Goal: Transaction & Acquisition: Purchase product/service

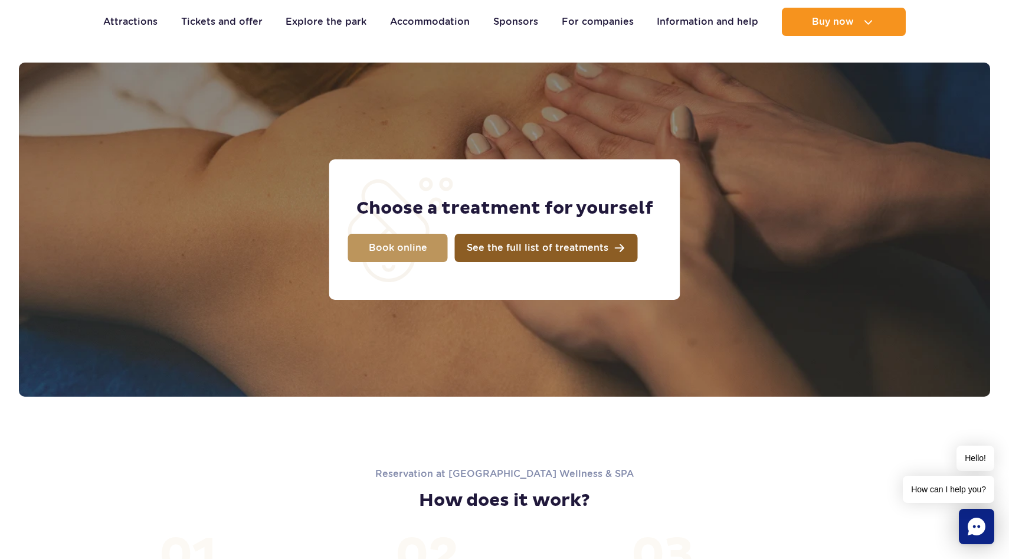
click at [497, 253] on link "See the full list of treatments" at bounding box center [546, 248] width 183 height 28
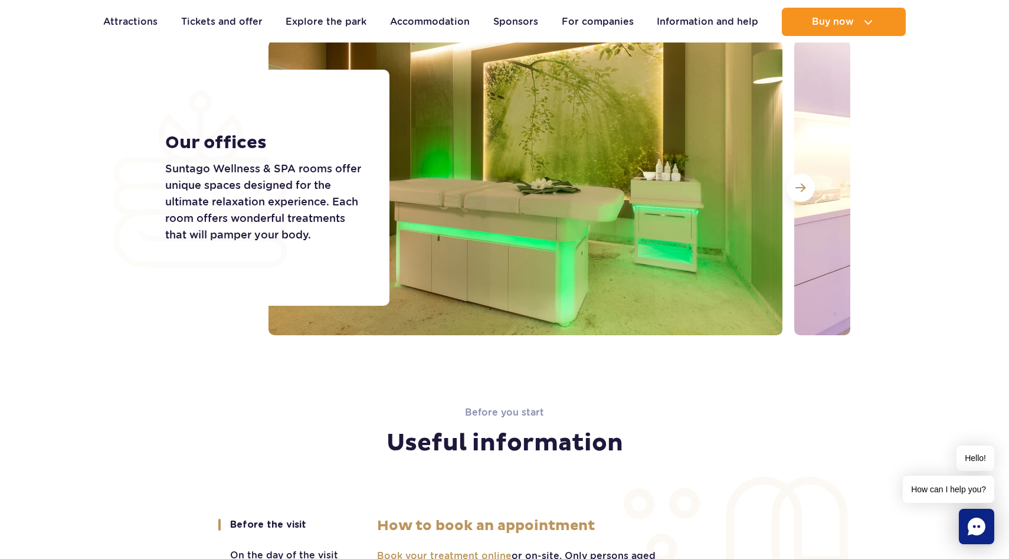
scroll to position [1934, 0]
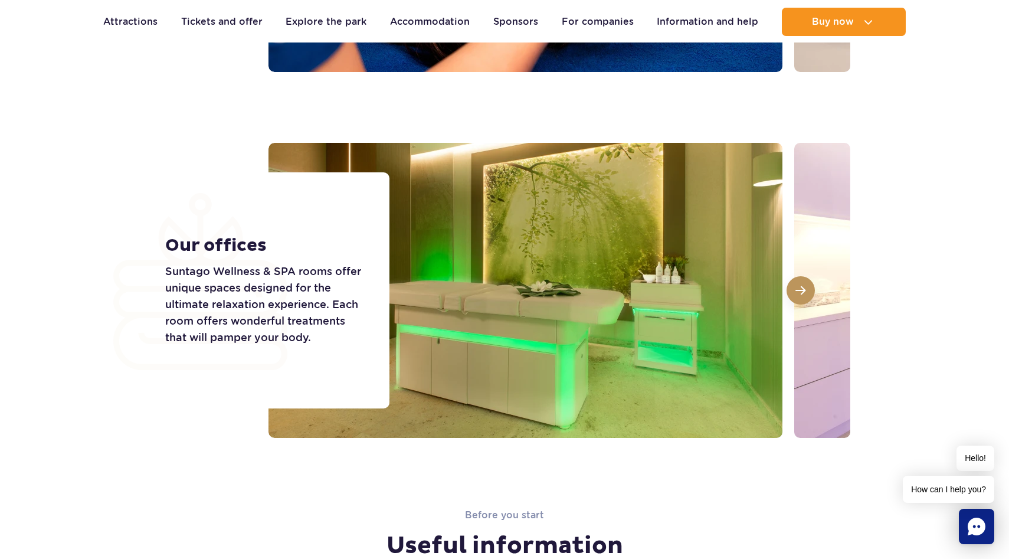
click at [807, 289] on button at bounding box center [801, 290] width 28 height 28
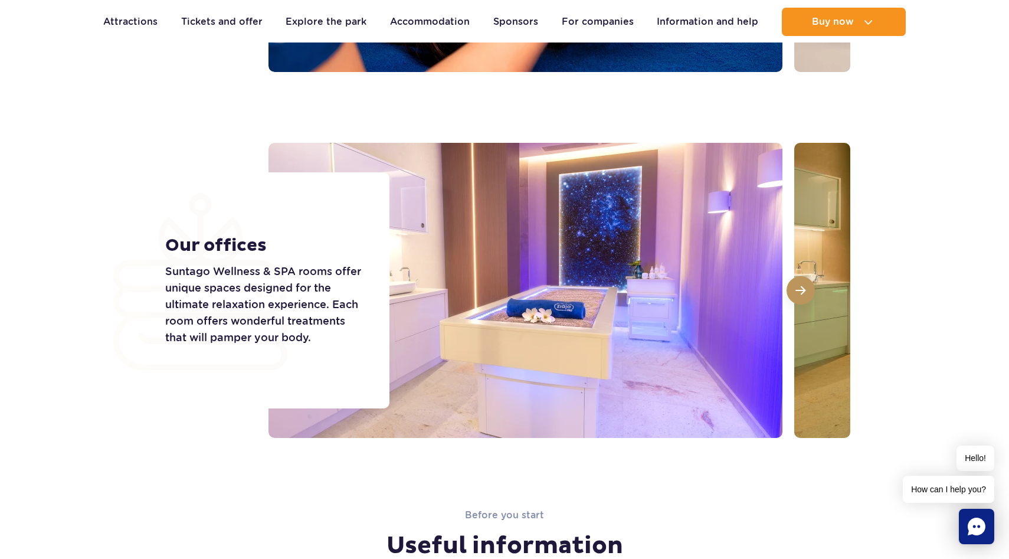
click at [802, 289] on span at bounding box center [800, 290] width 10 height 11
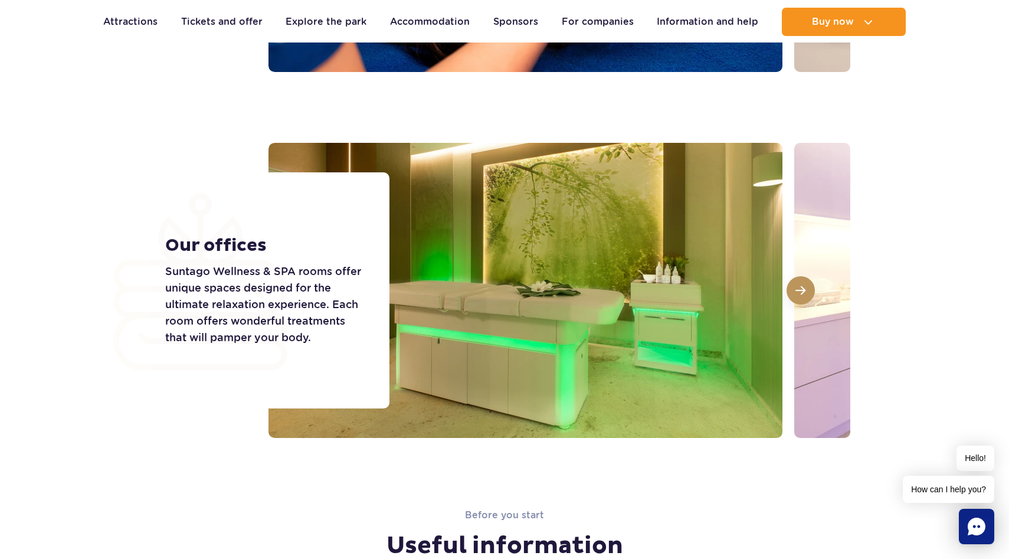
click at [801, 289] on span at bounding box center [800, 290] width 10 height 11
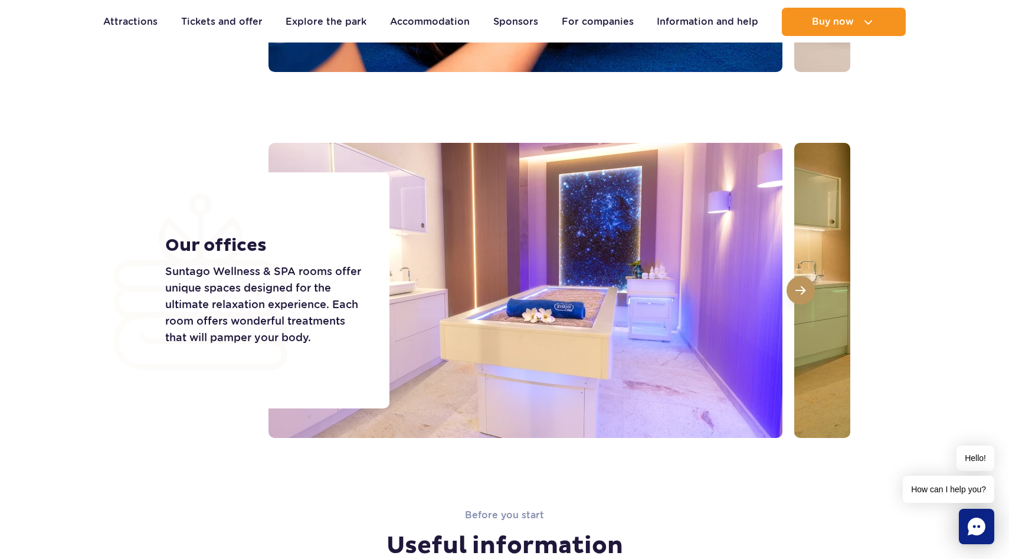
click at [801, 289] on span at bounding box center [800, 290] width 10 height 11
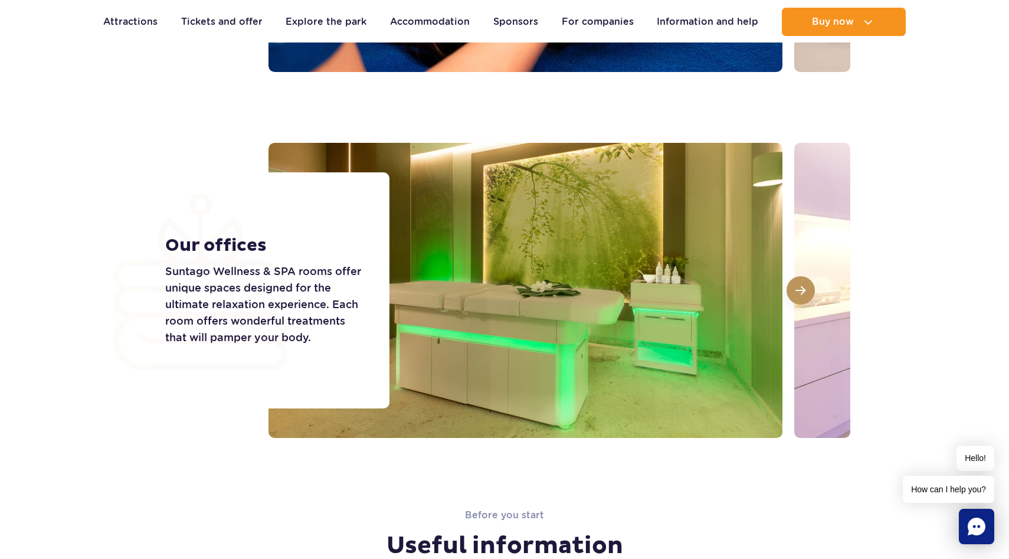
click at [801, 289] on span at bounding box center [800, 290] width 10 height 11
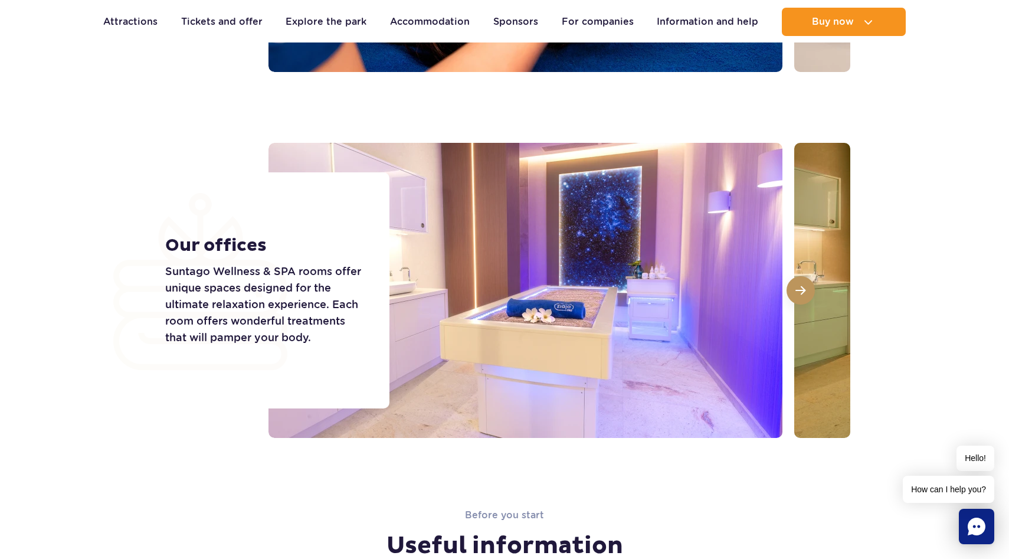
click at [801, 289] on span at bounding box center [800, 290] width 10 height 11
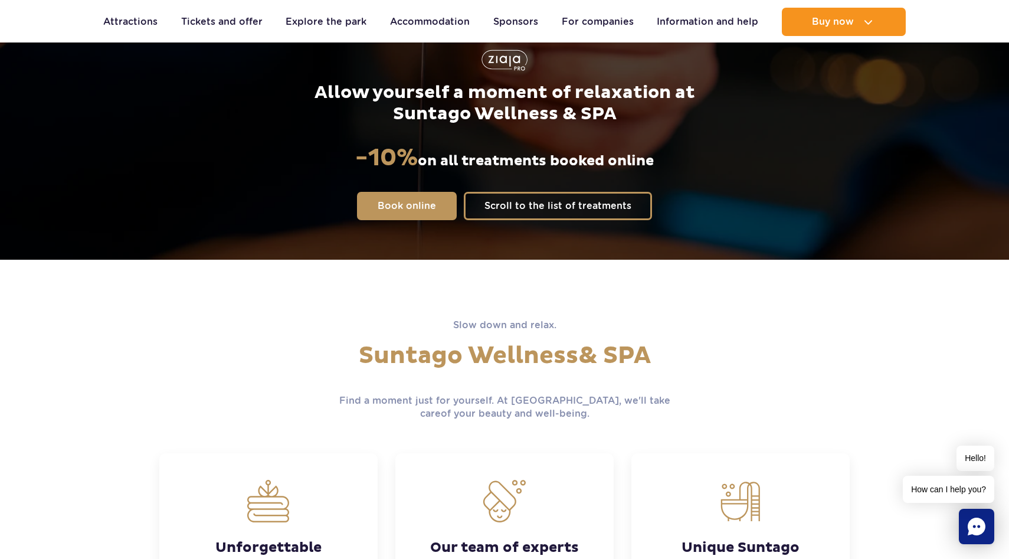
scroll to position [0, 0]
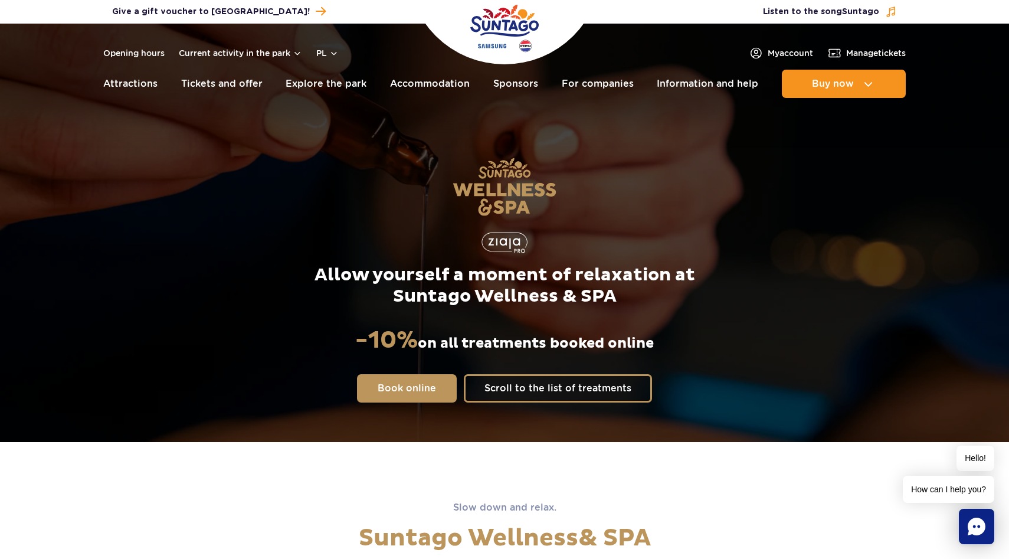
click at [816, 99] on header "Opening hours Current activity in the park pl PL EN UA My account Manage ticket…" at bounding box center [504, 64] width 1009 height 81
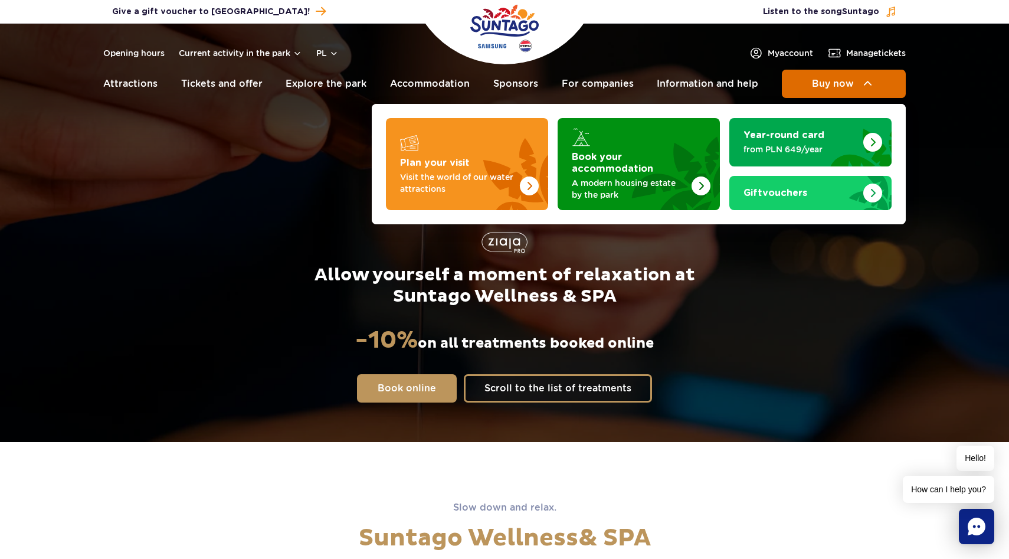
click at [817, 86] on span "Buy now" at bounding box center [833, 83] width 42 height 11
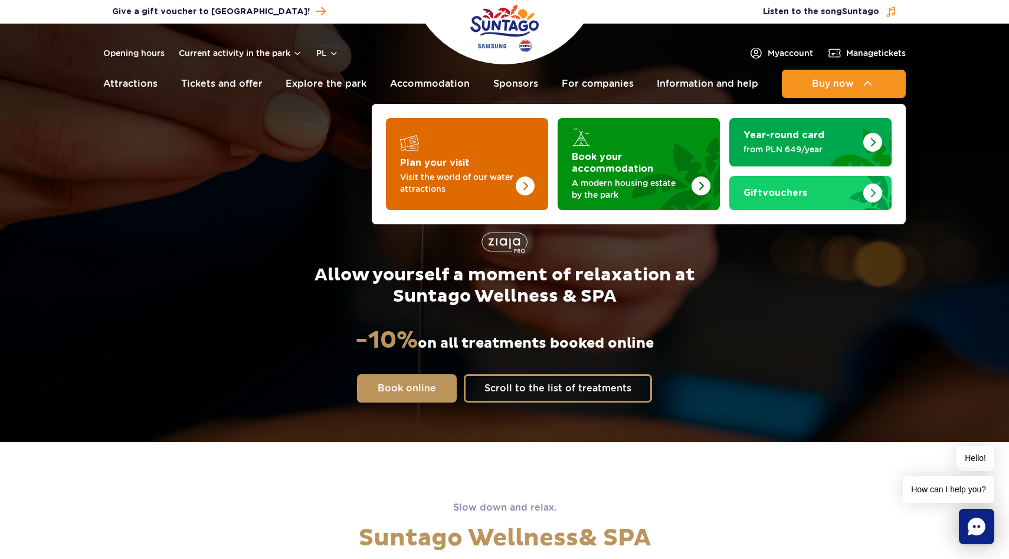
click at [492, 162] on img "Plan your visit" at bounding box center [501, 164] width 94 height 92
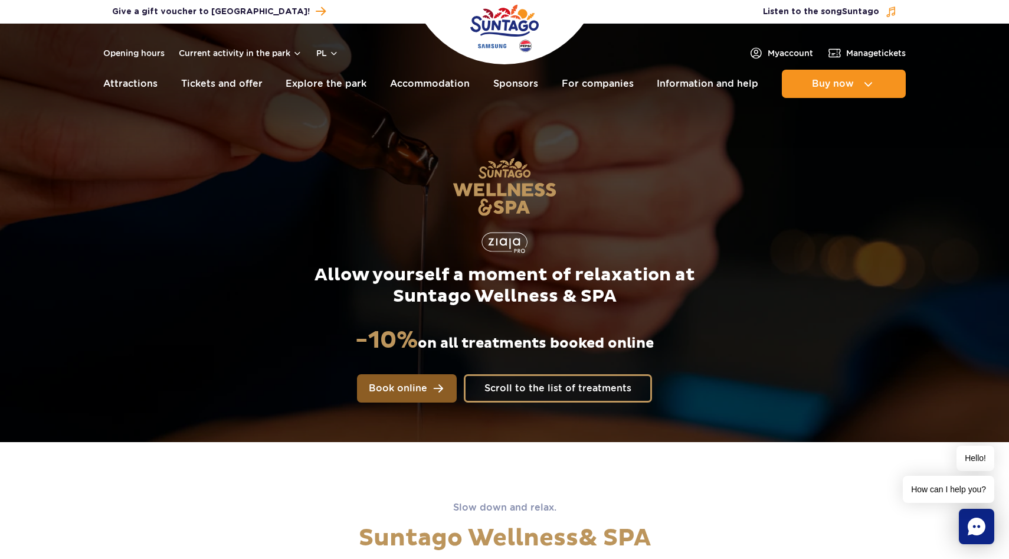
click at [420, 384] on span "Book online" at bounding box center [398, 388] width 58 height 9
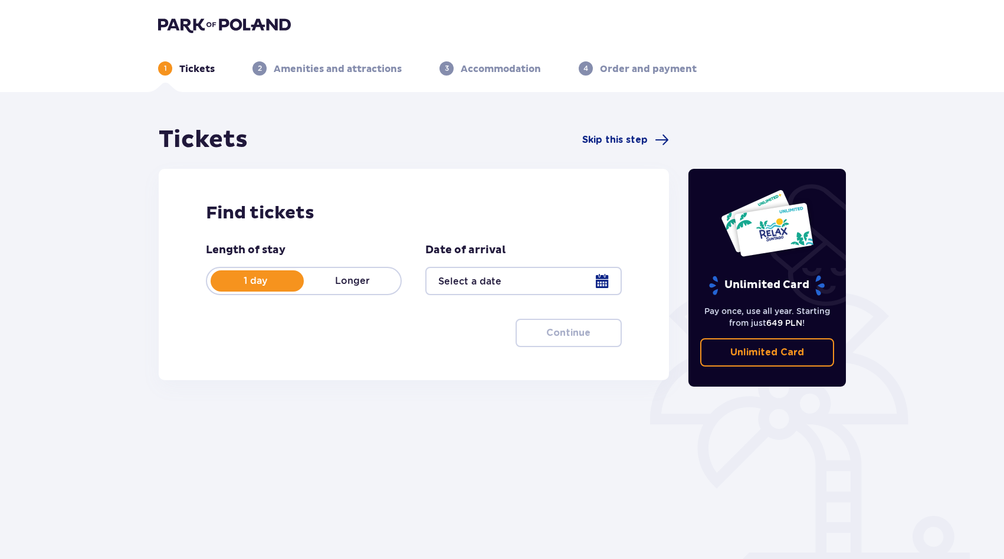
scroll to position [42, 0]
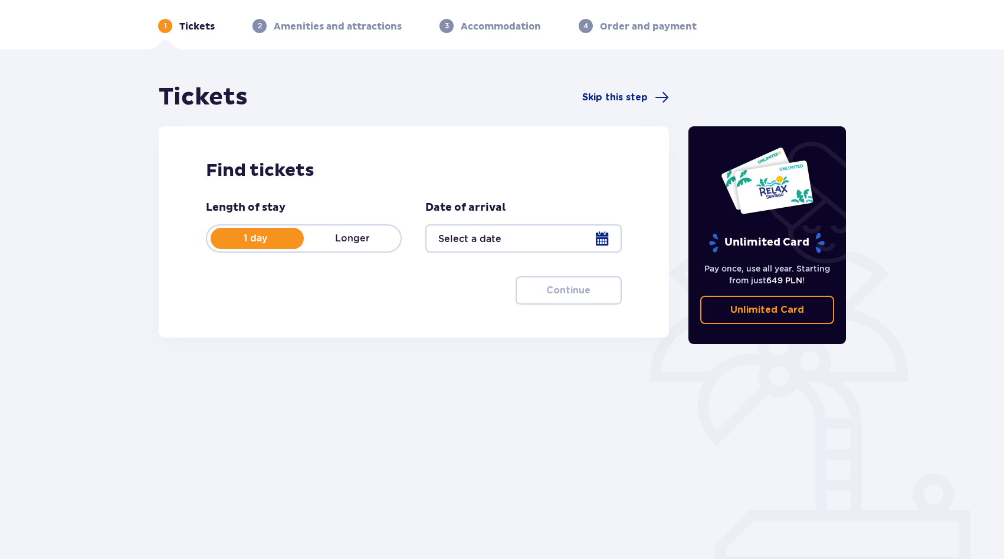
click at [371, 245] on div "1 day Longer" at bounding box center [304, 238] width 196 height 28
click at [257, 241] on font "1 day" at bounding box center [256, 237] width 24 height 11
click at [466, 242] on div at bounding box center [523, 238] width 196 height 28
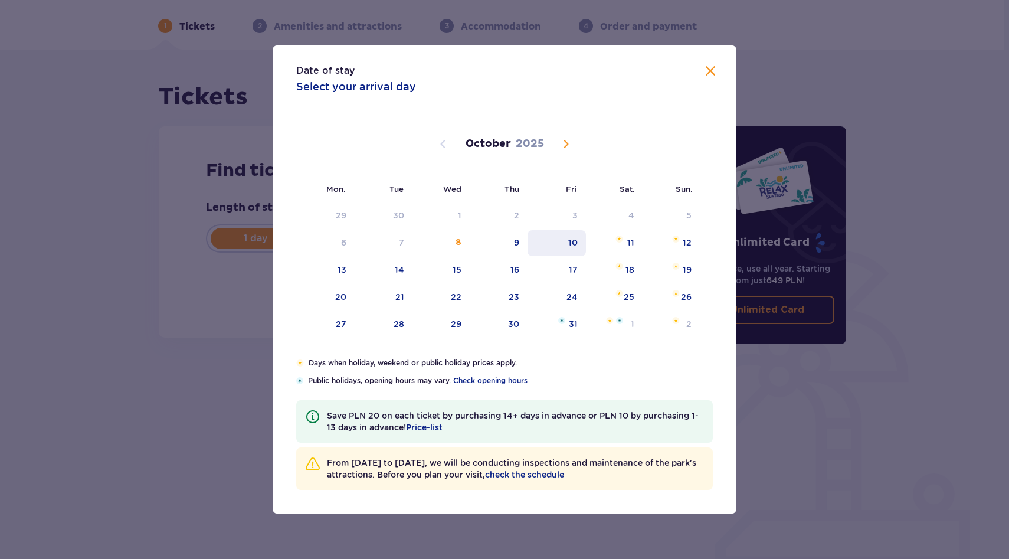
click at [554, 245] on div "10" at bounding box center [556, 243] width 58 height 26
type input "10.10.25"
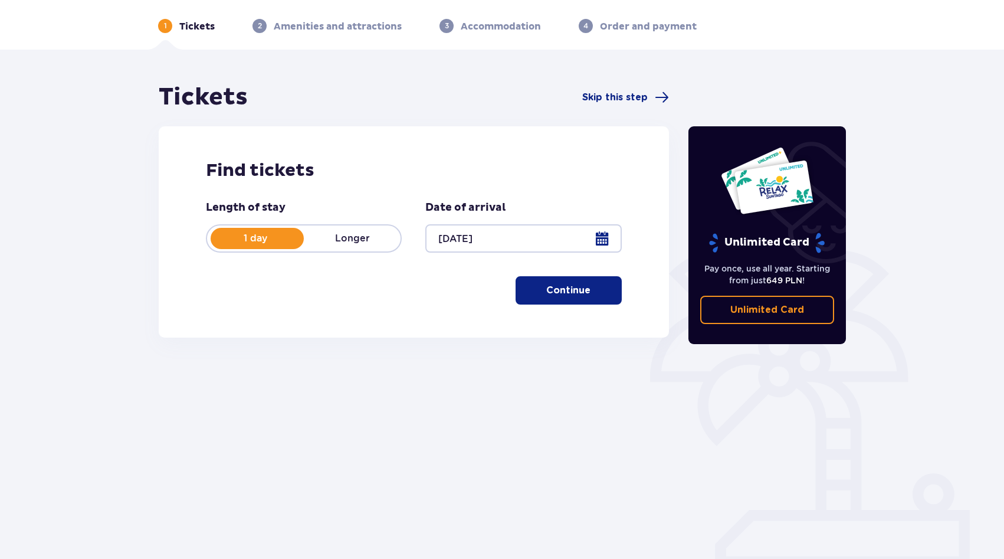
click at [577, 287] on font "Continue" at bounding box center [568, 290] width 44 height 9
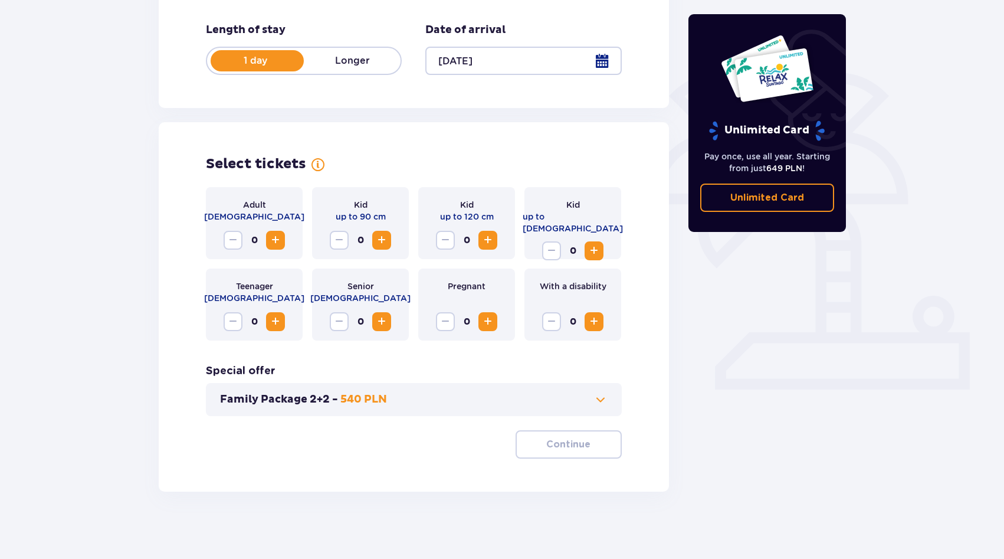
scroll to position [224, 0]
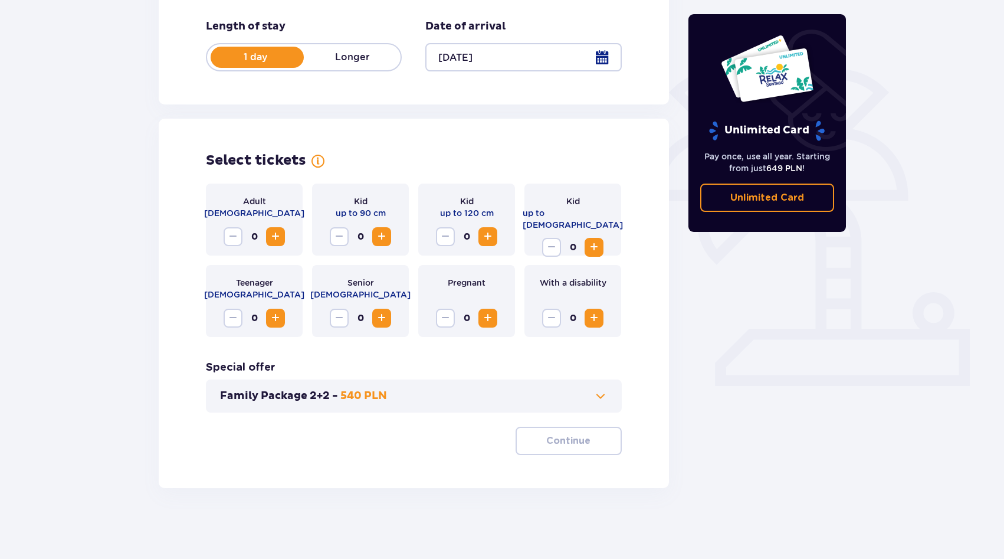
click at [273, 238] on span "Increase" at bounding box center [275, 237] width 14 height 14
click at [575, 445] on font "Continue" at bounding box center [568, 440] width 44 height 9
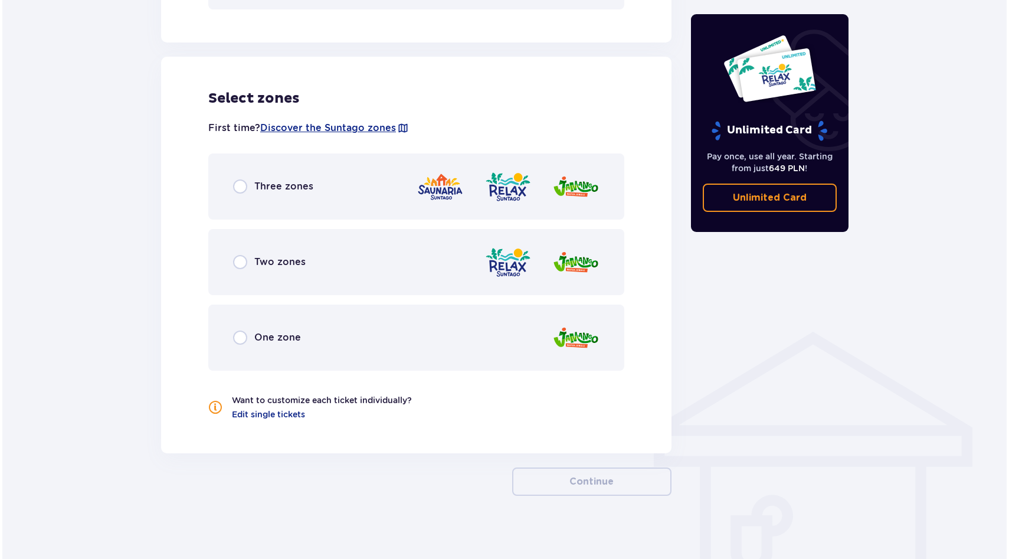
scroll to position [634, 0]
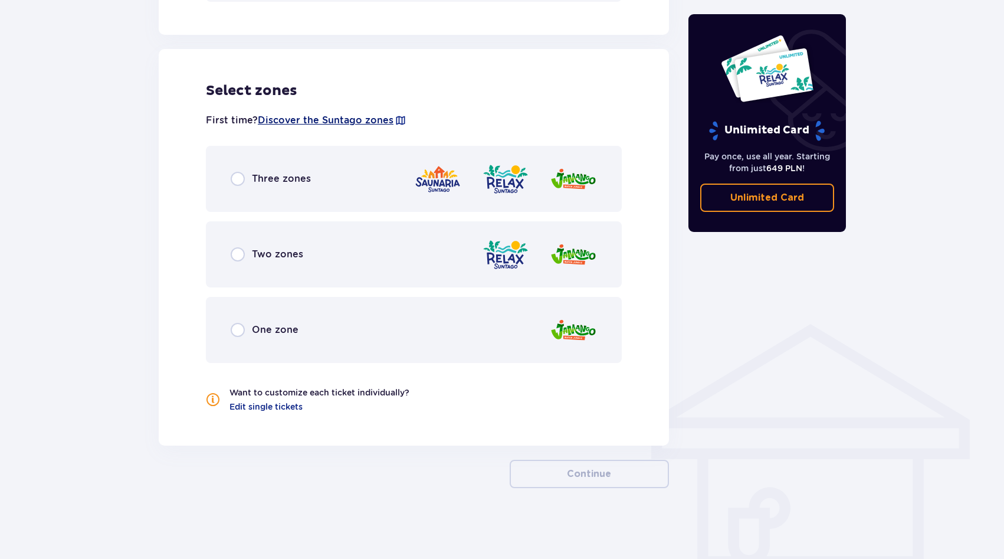
click at [369, 120] on font "Discover the Suntago zones" at bounding box center [326, 119] width 136 height 11
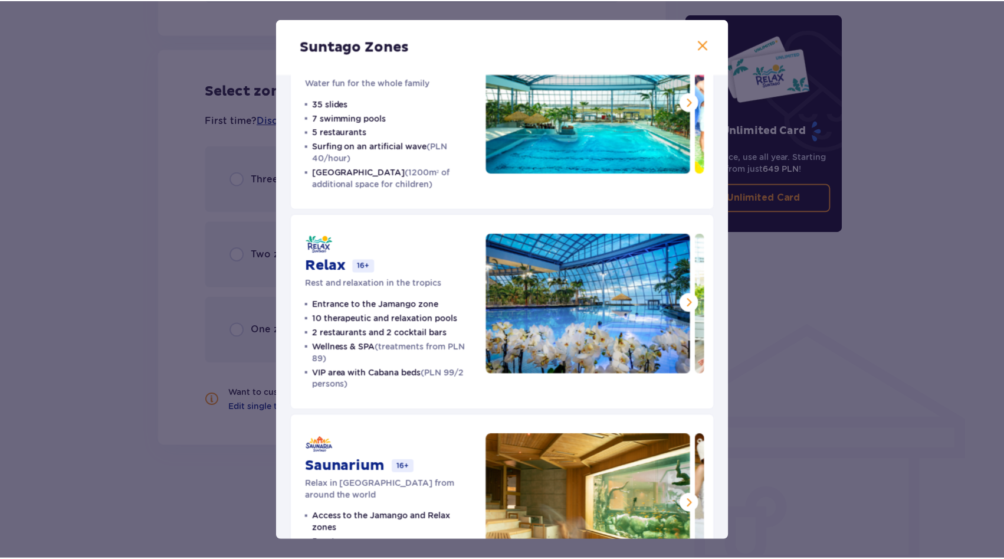
scroll to position [148, 0]
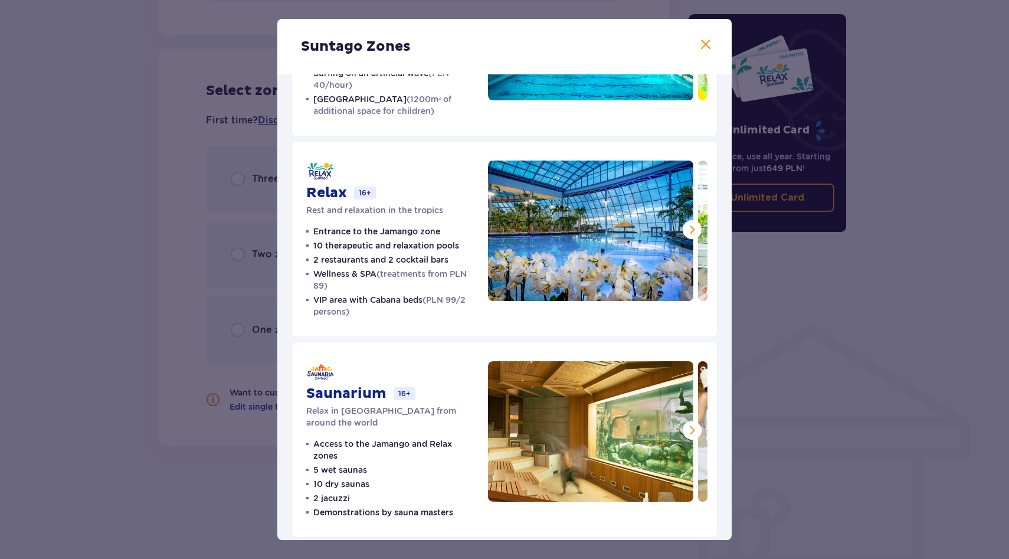
click at [695, 435] on span at bounding box center [692, 430] width 14 height 14
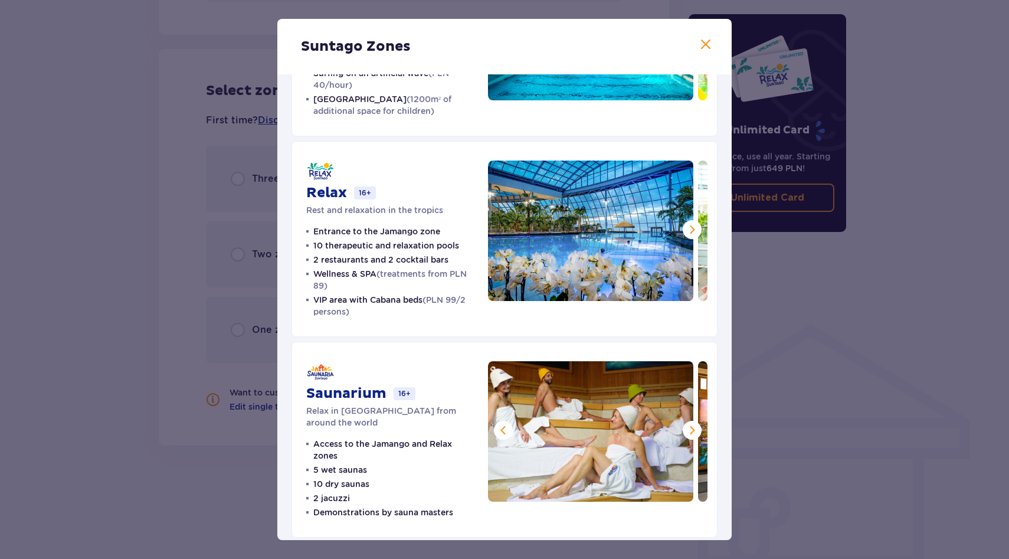
click at [695, 434] on span at bounding box center [692, 430] width 14 height 14
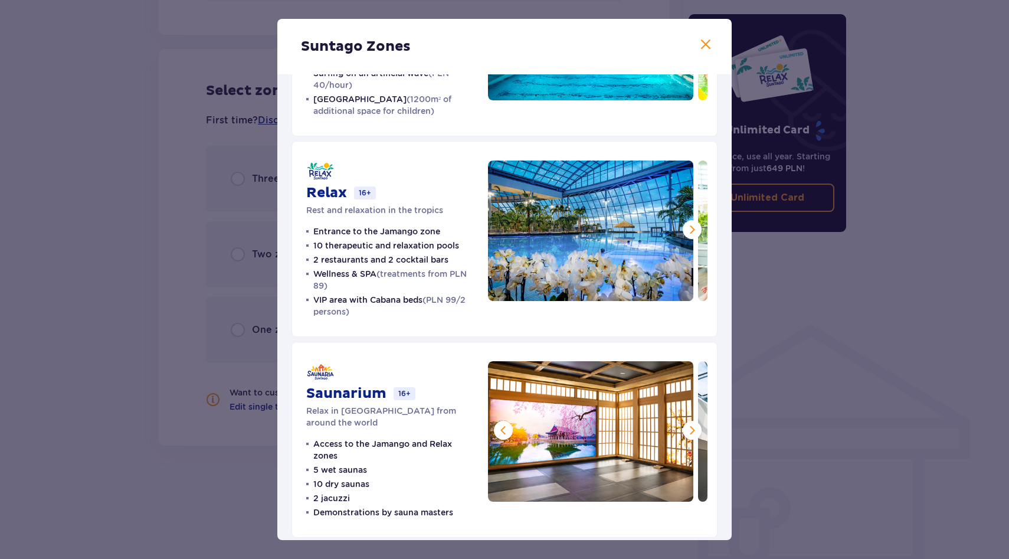
click at [690, 432] on span at bounding box center [692, 430] width 14 height 14
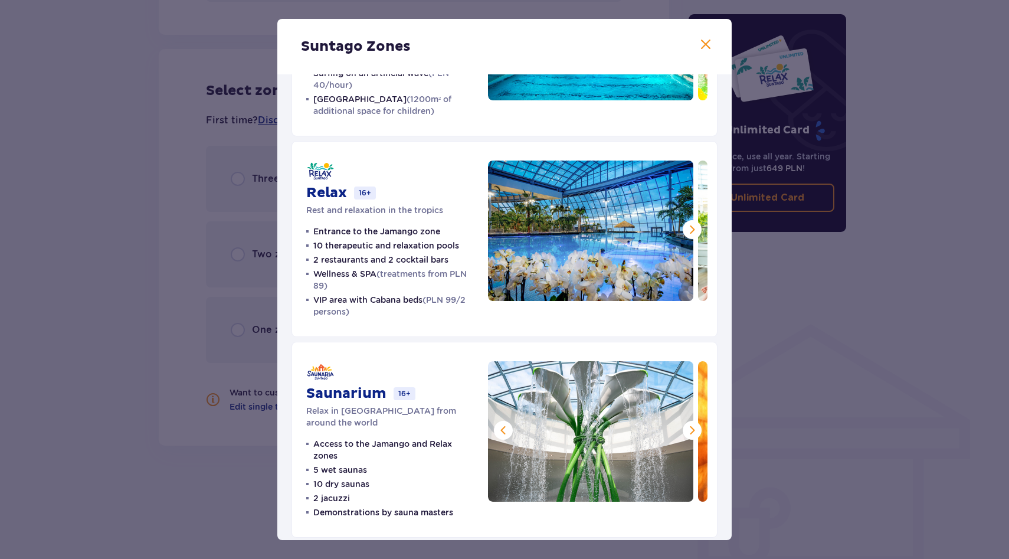
click at [690, 432] on span at bounding box center [692, 430] width 14 height 14
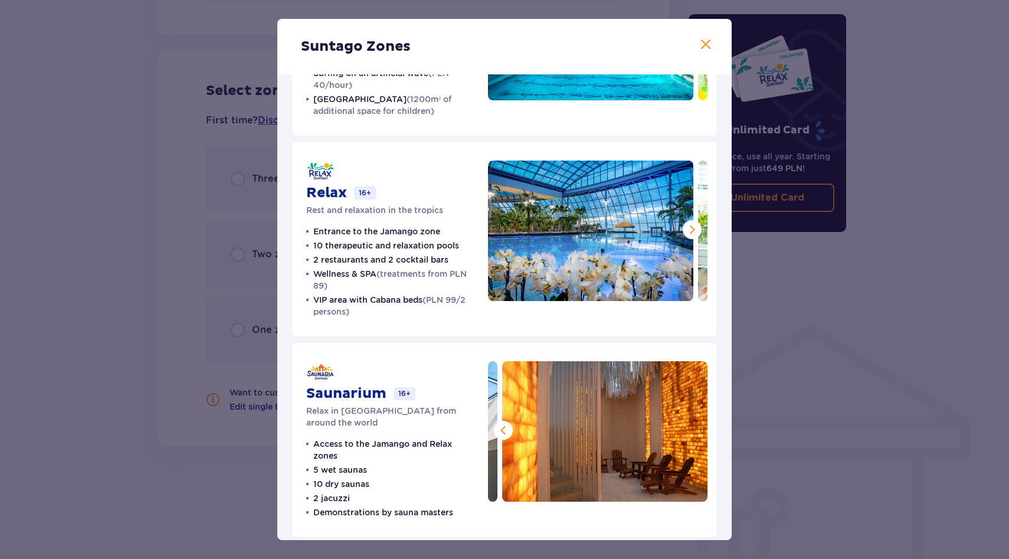
click at [690, 432] on img at bounding box center [604, 431] width 205 height 140
click at [828, 402] on div "Suntago Zones Jamango Water fun for the whole family 35 slides 7 swimming pools…" at bounding box center [504, 279] width 1009 height 559
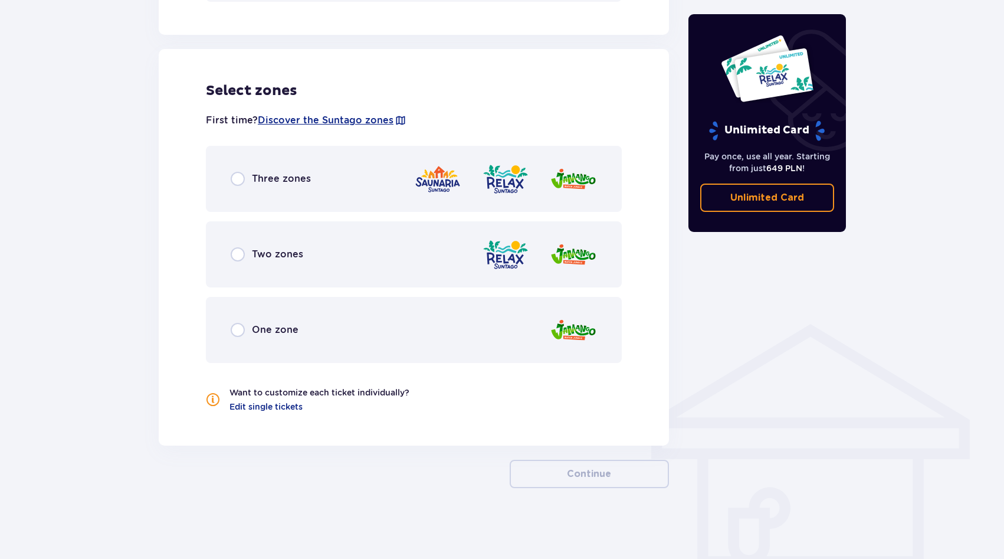
click at [310, 185] on div "Three zones" at bounding box center [414, 179] width 416 height 66
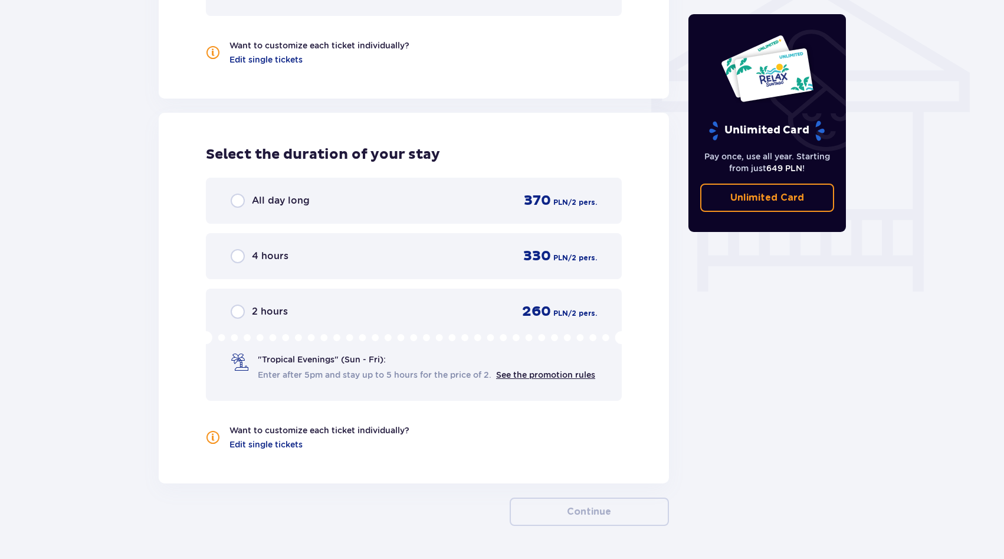
scroll to position [1031, 0]
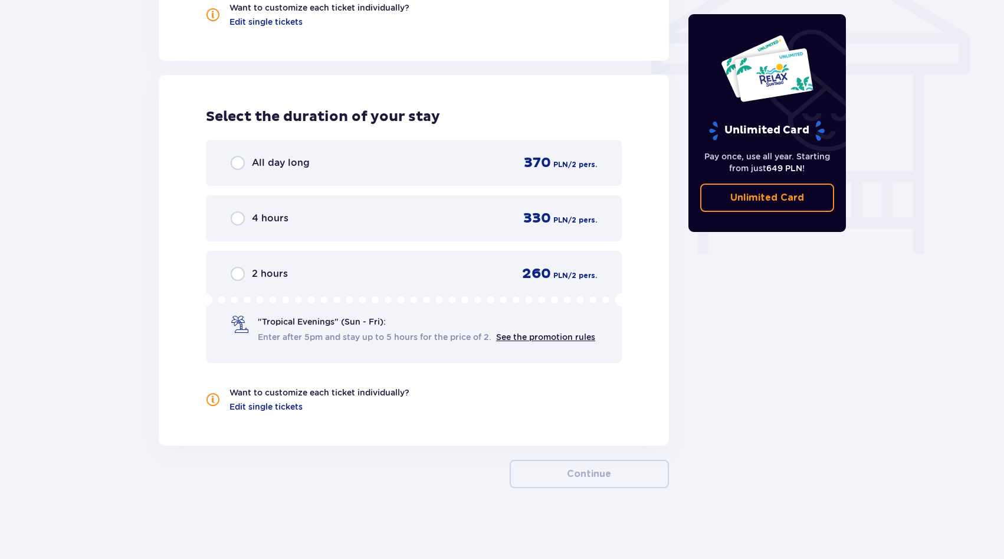
click at [381, 157] on div "All day long 370 PLN / 2 pers." at bounding box center [414, 163] width 366 height 18
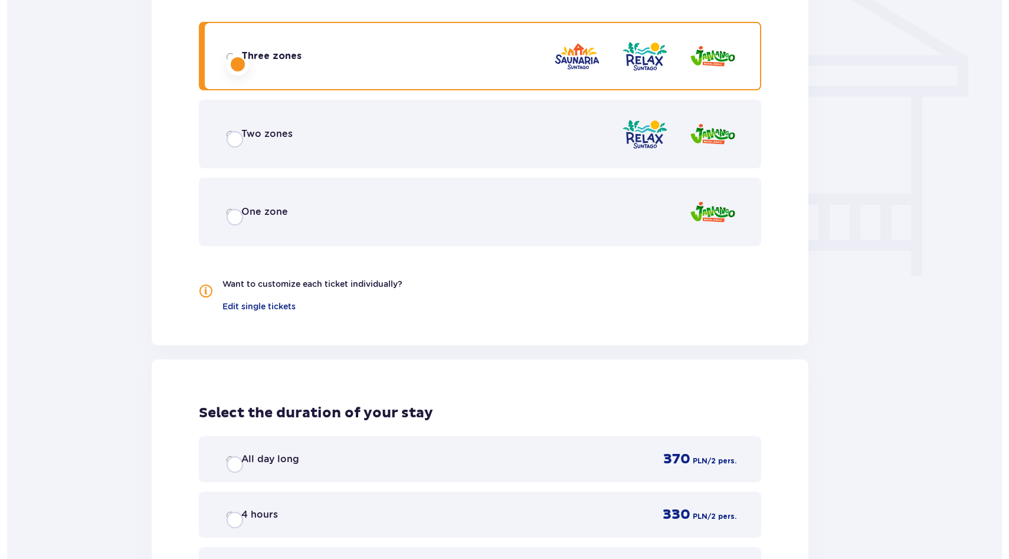
scroll to position [0, 0]
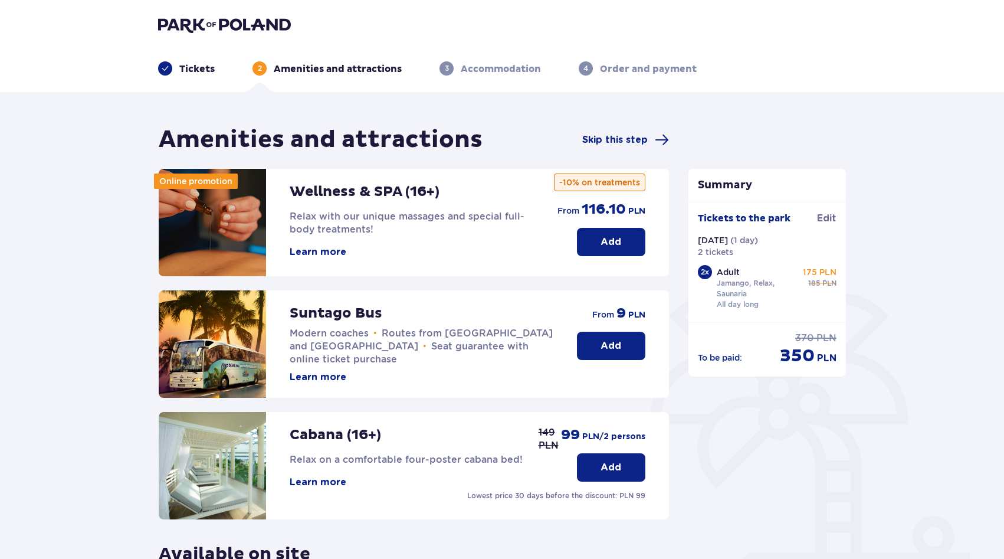
click at [724, 244] on font "[DATE]" at bounding box center [713, 239] width 30 height 9
click at [713, 268] on div "2 x Adult Jamango, Relax, Saunaria All day long 175 PLN regular price 185 PLN" at bounding box center [767, 288] width 139 height 47
click at [165, 63] on span at bounding box center [165, 68] width 14 height 14
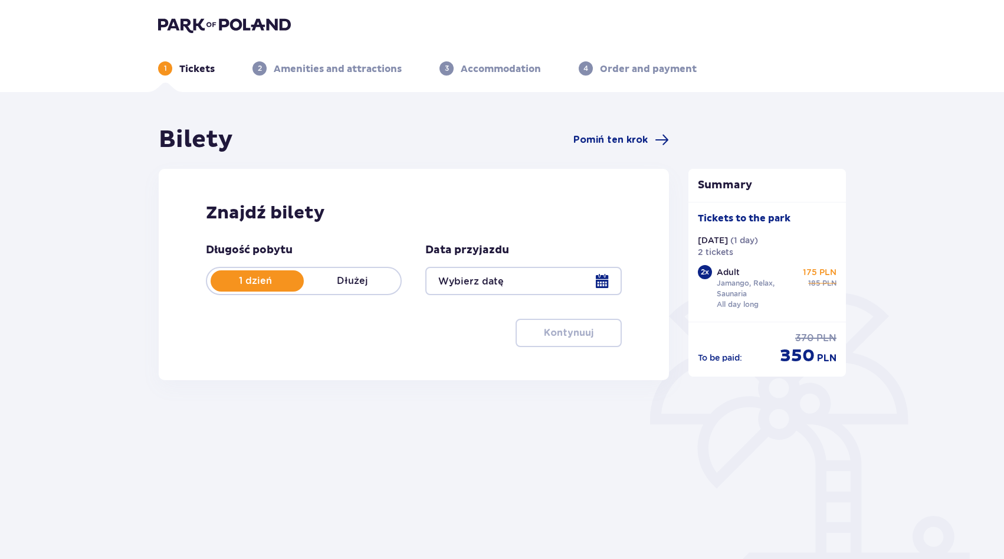
type input "[DATE]"
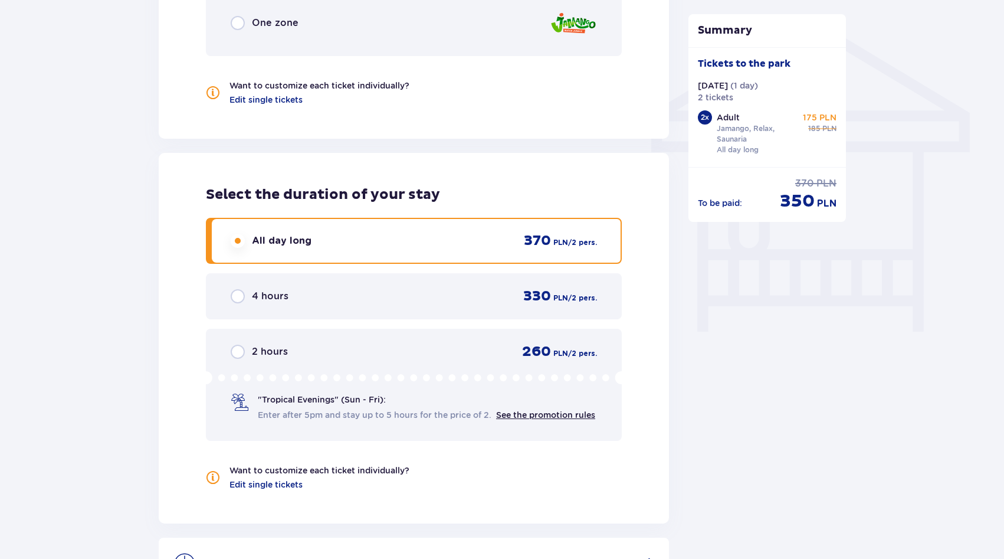
scroll to position [1092, 0]
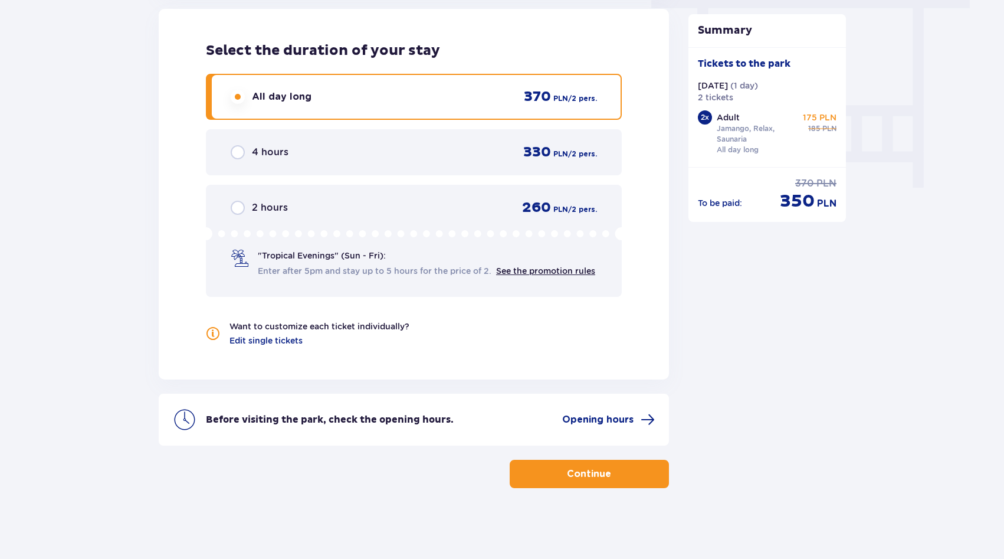
click at [411, 156] on div "4 hours 330 PLN / 2 pers." at bounding box center [414, 152] width 416 height 46
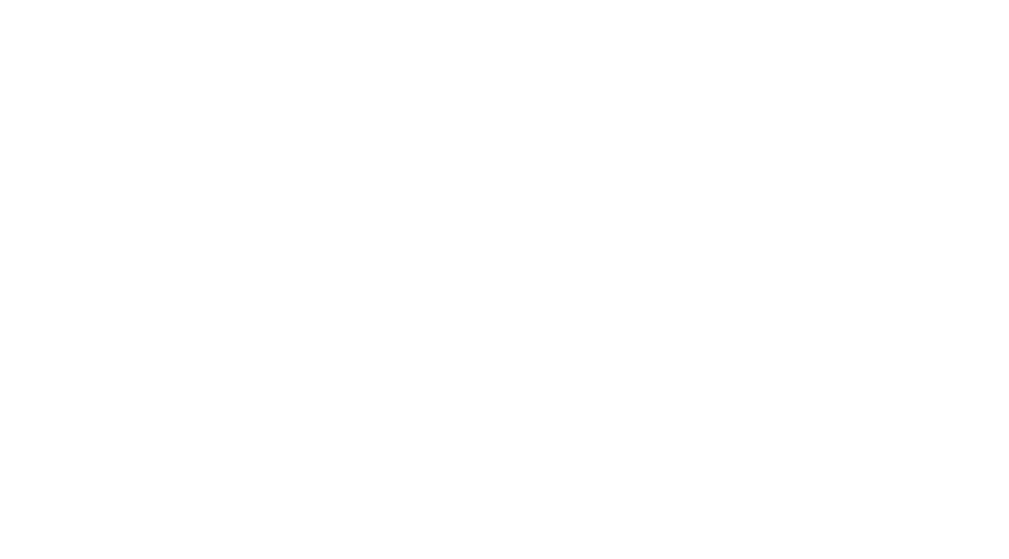
scroll to position [0, 0]
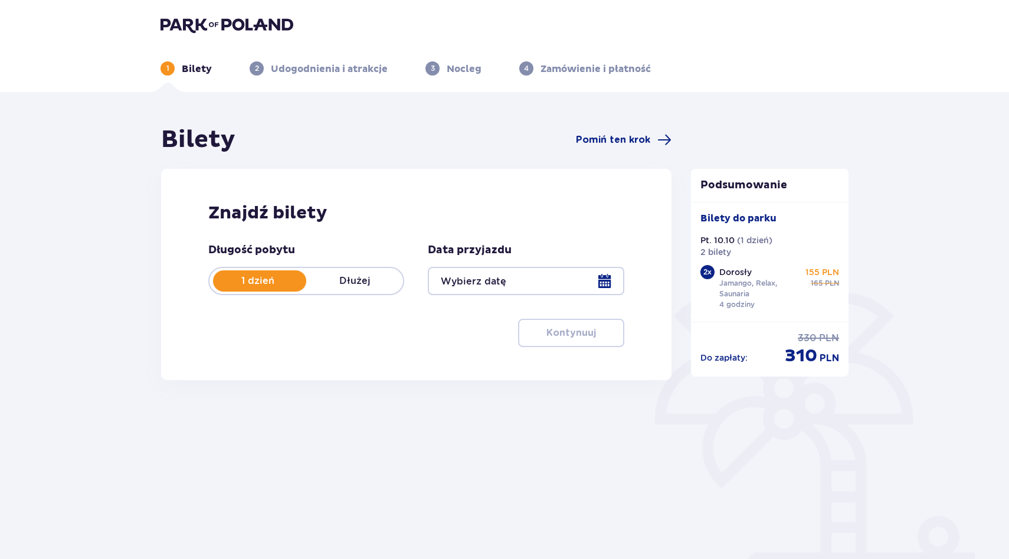
type input "[DATE]"
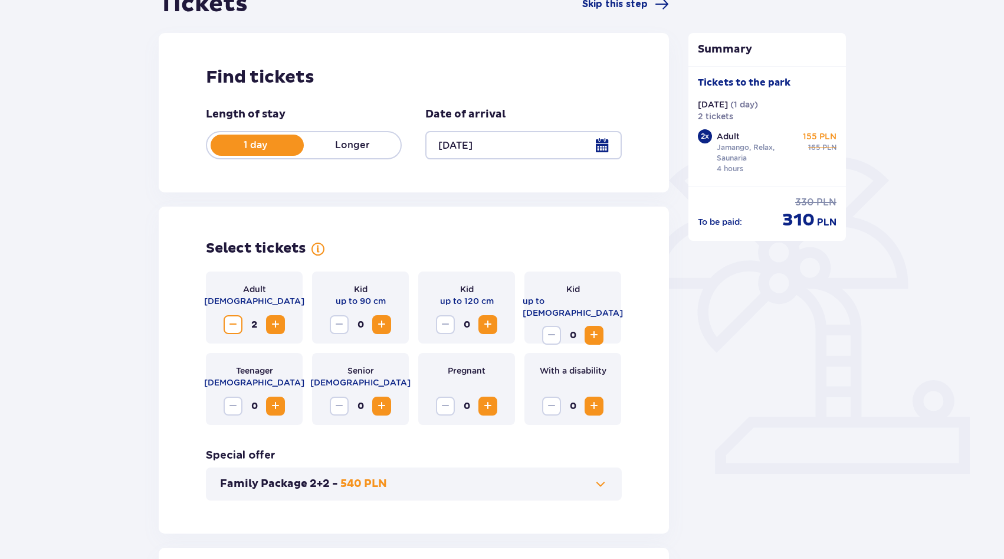
scroll to position [371, 0]
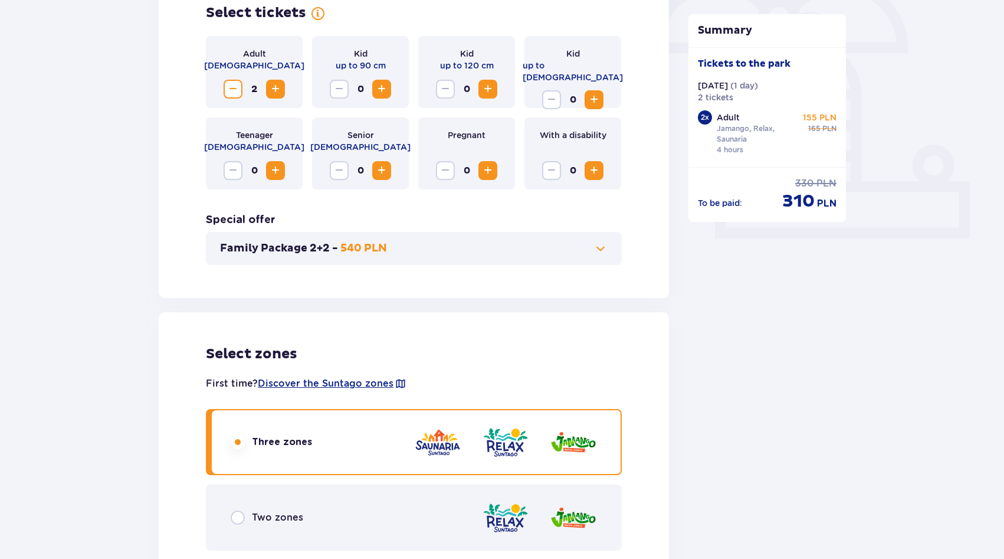
click at [170, 231] on div "Select tickets Adult [DEMOGRAPHIC_DATA] 2 Kid up to 90 cm 0 Kid up to 120 cm 0 …" at bounding box center [414, 134] width 510 height 327
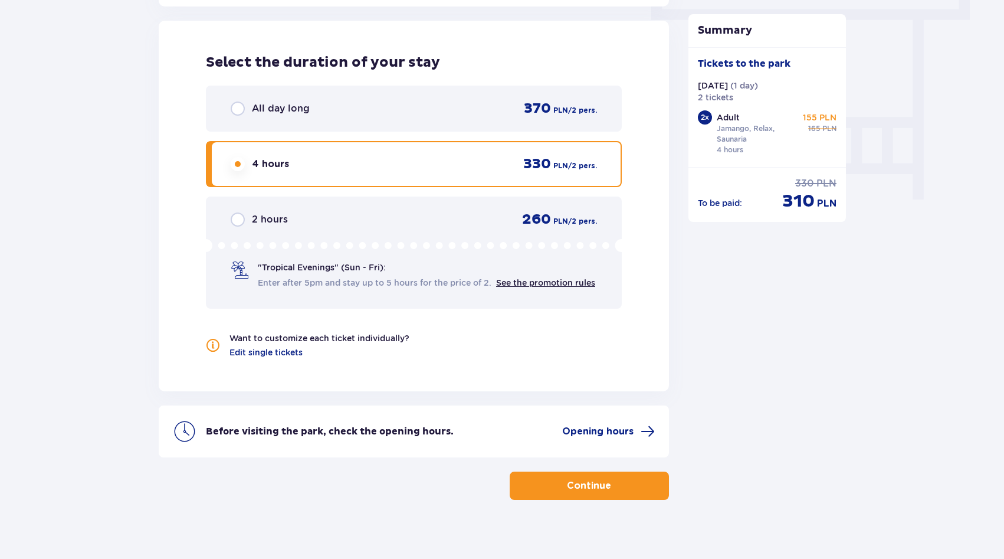
scroll to position [1097, 0]
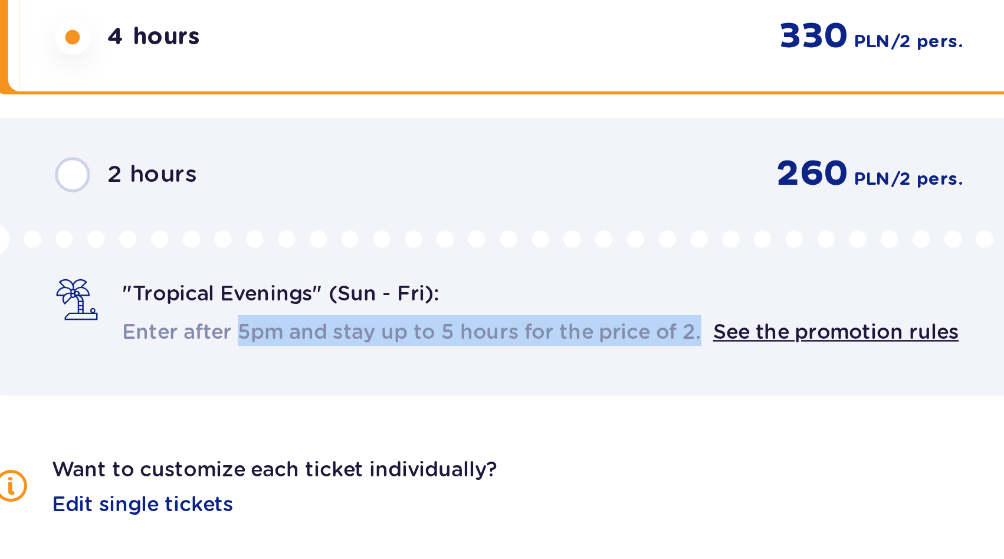
drag, startPoint x: 305, startPoint y: 259, endPoint x: 358, endPoint y: 267, distance: 53.7
click at [358, 267] on font "Enter after 5pm and stay up to 5 hours for the price of 2." at bounding box center [375, 270] width 234 height 12
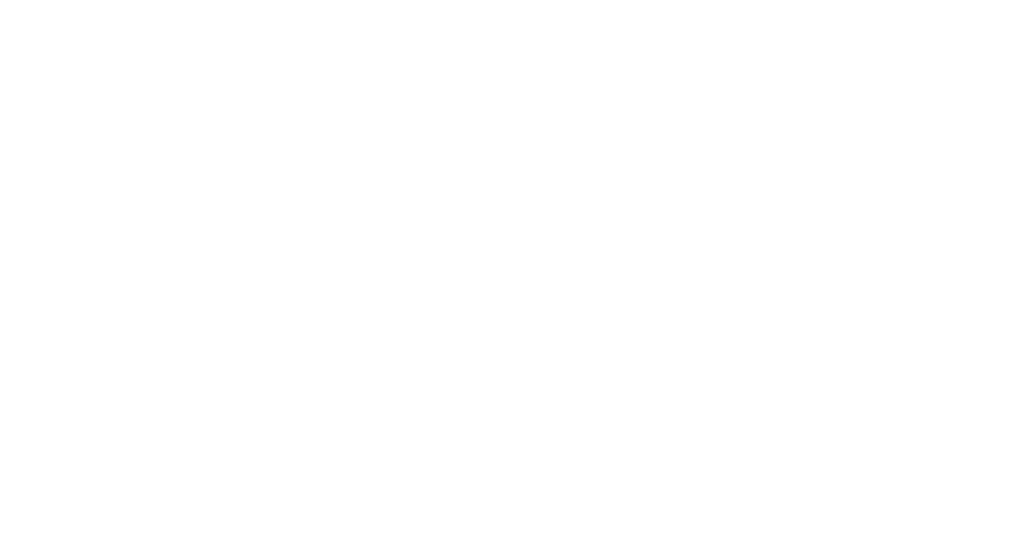
scroll to position [0, 0]
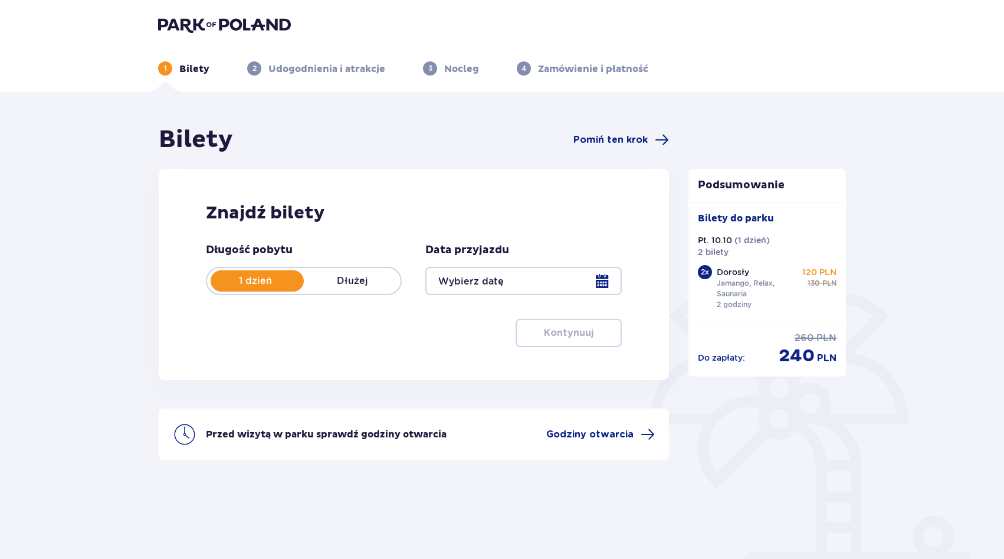
type input "[DATE]"
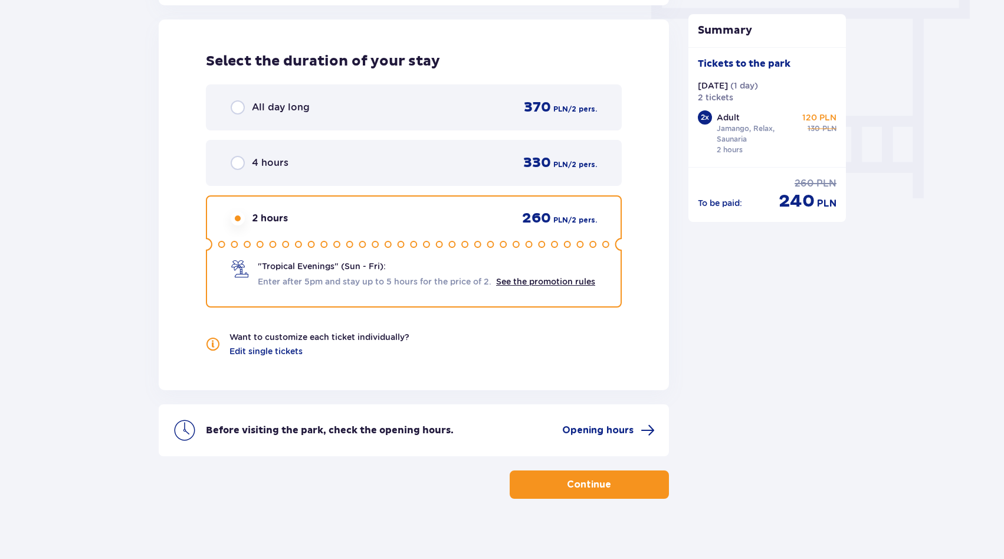
scroll to position [1097, 0]
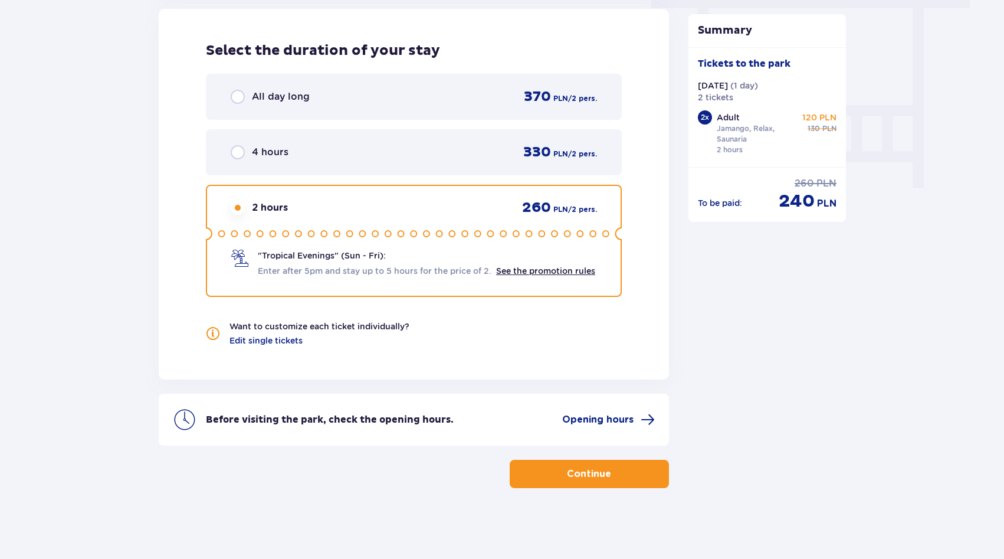
click at [284, 146] on font "4 hours" at bounding box center [270, 151] width 37 height 11
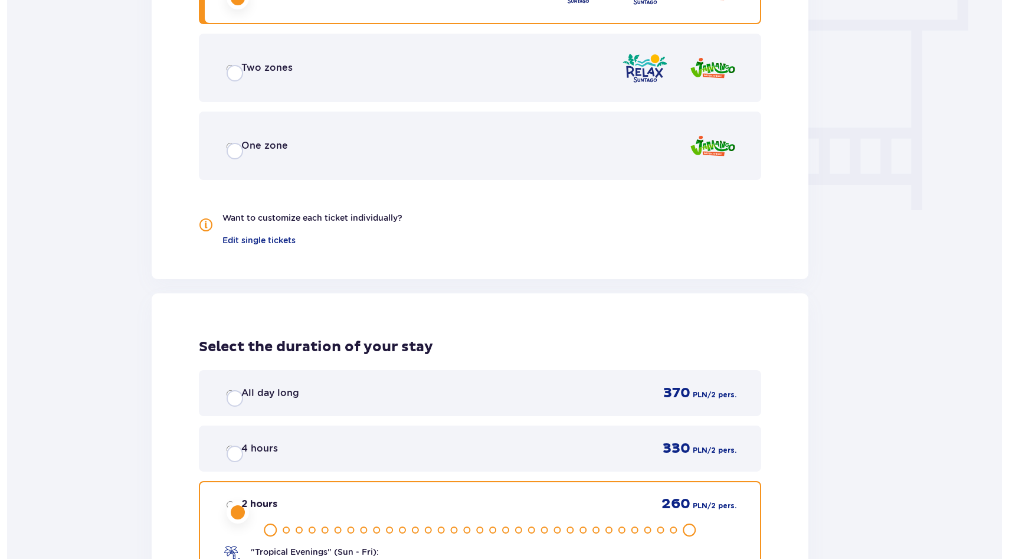
scroll to position [0, 0]
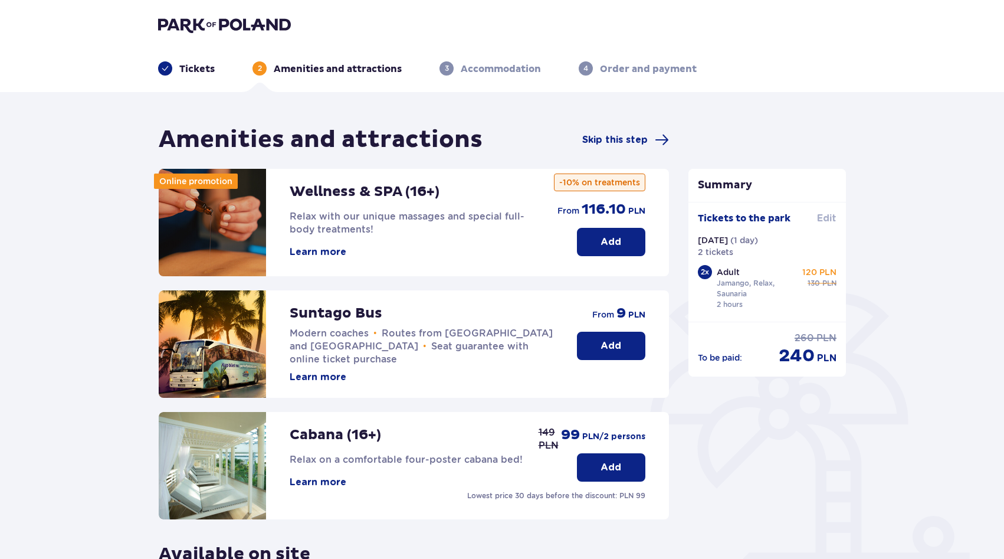
click at [819, 218] on font "Edit" at bounding box center [826, 218] width 19 height 9
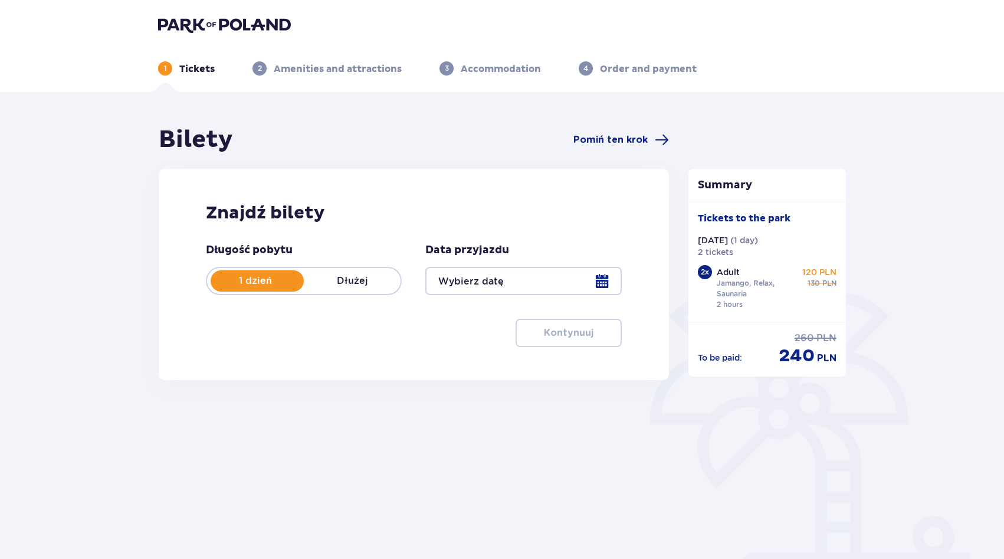
type input "[DATE]"
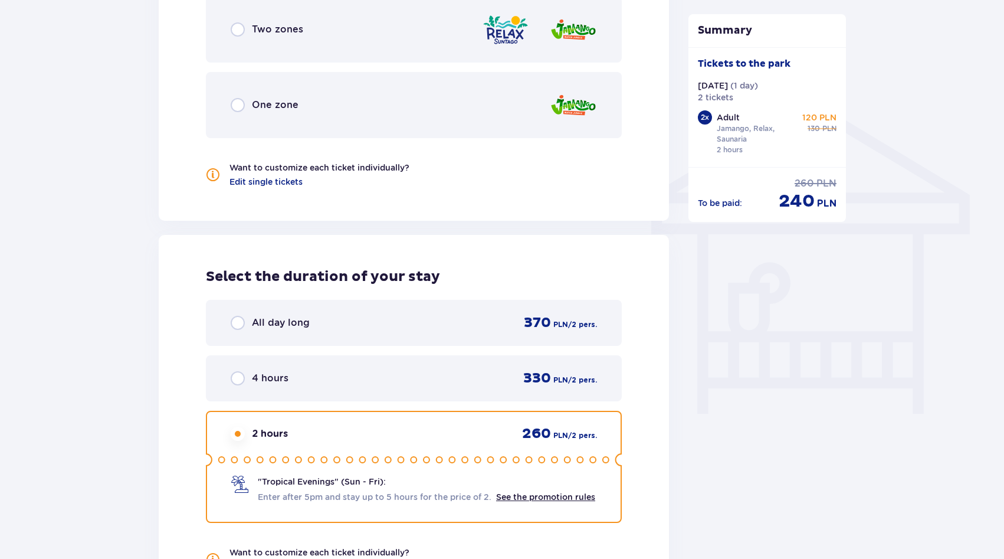
scroll to position [1034, 0]
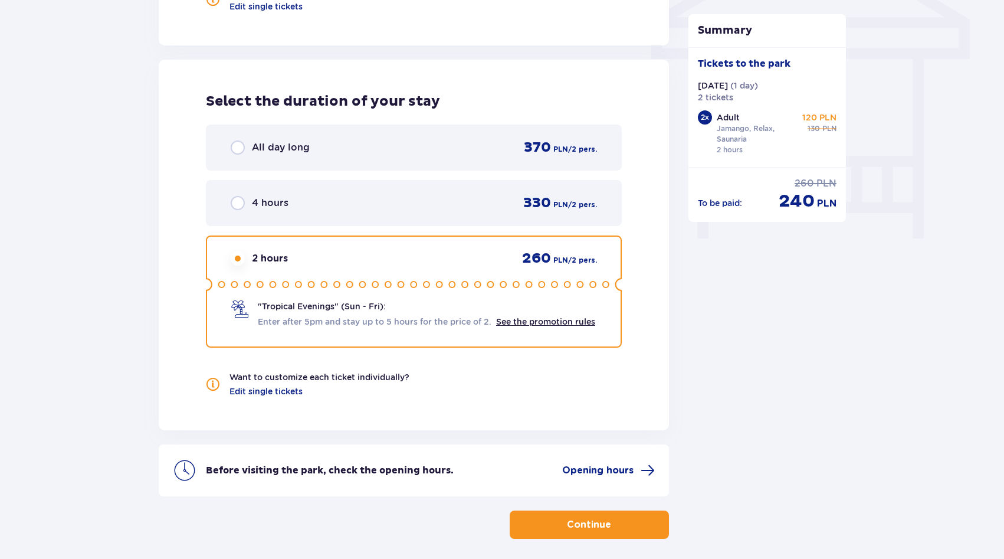
click at [350, 205] on div "4 hours 330 PLN / 2 pers." at bounding box center [414, 203] width 366 height 18
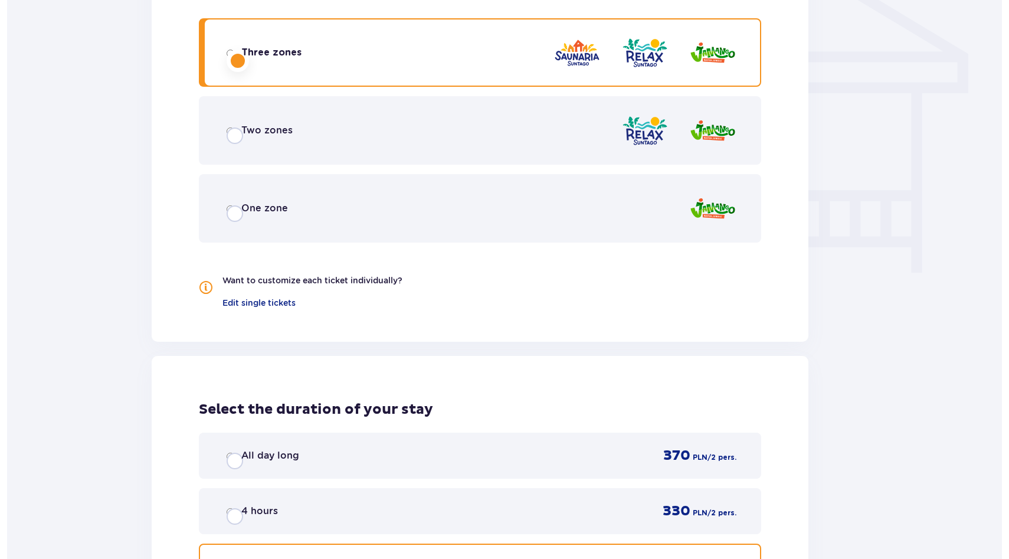
scroll to position [0, 0]
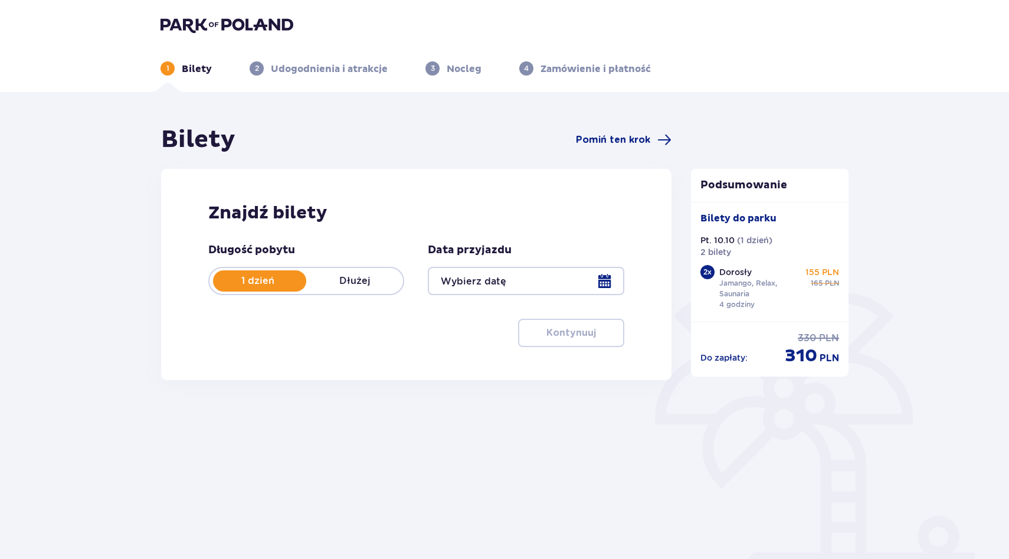
type input "[DATE]"
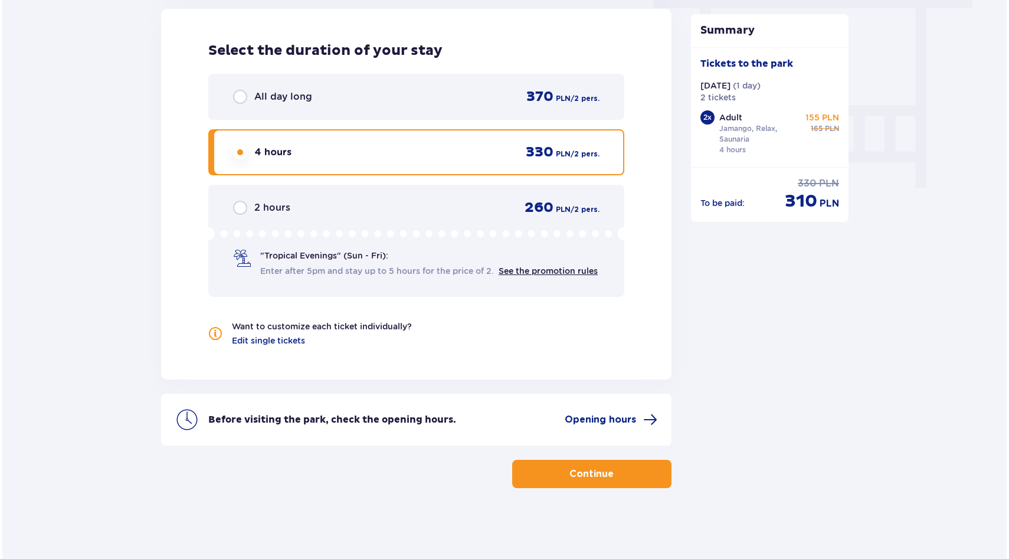
scroll to position [1097, 0]
click at [623, 418] on font "Opening hours" at bounding box center [597, 419] width 71 height 9
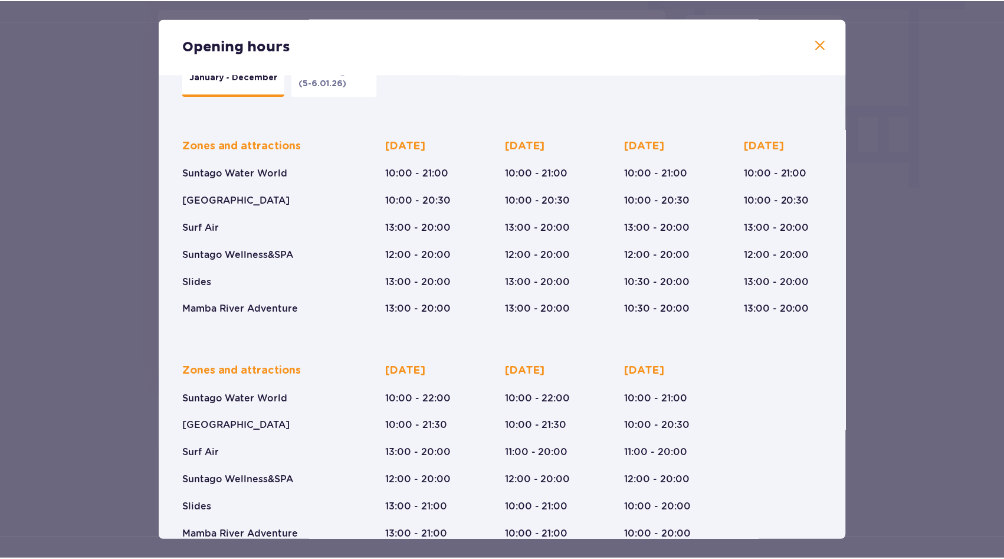
scroll to position [65, 0]
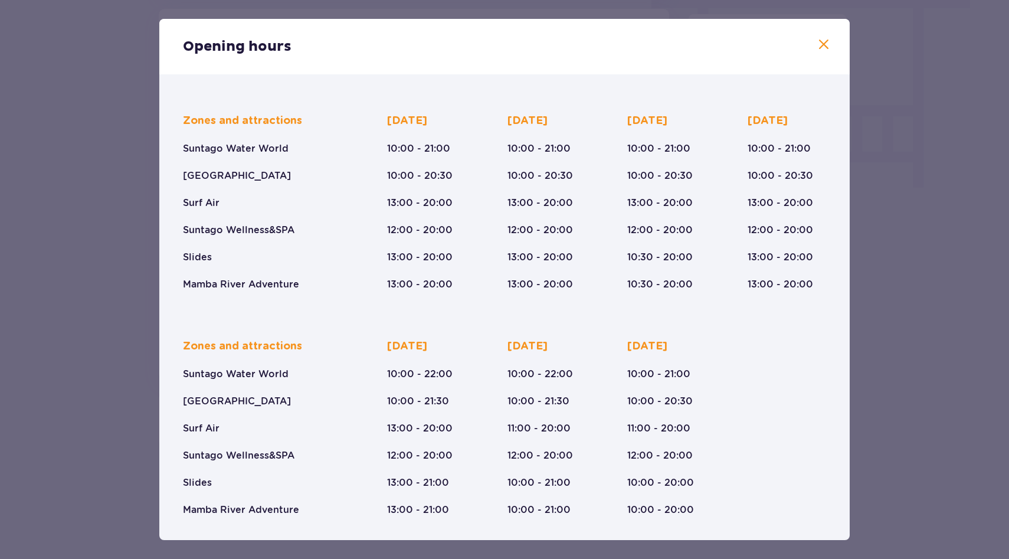
click at [920, 260] on div "Opening hours January - December Three Kings (5-6.01.26) Zones and attractions …" at bounding box center [504, 279] width 1009 height 559
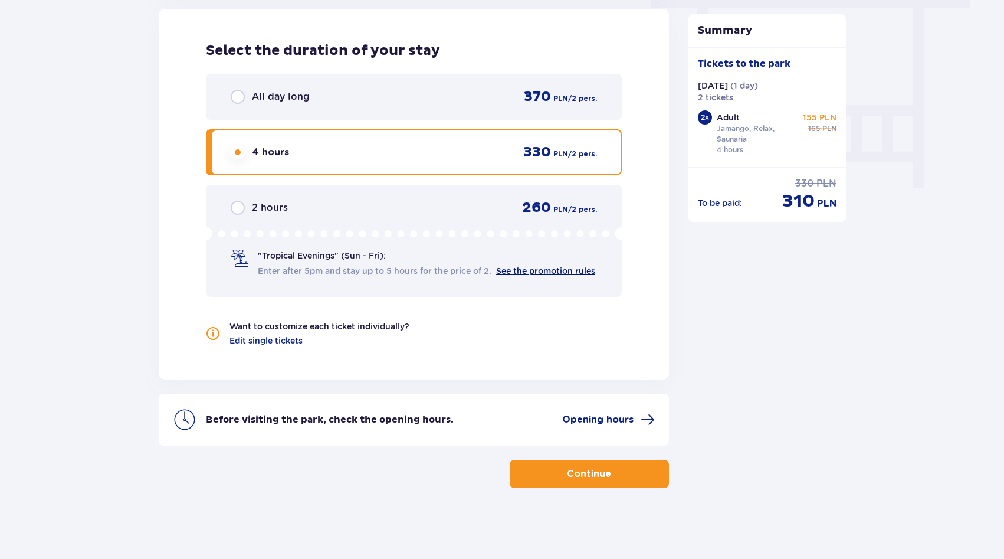
scroll to position [958, 0]
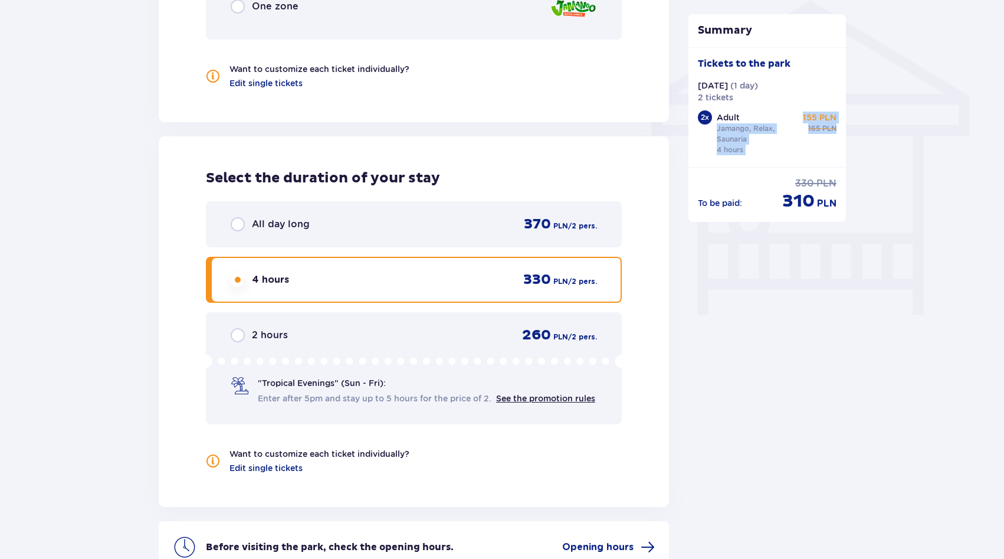
drag, startPoint x: 797, startPoint y: 117, endPoint x: 848, endPoint y: 165, distance: 70.1
drag, startPoint x: 774, startPoint y: 197, endPoint x: 910, endPoint y: 214, distance: 137.4
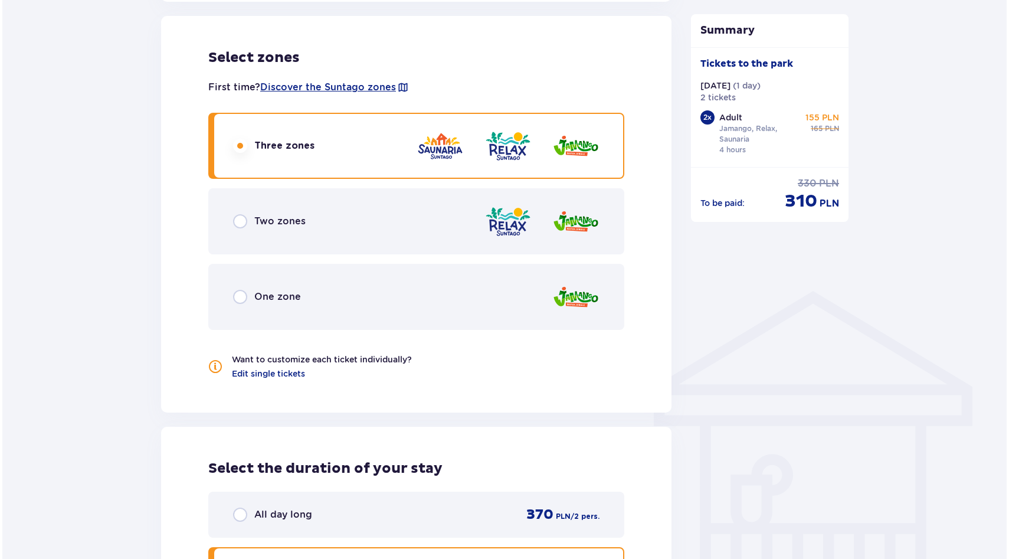
scroll to position [648, 0]
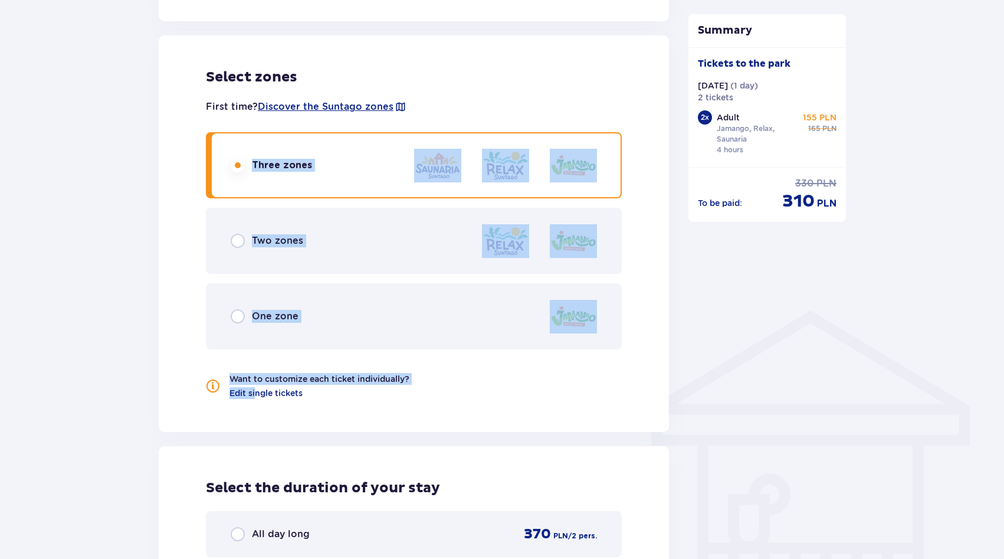
drag, startPoint x: 254, startPoint y: 395, endPoint x: 321, endPoint y: 121, distance: 282.4
click at [321, 121] on div "First time? Discover the Suntago zones Three zones Two zones One zone Want to c…" at bounding box center [414, 242] width 416 height 313
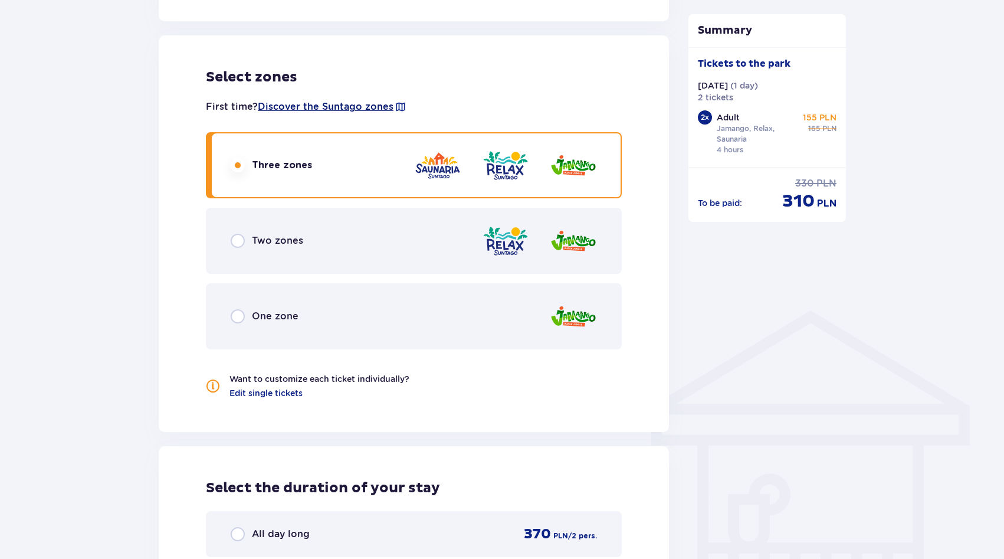
click at [327, 106] on font "Discover the Suntago zones" at bounding box center [326, 106] width 136 height 11
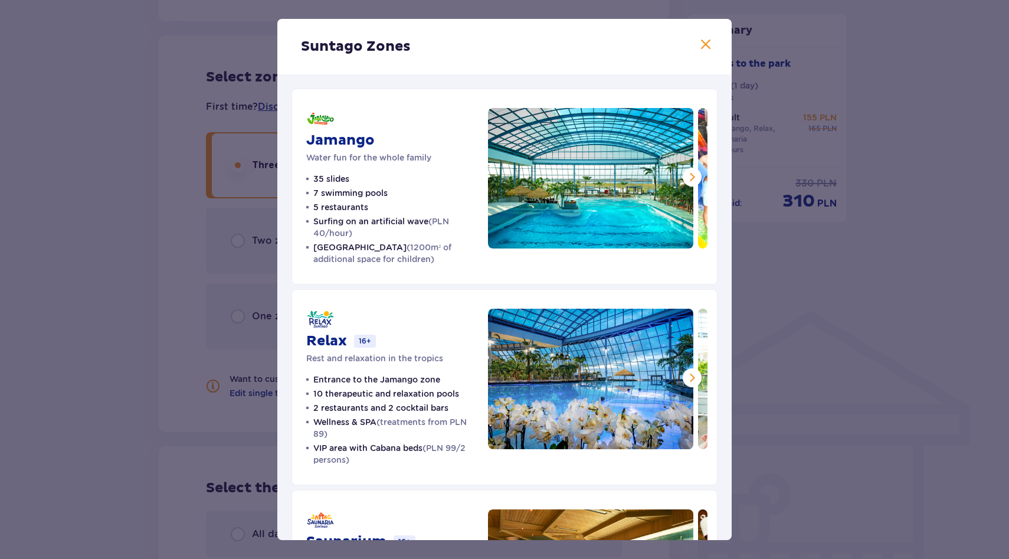
click at [693, 179] on span at bounding box center [692, 177] width 14 height 14
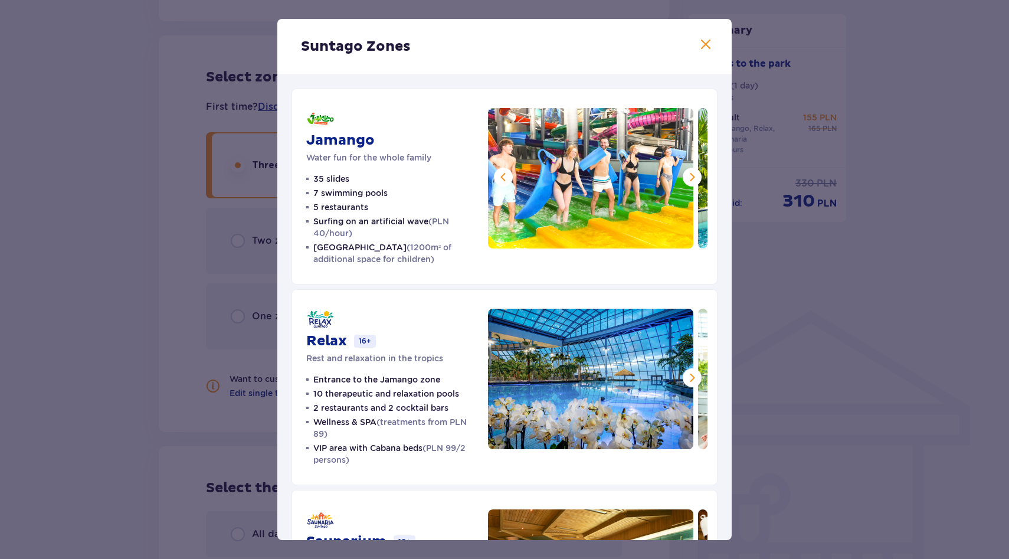
click at [693, 179] on span at bounding box center [692, 177] width 14 height 14
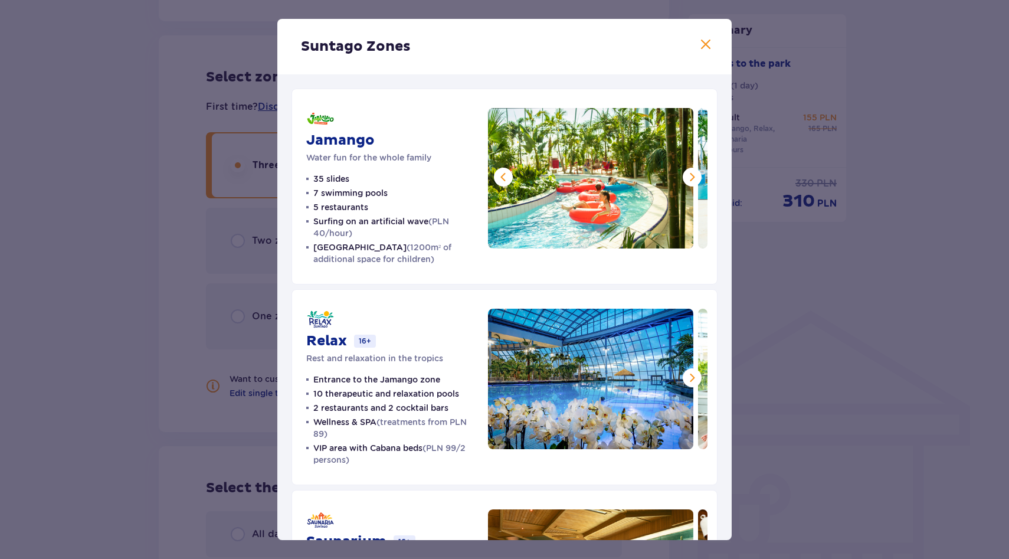
click at [693, 179] on span at bounding box center [692, 177] width 14 height 14
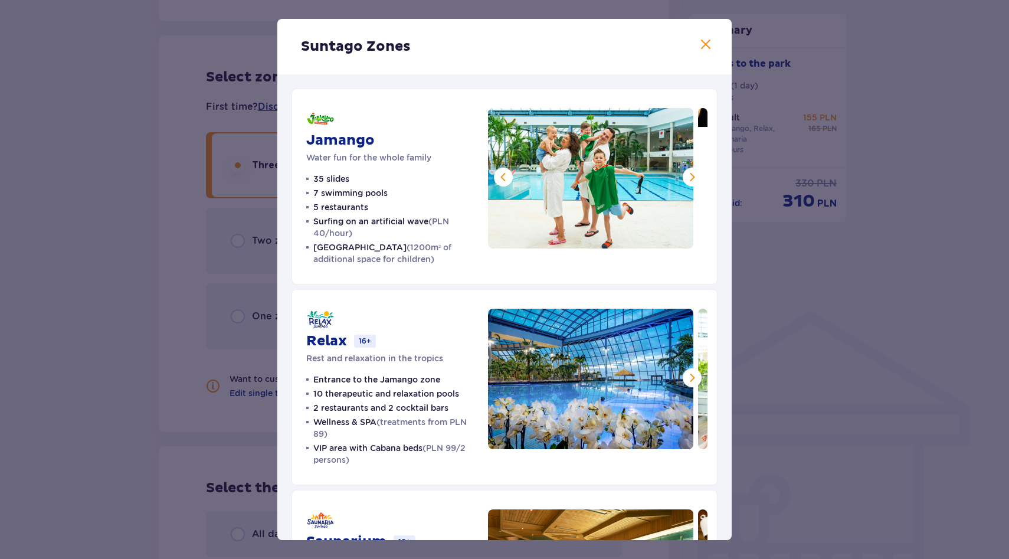
click at [488, 174] on img at bounding box center [590, 178] width 205 height 140
click at [496, 176] on span at bounding box center [503, 177] width 14 height 14
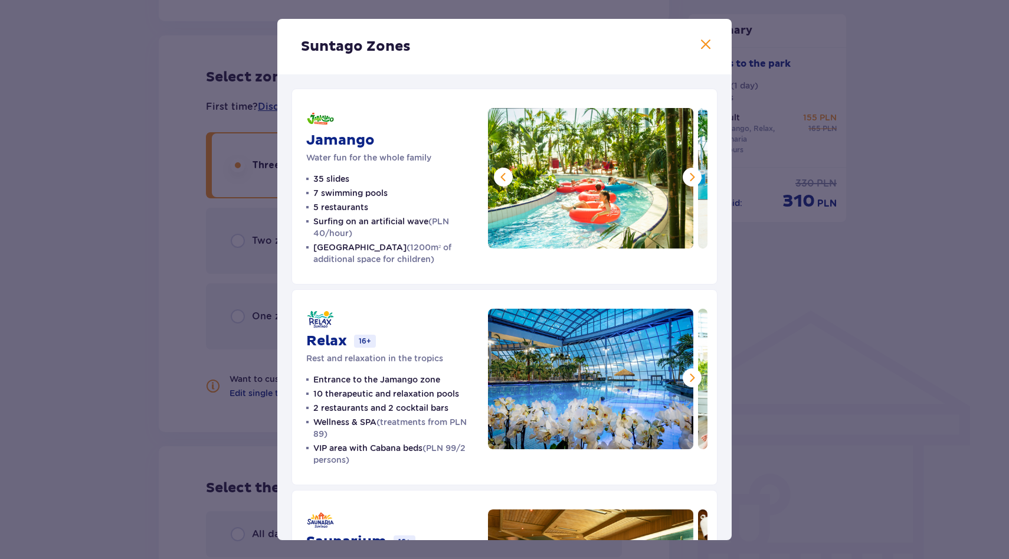
click at [696, 176] on button at bounding box center [692, 177] width 19 height 19
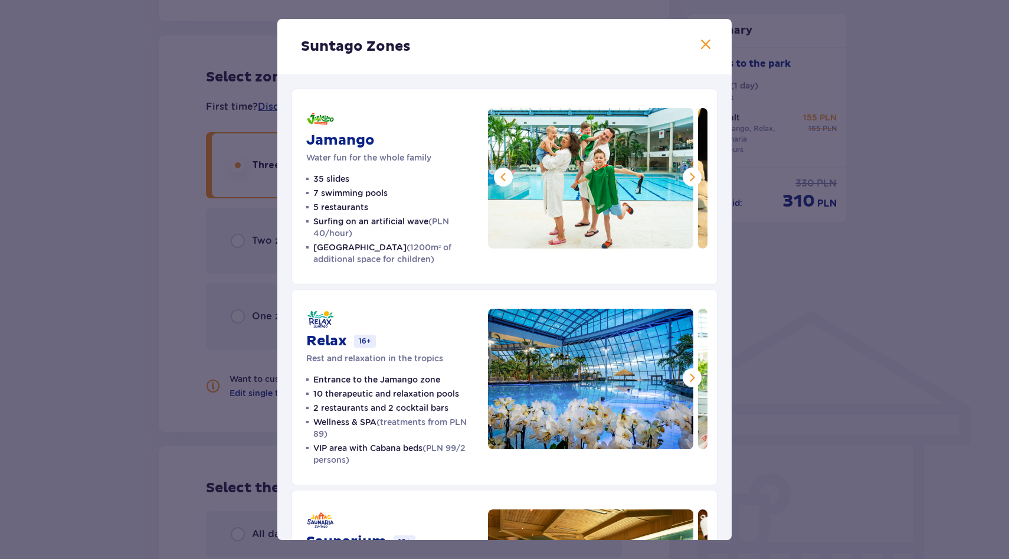
click at [693, 176] on span at bounding box center [692, 177] width 14 height 14
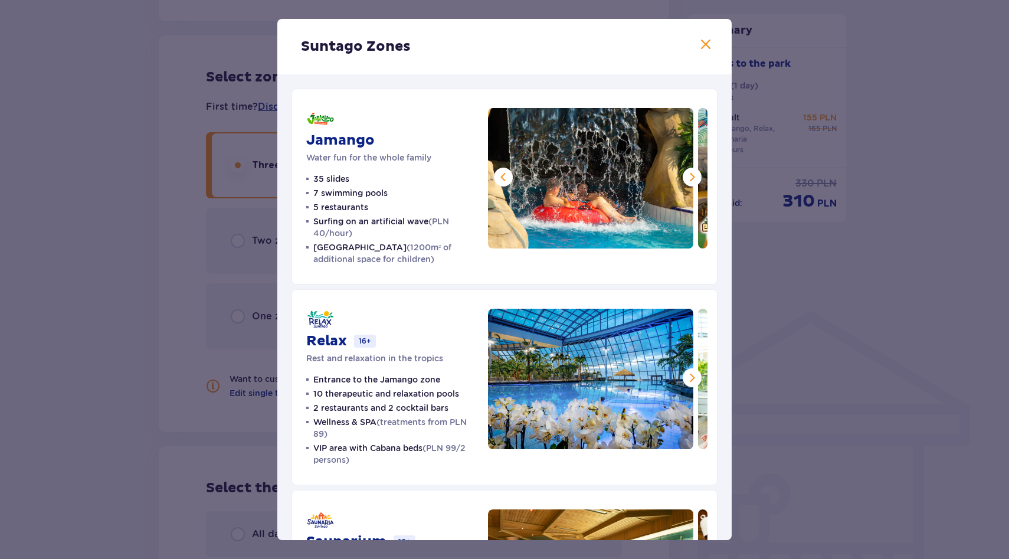
click at [693, 176] on span at bounding box center [692, 177] width 14 height 14
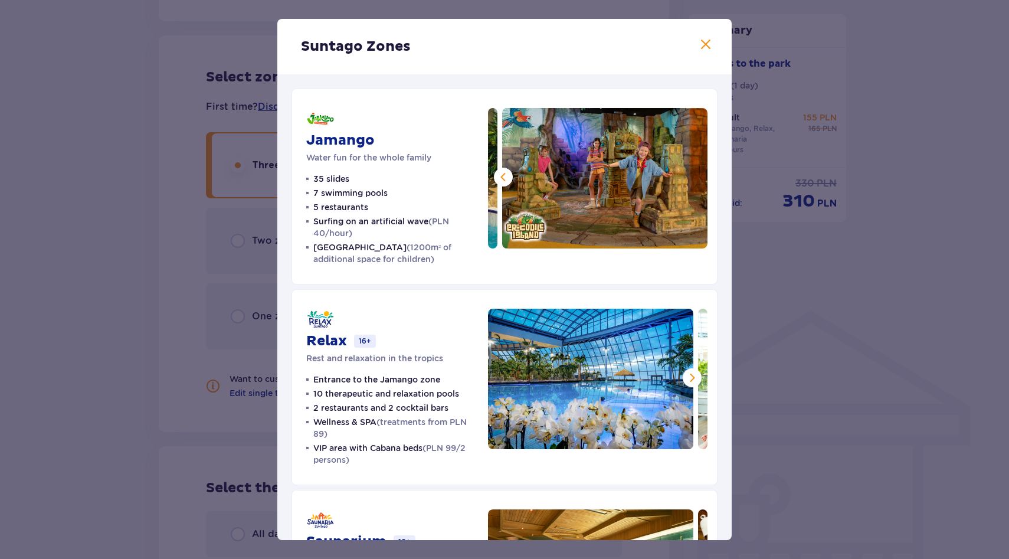
click at [693, 176] on img at bounding box center [604, 178] width 205 height 140
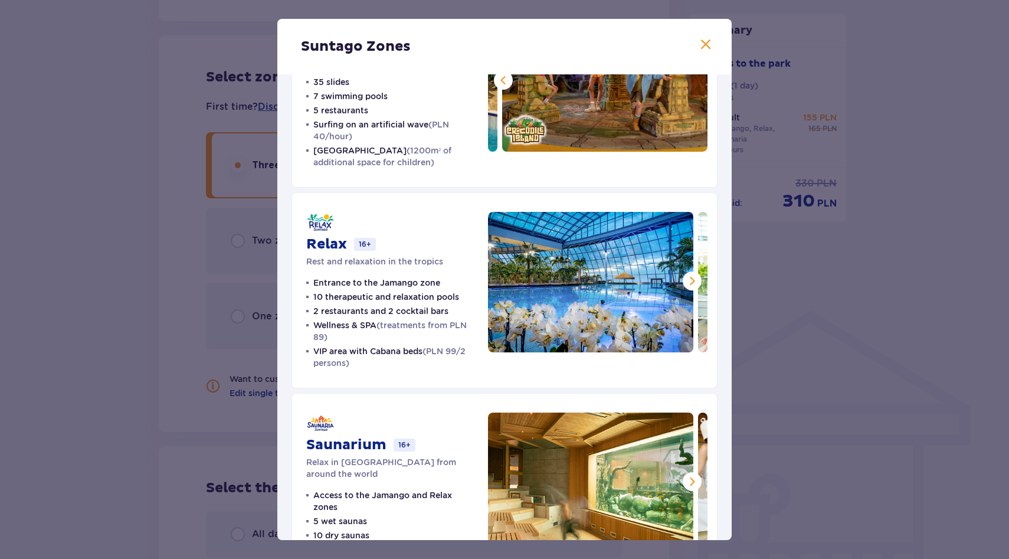
scroll to position [148, 0]
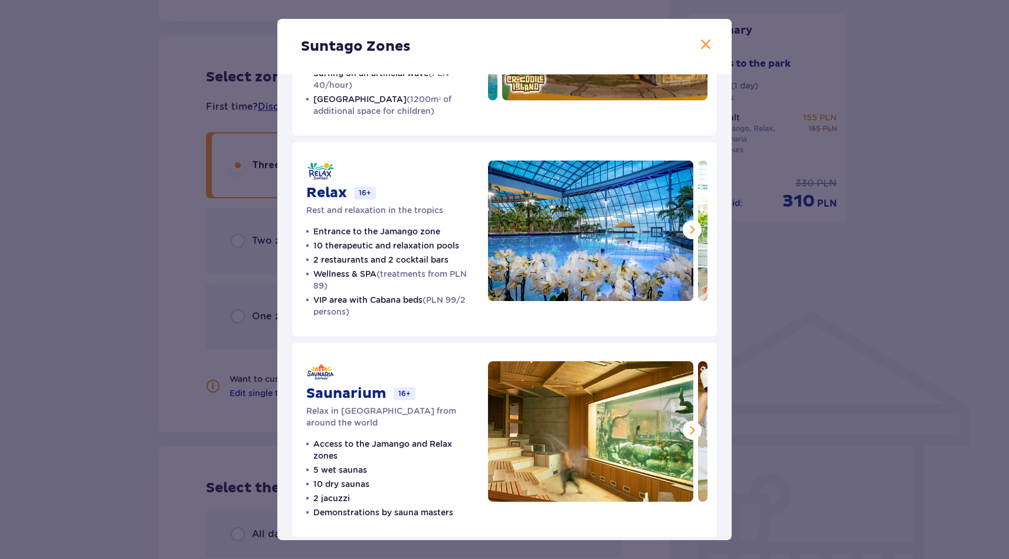
click at [685, 231] on span at bounding box center [692, 229] width 14 height 14
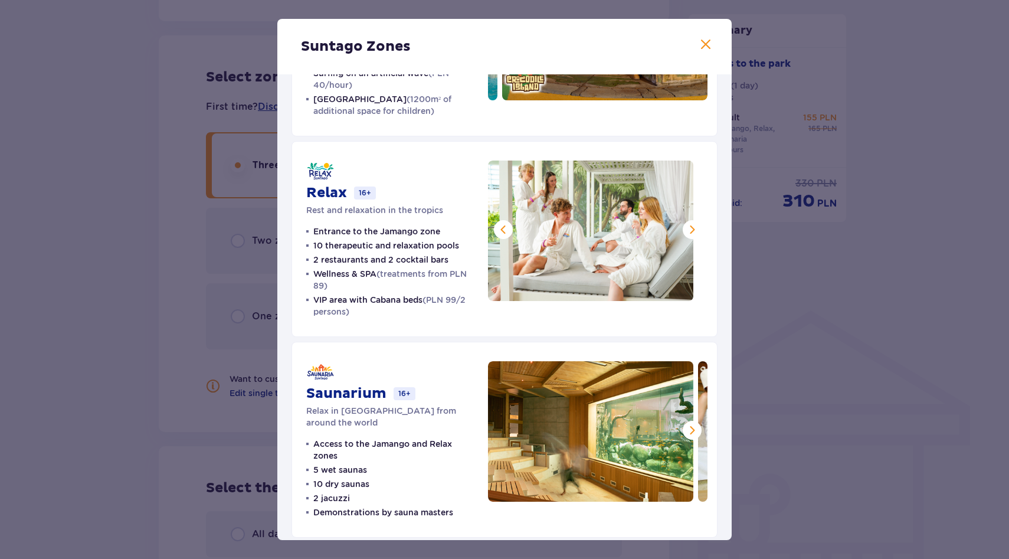
click at [685, 231] on span at bounding box center [692, 229] width 14 height 14
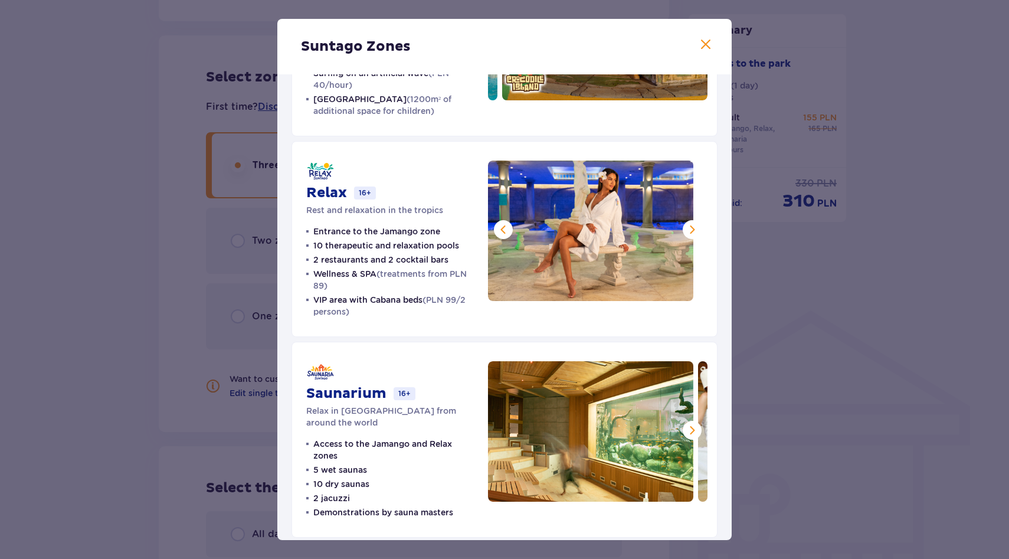
click at [685, 231] on span at bounding box center [692, 229] width 14 height 14
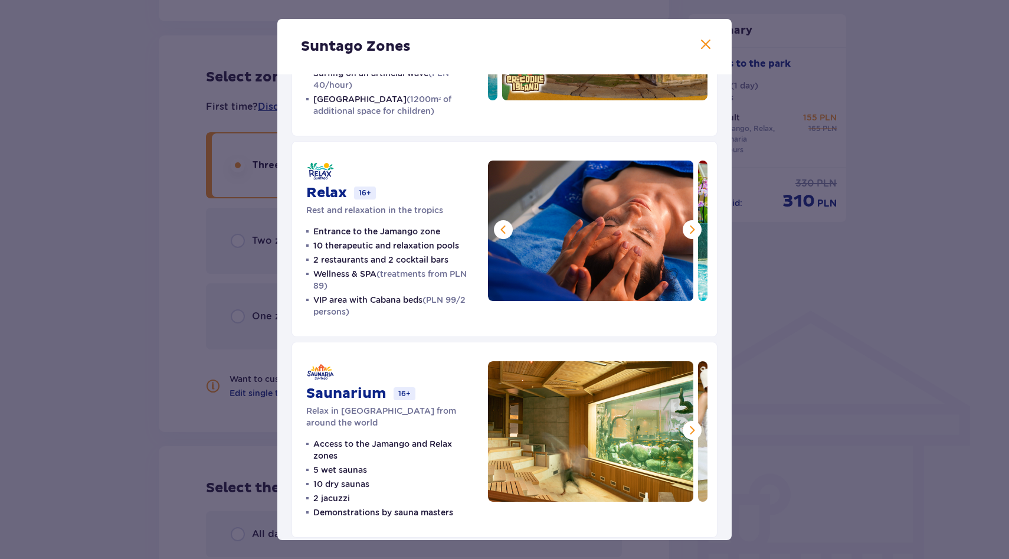
click at [685, 231] on span at bounding box center [692, 229] width 14 height 14
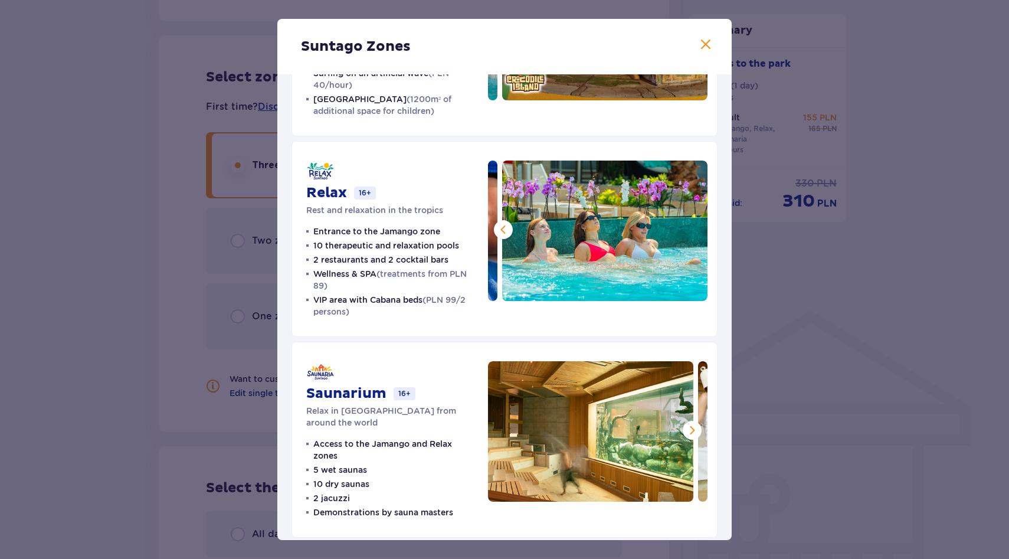
click at [684, 230] on img at bounding box center [604, 230] width 205 height 140
click at [685, 432] on span at bounding box center [692, 430] width 14 height 14
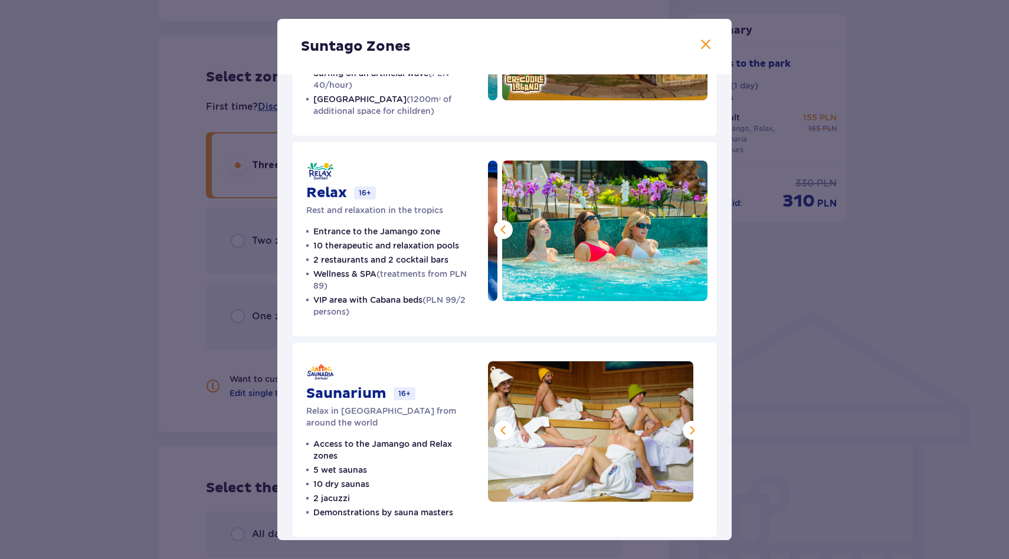
click at [685, 432] on span at bounding box center [692, 430] width 14 height 14
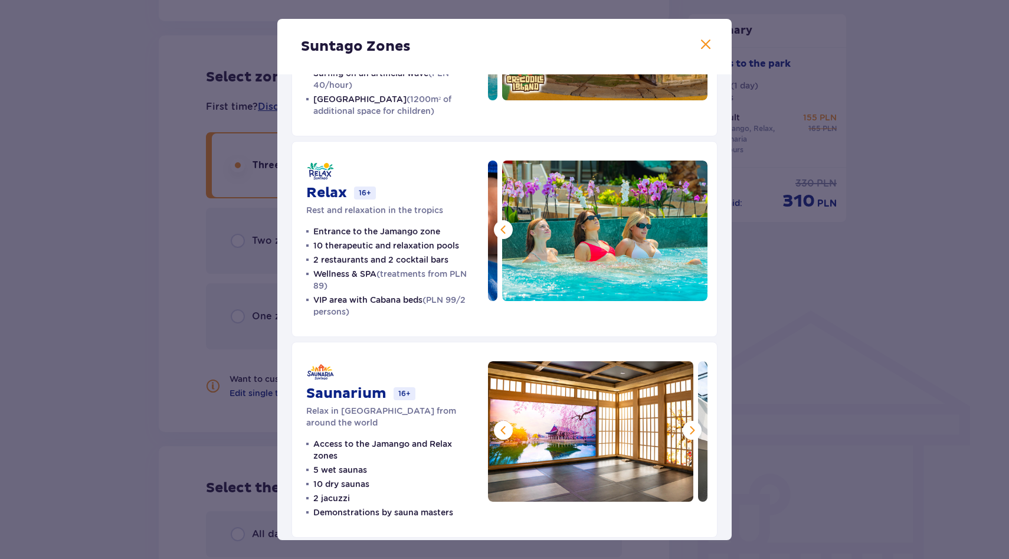
click at [685, 432] on span at bounding box center [692, 430] width 14 height 14
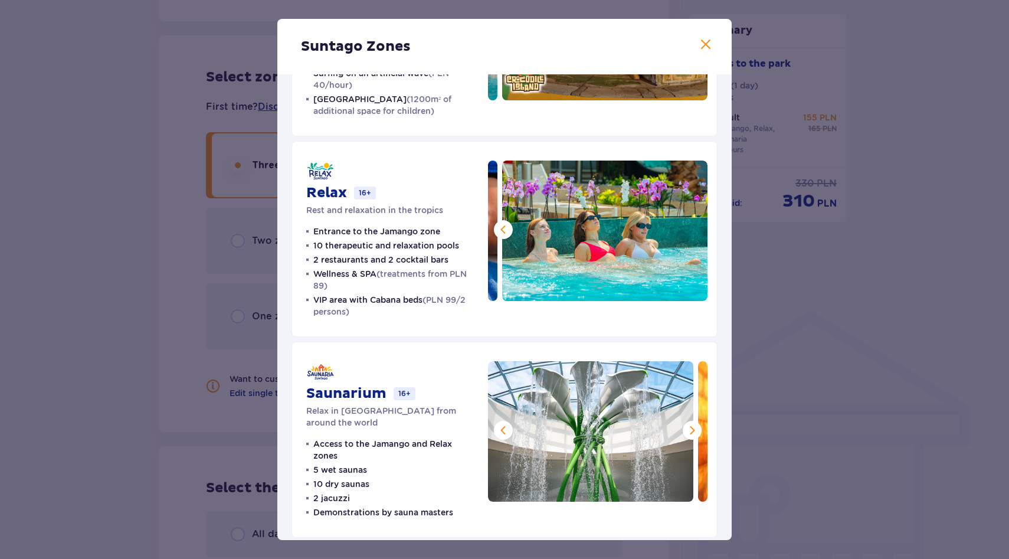
click at [685, 432] on span at bounding box center [692, 430] width 14 height 14
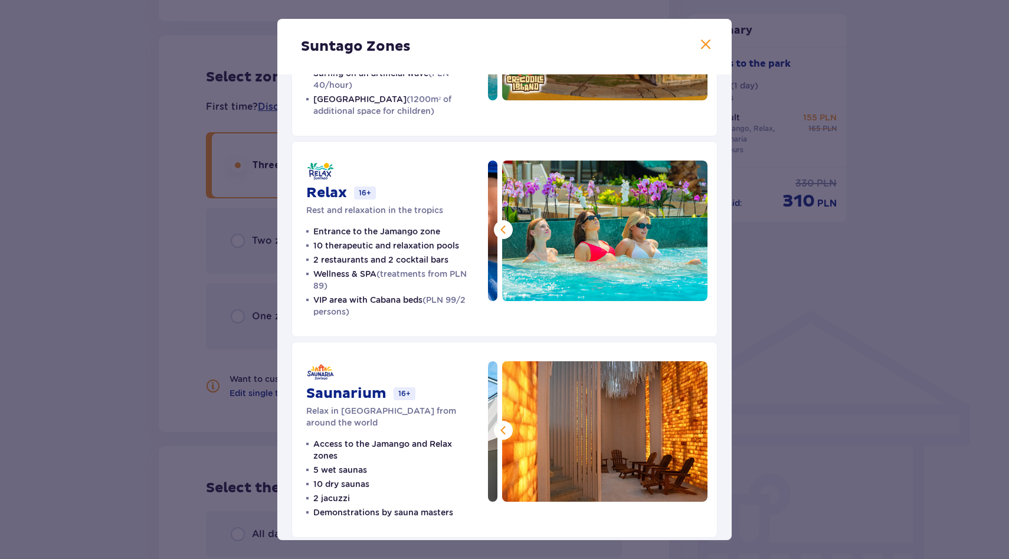
click at [684, 432] on img at bounding box center [604, 431] width 205 height 140
click at [503, 429] on span at bounding box center [503, 430] width 14 height 14
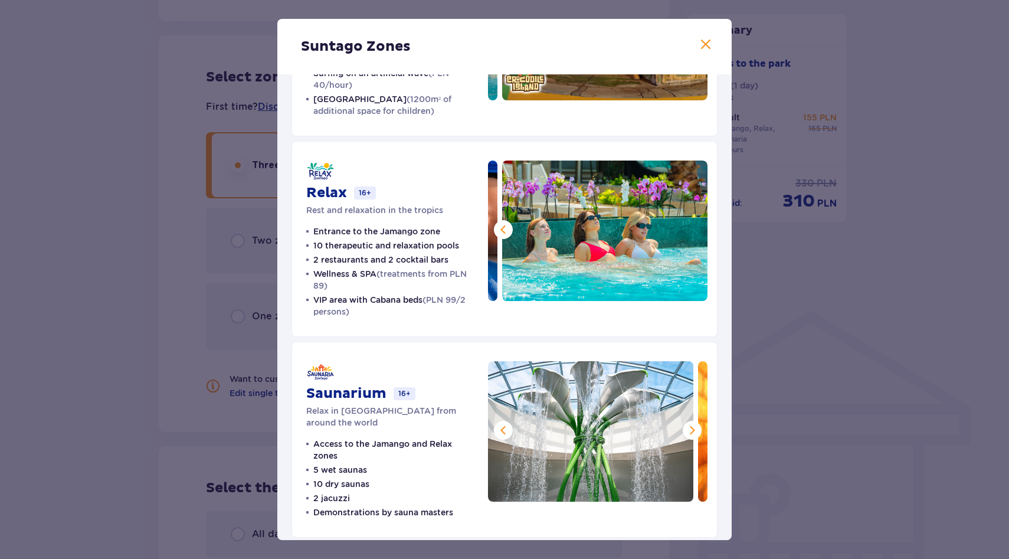
click at [503, 429] on span at bounding box center [503, 430] width 14 height 14
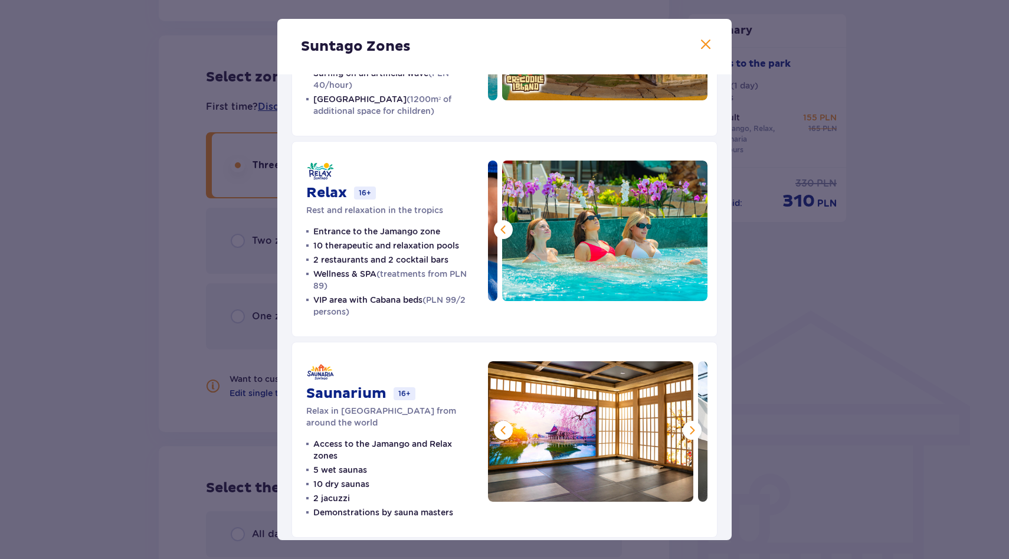
click at [503, 429] on span at bounding box center [503, 430] width 14 height 14
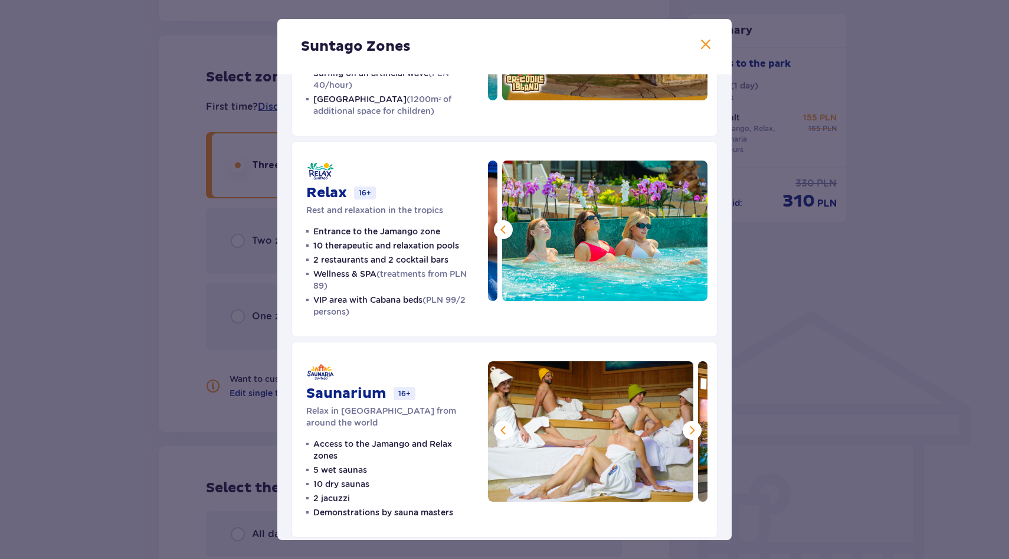
click at [503, 429] on span at bounding box center [503, 430] width 14 height 14
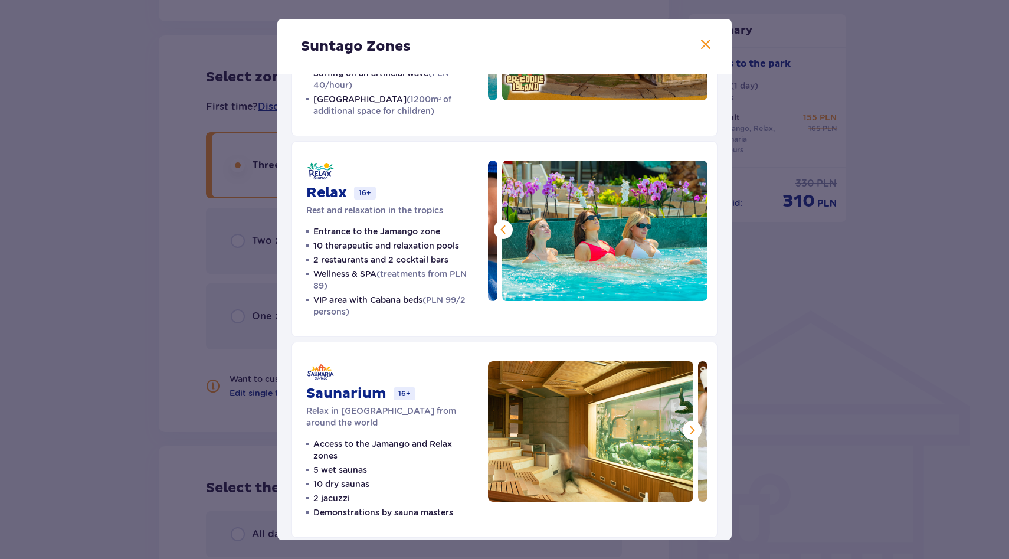
click at [503, 429] on img at bounding box center [590, 431] width 205 height 140
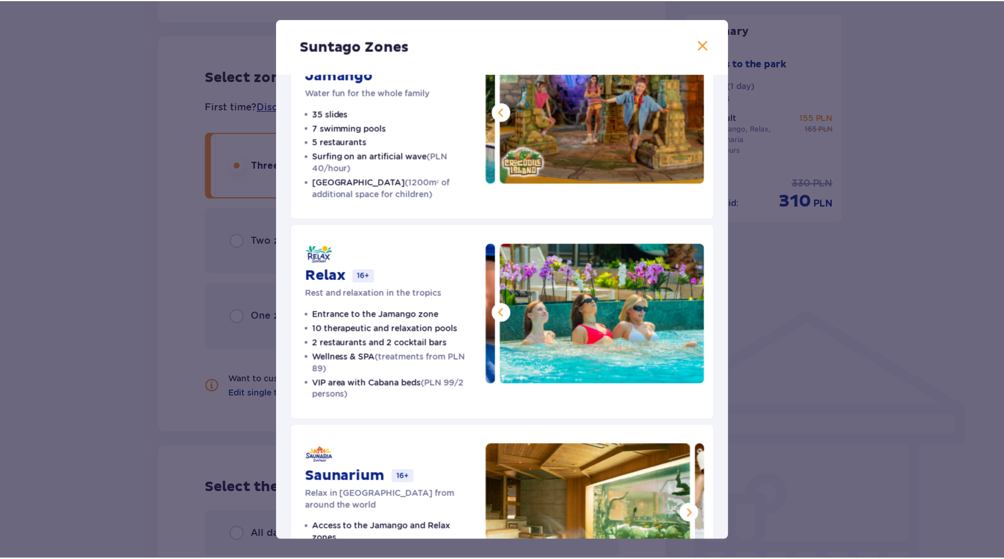
scroll to position [64, 0]
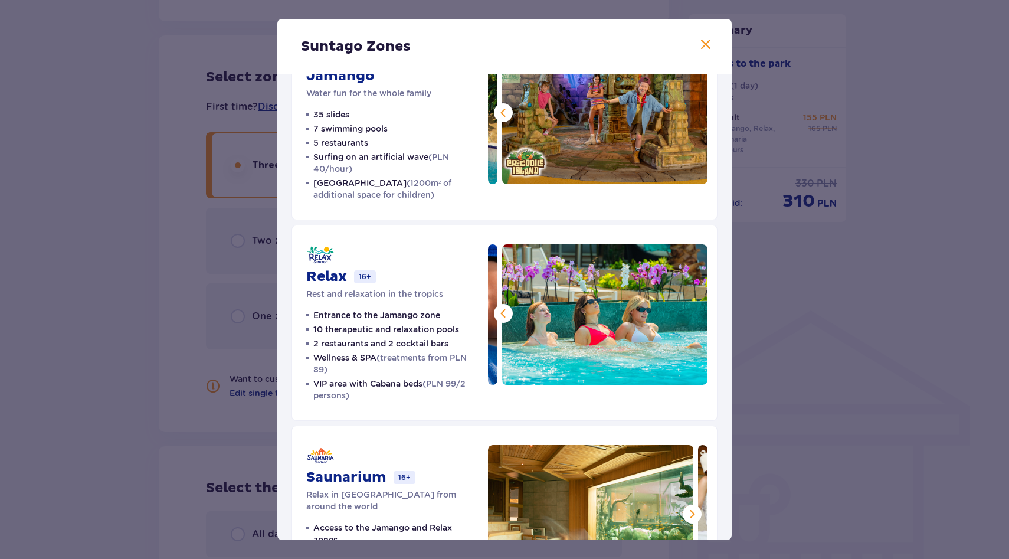
click at [807, 178] on div "Suntago Zones Jamango Water fun for the whole family 35 slides 7 swimming pools…" at bounding box center [504, 279] width 1009 height 559
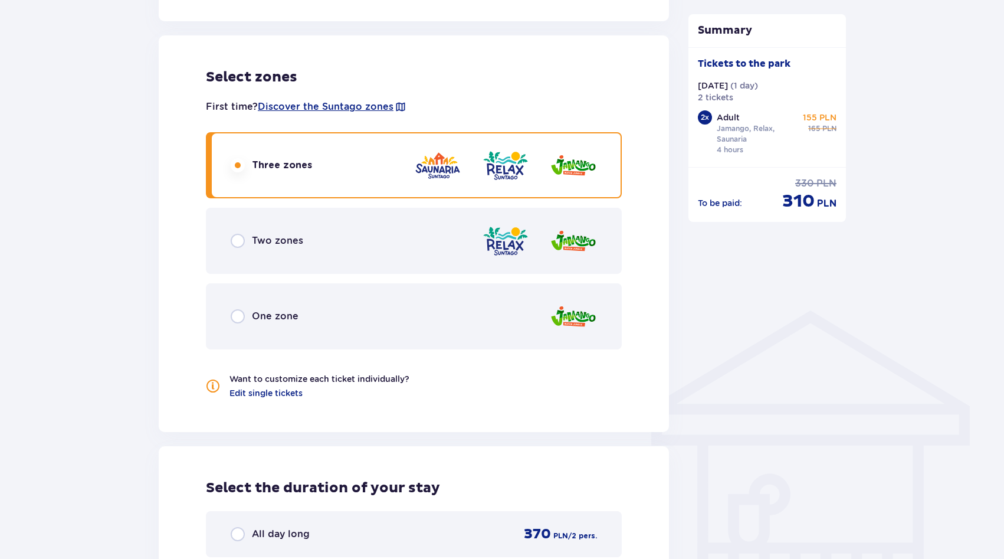
scroll to position [1097, 0]
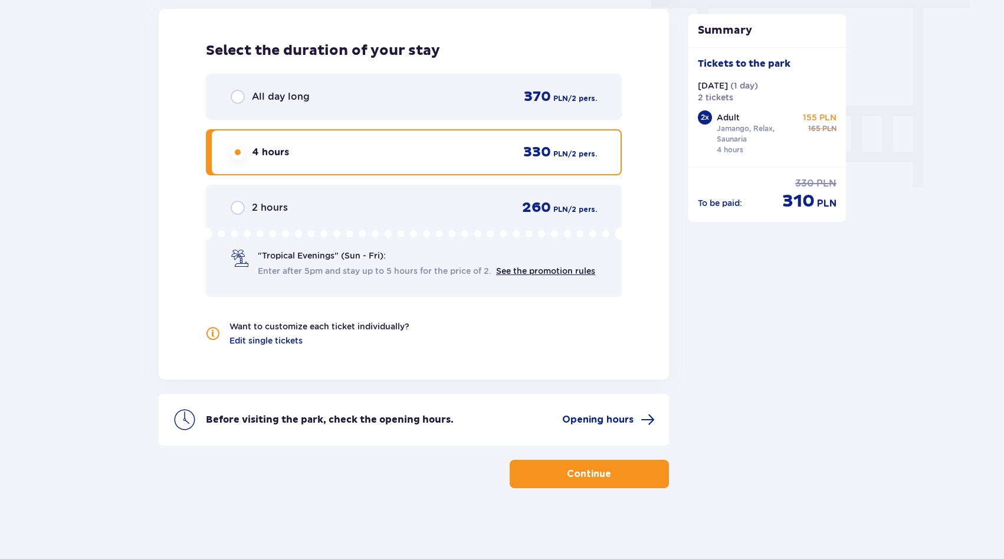
click at [567, 473] on font "Continue" at bounding box center [589, 473] width 44 height 9
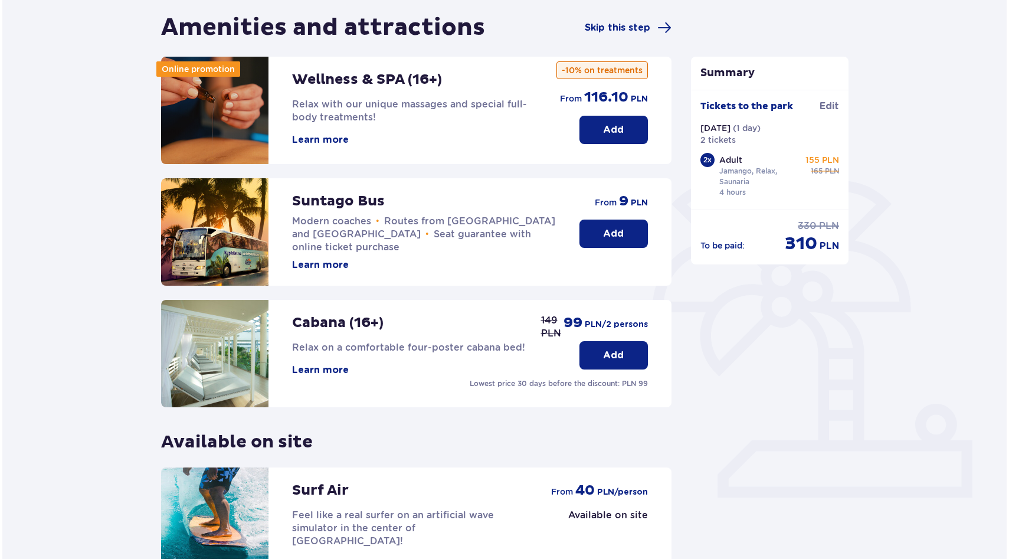
scroll to position [129, 0]
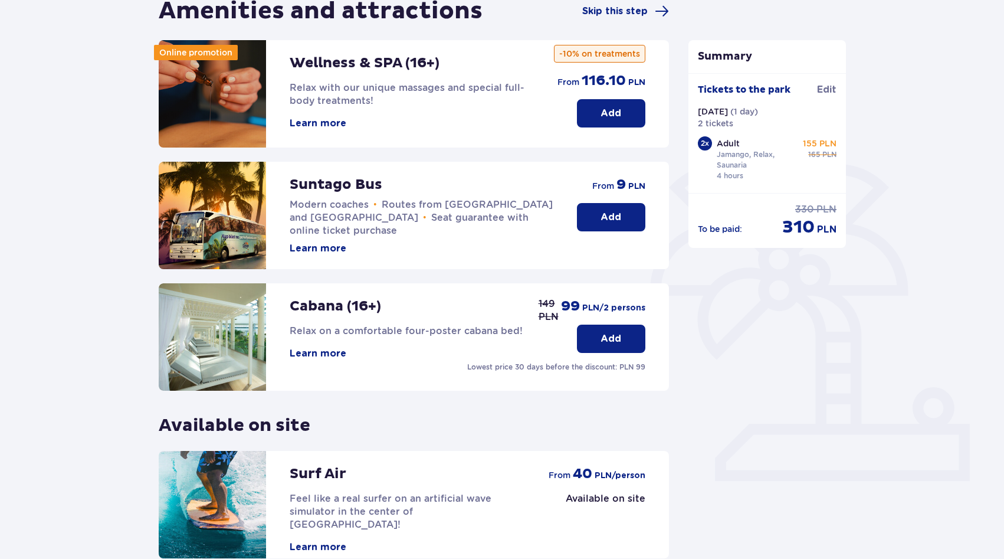
click at [330, 124] on font "Learn more" at bounding box center [318, 123] width 57 height 9
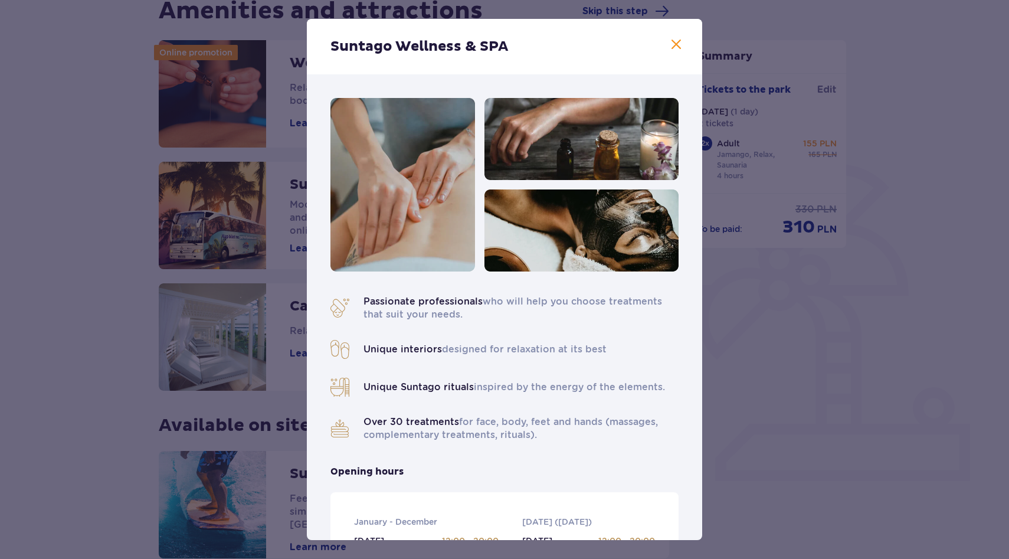
click at [845, 298] on div "Suntago Wellness & SPA Passionate professionals who will help you choose treatm…" at bounding box center [504, 279] width 1009 height 559
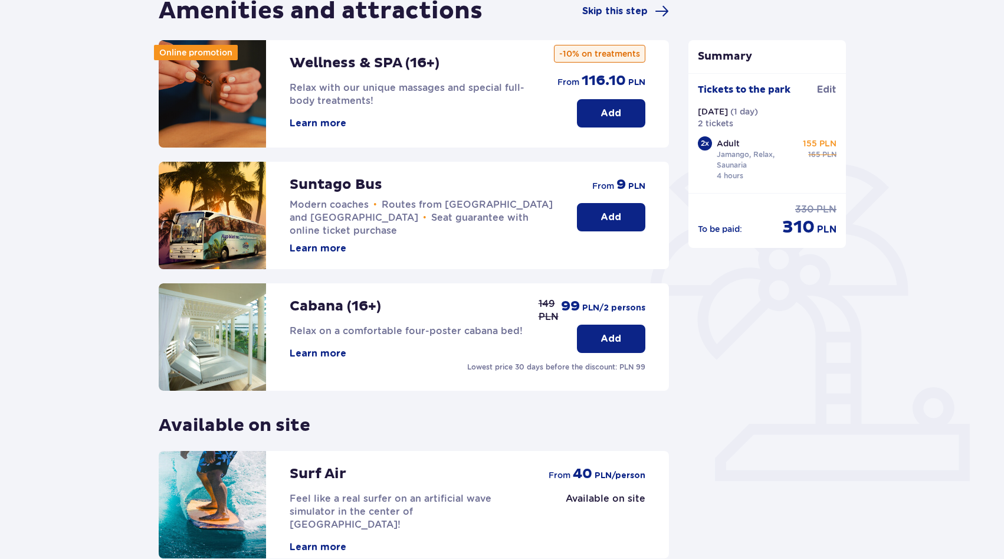
scroll to position [241, 0]
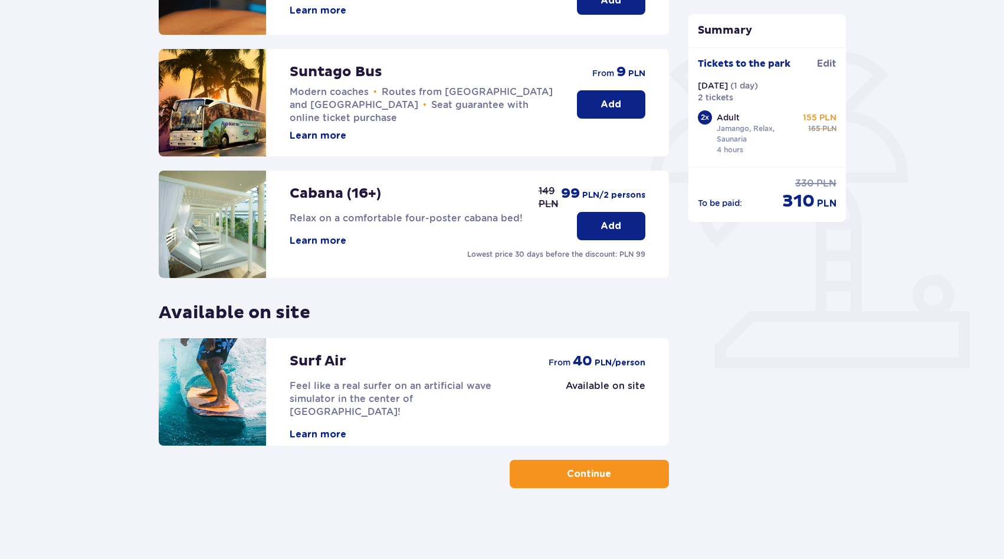
click at [592, 473] on font "Continue" at bounding box center [589, 473] width 44 height 9
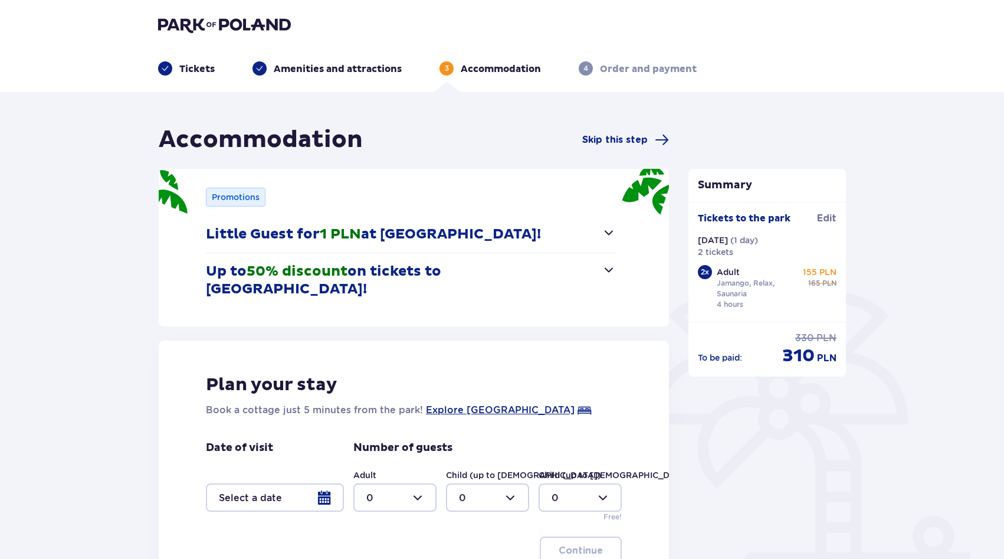
click at [361, 228] on font "1 PLN" at bounding box center [340, 234] width 41 height 18
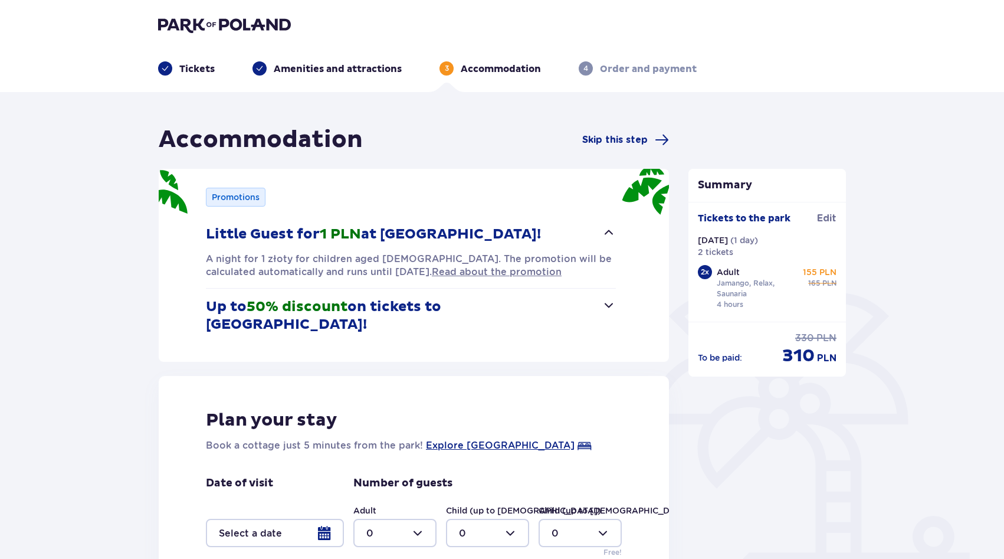
click at [364, 228] on font "at [GEOGRAPHIC_DATA]!" at bounding box center [451, 234] width 180 height 18
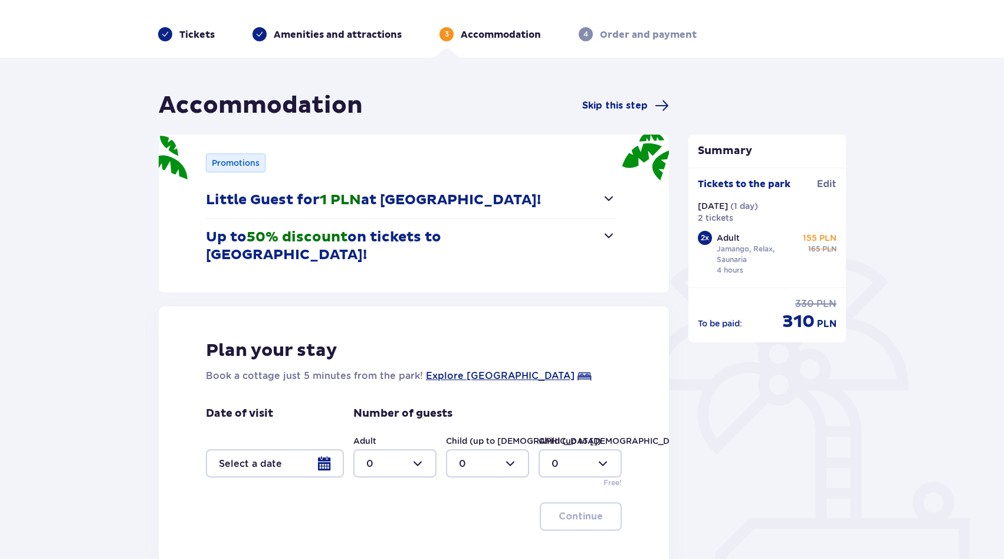
scroll to position [135, 0]
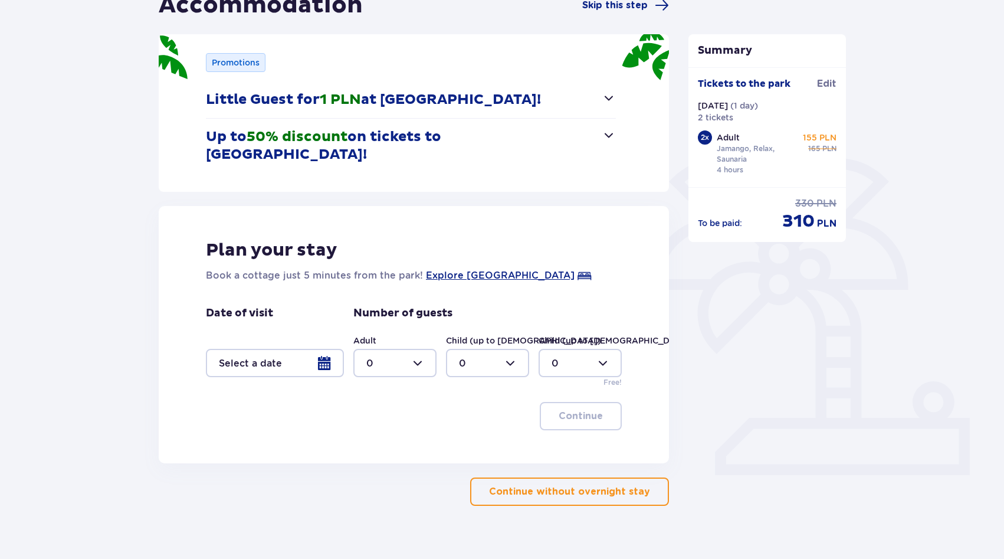
click at [562, 487] on font "Continue without overnight stay" at bounding box center [569, 491] width 161 height 9
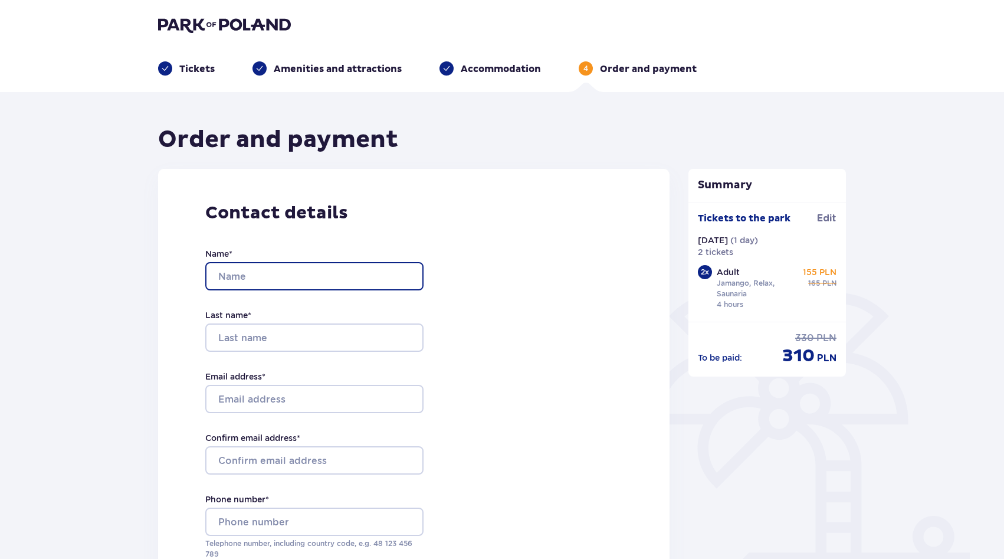
click at [300, 267] on input "Name *" at bounding box center [314, 276] width 218 height 28
click at [159, 280] on div "Contact details Name * Last name * Email address * Confirm email address * Phon…" at bounding box center [414, 416] width 512 height 494
click at [255, 273] on input "Name *" at bounding box center [314, 276] width 218 height 28
type input "[PERSON_NAME]"
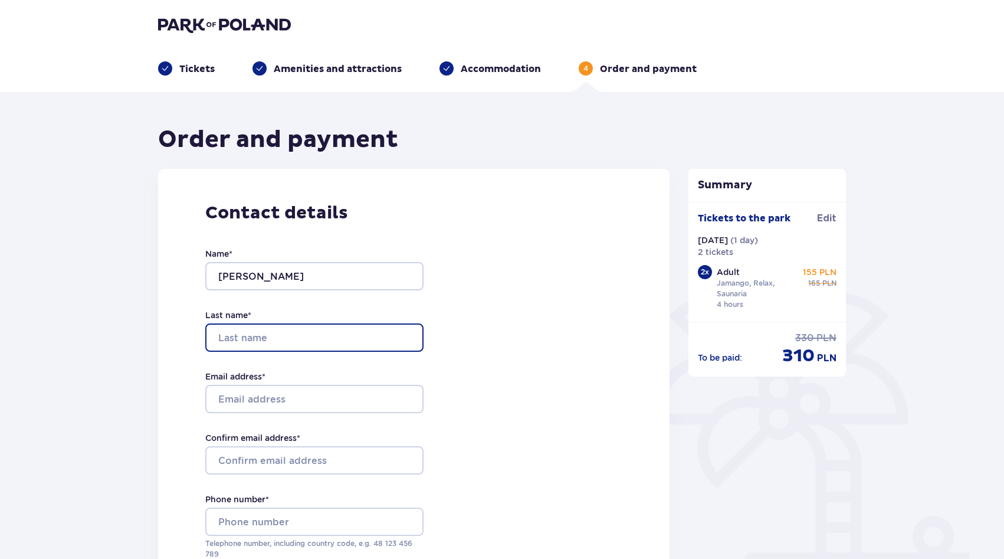
click at [271, 332] on input "Last name *" at bounding box center [314, 337] width 218 height 28
type input "З"
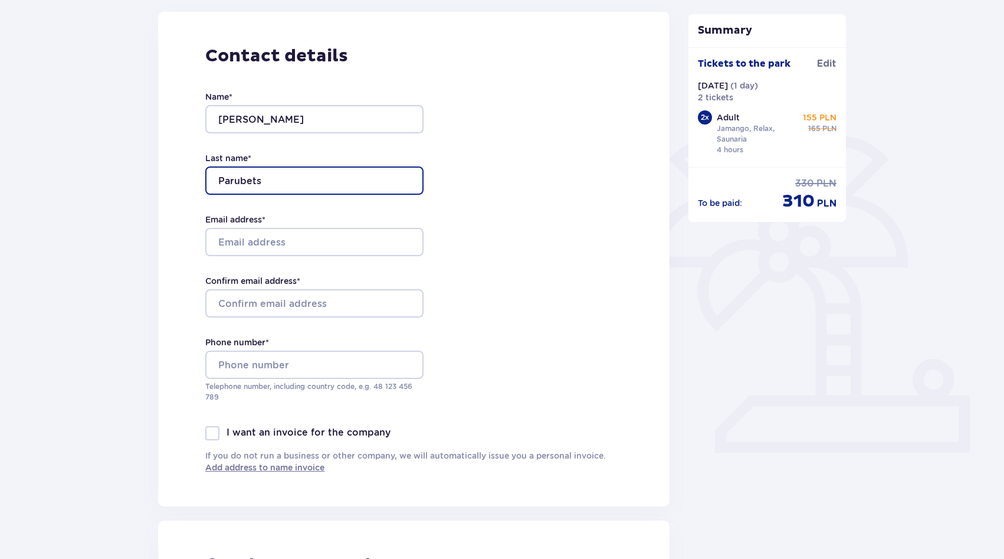
scroll to position [159, 0]
type input "Parubets"
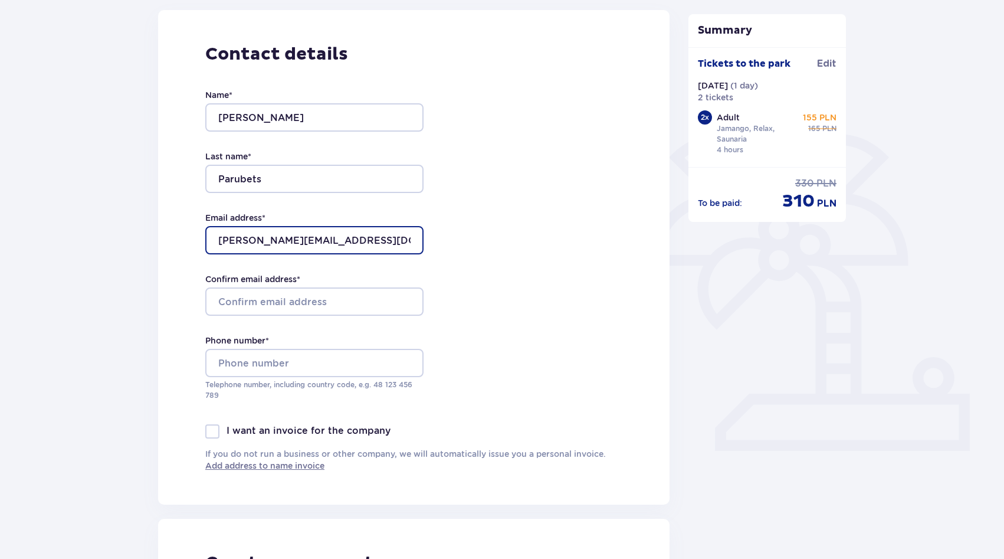
type input "[EMAIL_ADDRESS][DOMAIN_NAME]"
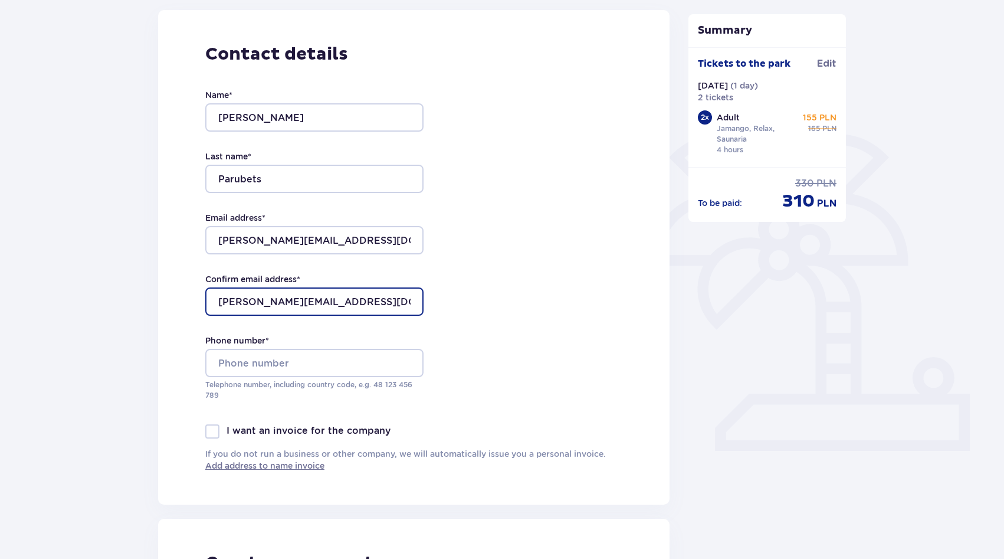
type input "[EMAIL_ADDRESS][DOMAIN_NAME]"
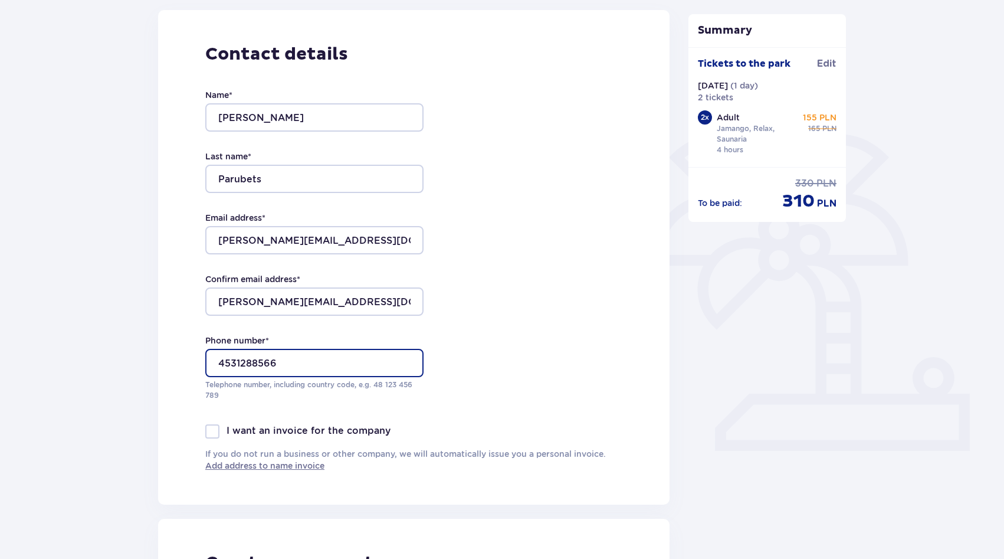
click at [237, 365] on input "4531288566" at bounding box center [314, 363] width 218 height 28
type input "453288566"
click at [211, 429] on div at bounding box center [212, 431] width 14 height 14
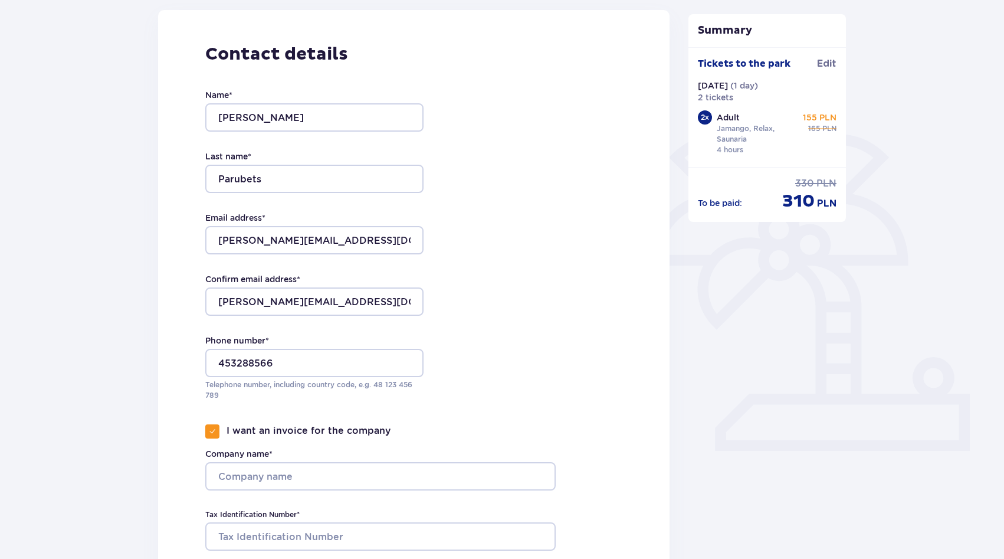
scroll to position [429, 0]
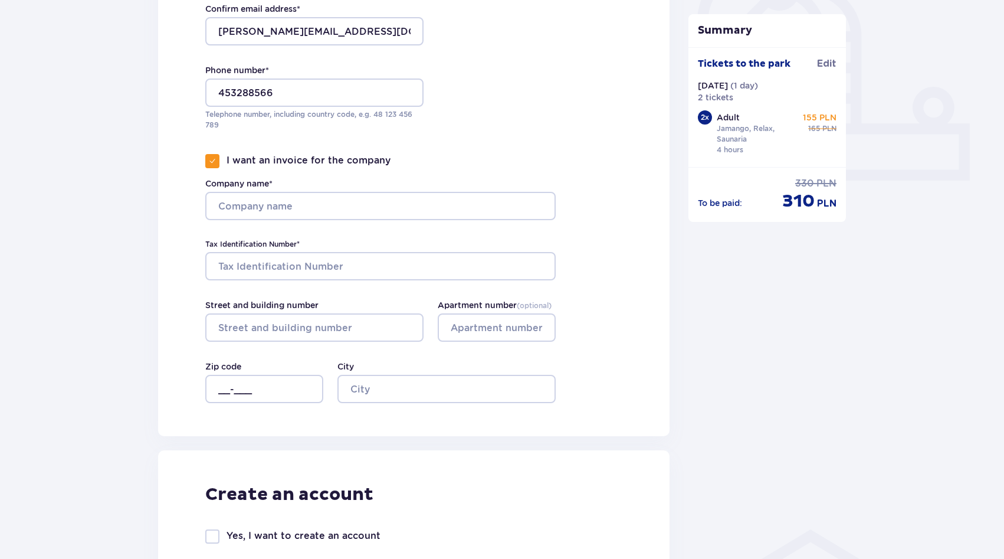
click at [358, 162] on font "I want an invoice for the company" at bounding box center [309, 160] width 164 height 11
checkbox input "false"
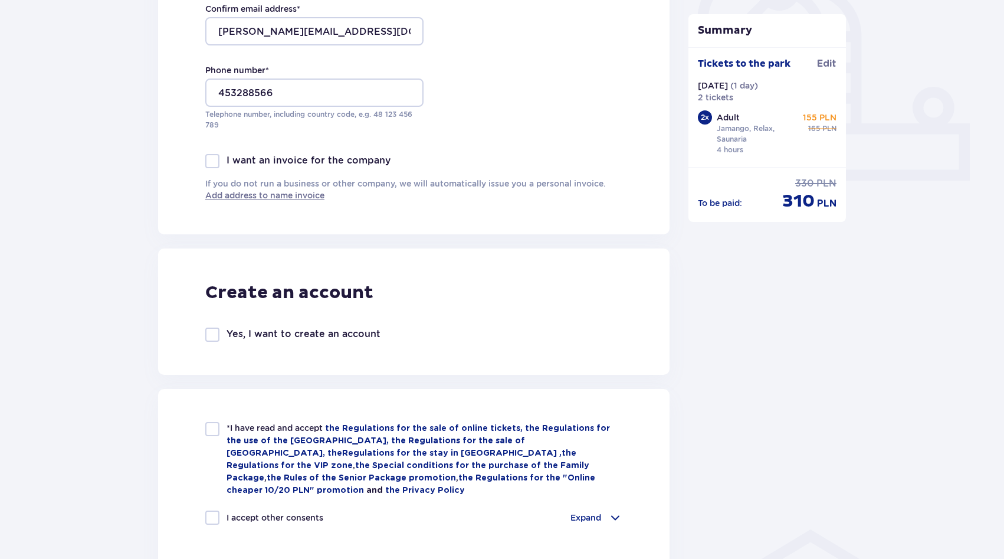
click at [723, 289] on div "Summary Tickets to the park Edit Fri 10/10 ( 1 day ) 2 tickets 2 x Adult Jamang…" at bounding box center [767, 386] width 177 height 1381
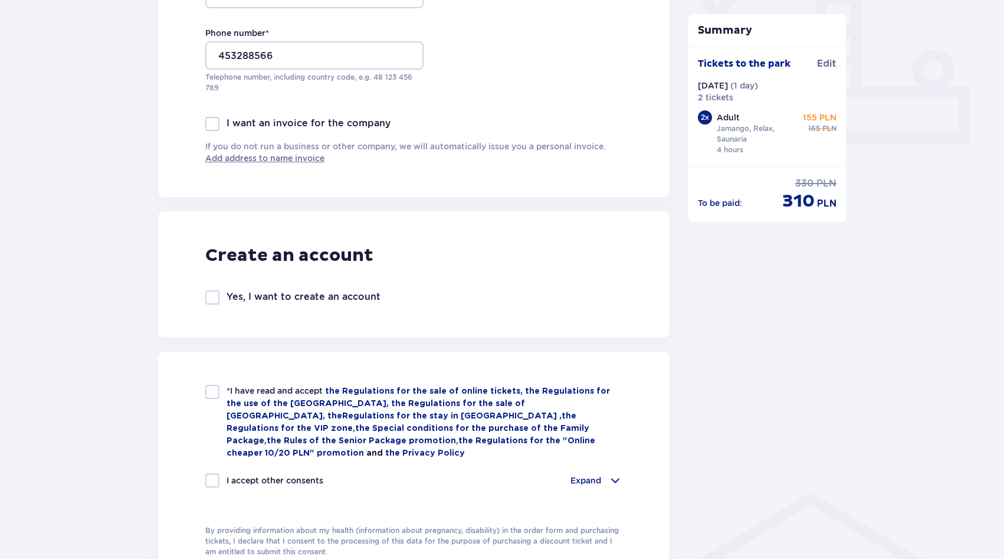
scroll to position [574, 0]
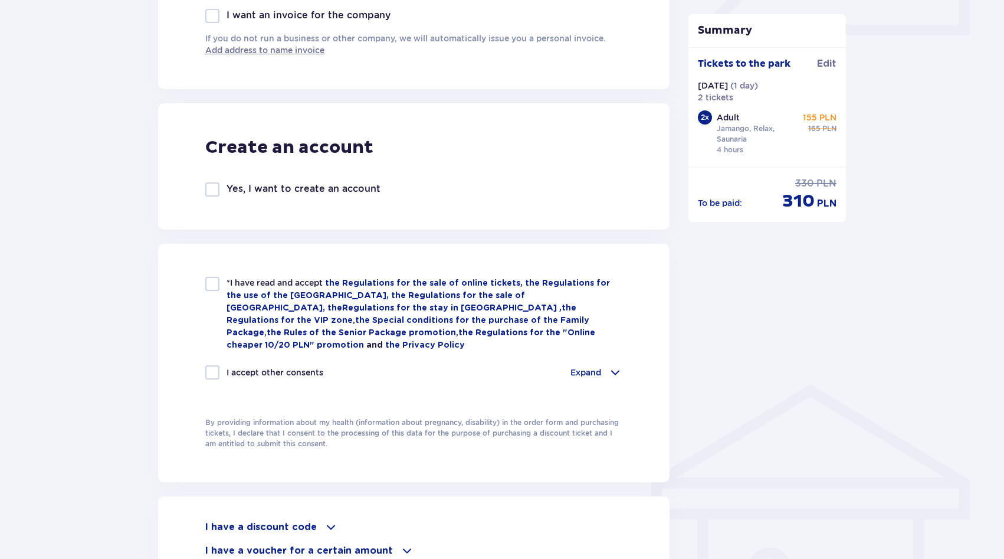
click at [212, 275] on div "*I have read and accept the Regulations for the sale of online tickets, the Reg…" at bounding box center [414, 363] width 512 height 238
click at [211, 283] on div at bounding box center [212, 284] width 14 height 14
checkbox input "true"
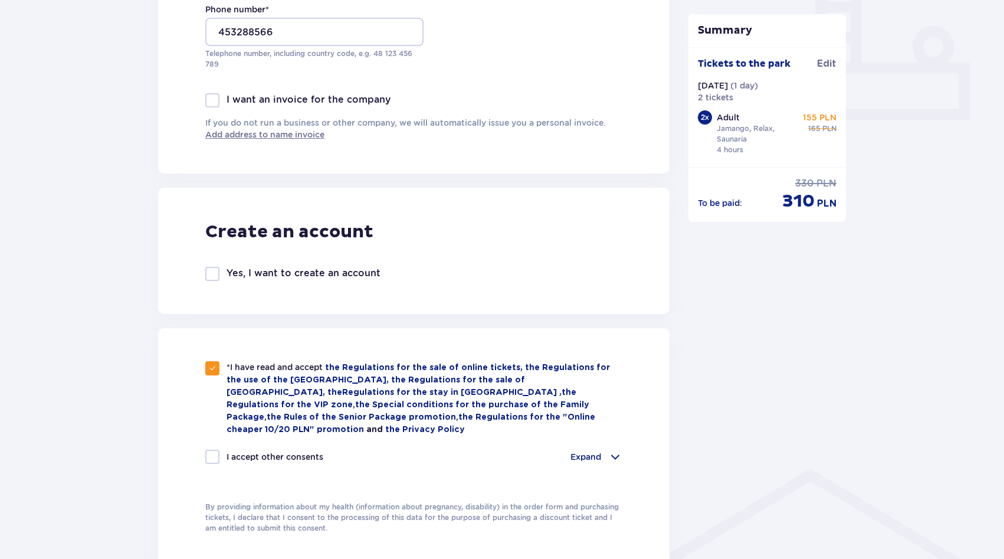
scroll to position [397, 0]
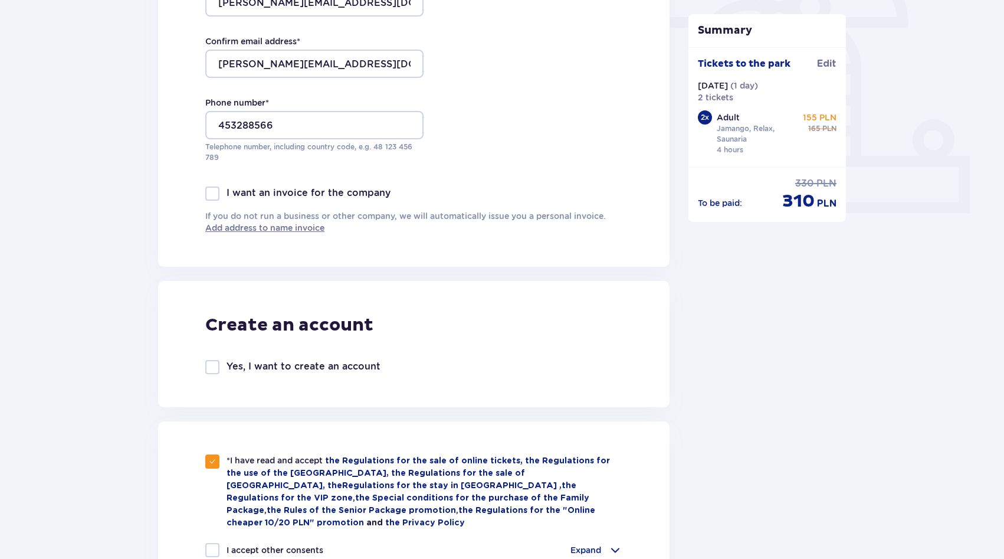
click at [213, 197] on div at bounding box center [212, 193] width 14 height 14
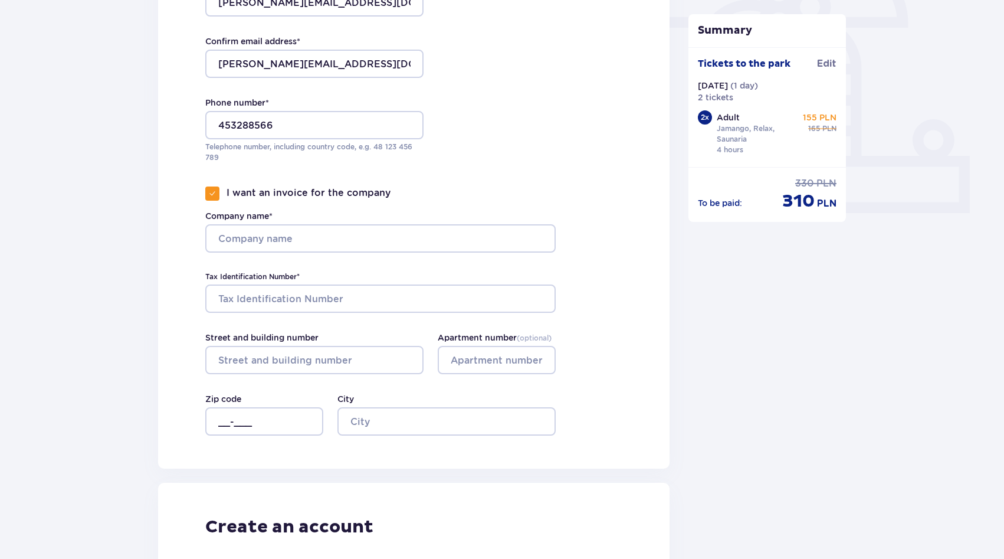
click at [213, 195] on span at bounding box center [212, 193] width 7 height 7
checkbox input "false"
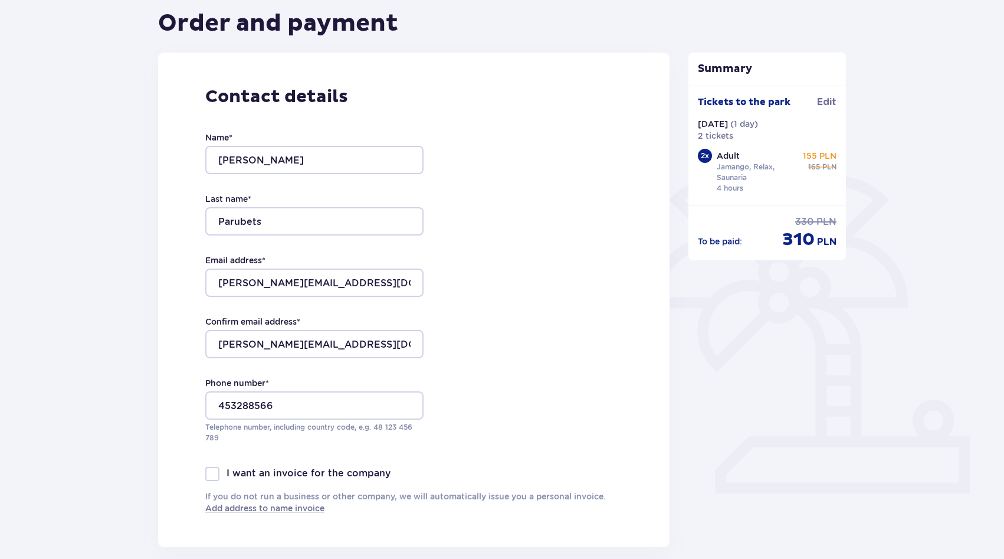
scroll to position [302, 0]
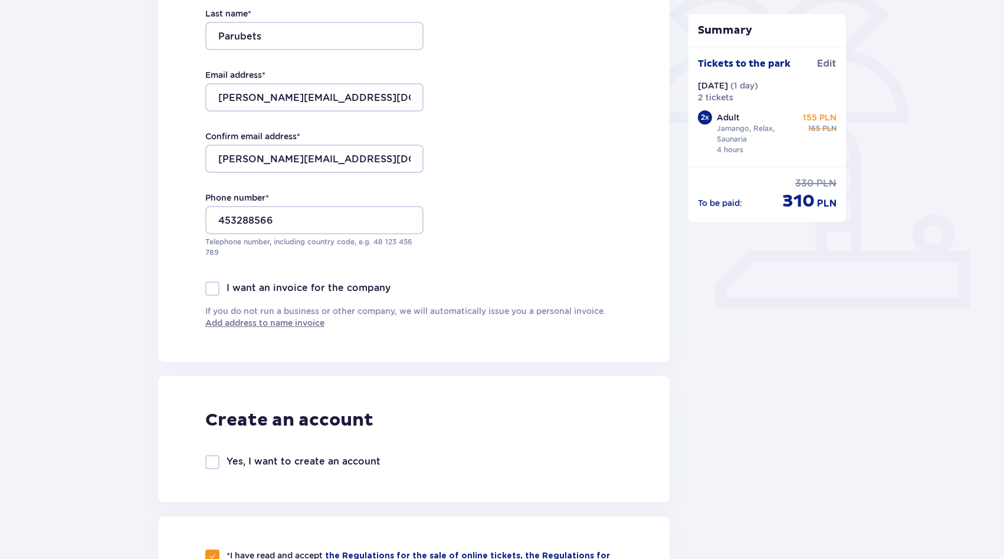
click at [130, 237] on div "Order and payment Contact details Name * Leonid Last name * Parubets Email addr…" at bounding box center [502, 533] width 1004 height 1485
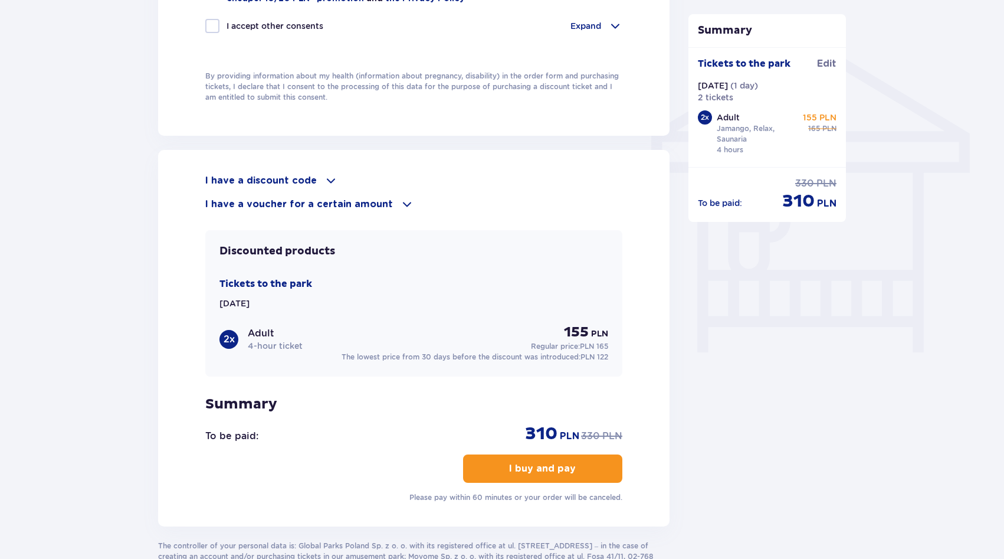
scroll to position [1018, 0]
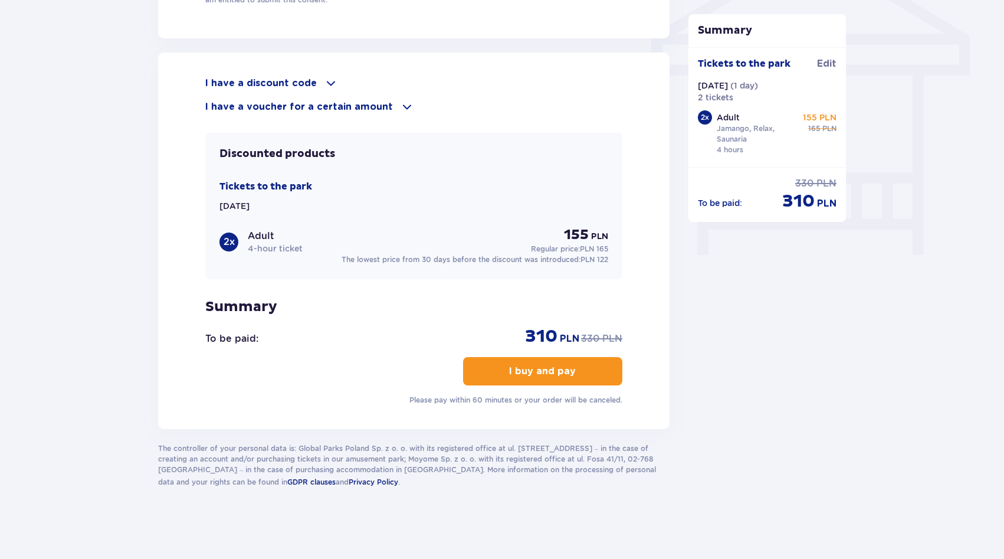
click at [293, 184] on font "Tickets to the park" at bounding box center [265, 187] width 93 height 12
click at [824, 64] on font "Edit" at bounding box center [826, 63] width 19 height 9
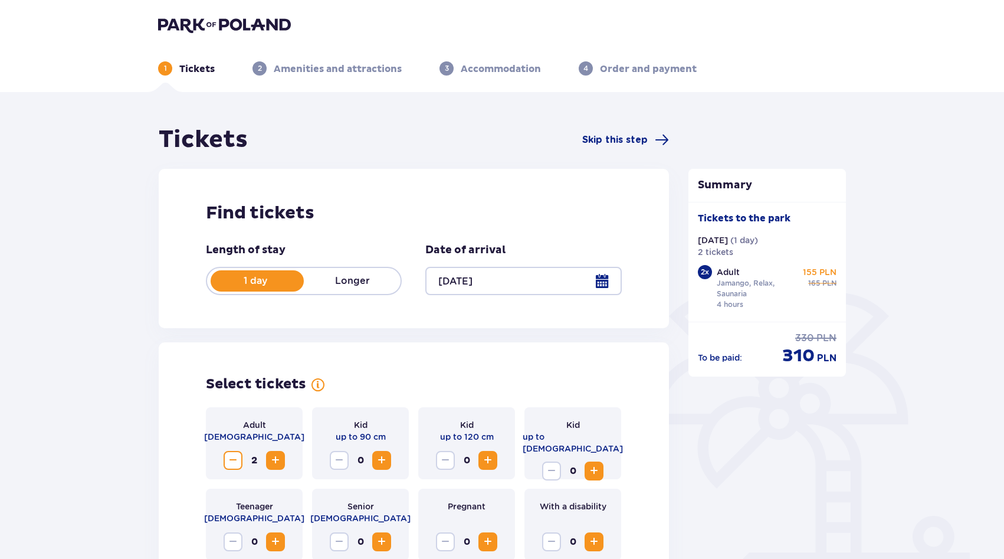
click at [506, 284] on div at bounding box center [523, 281] width 196 height 28
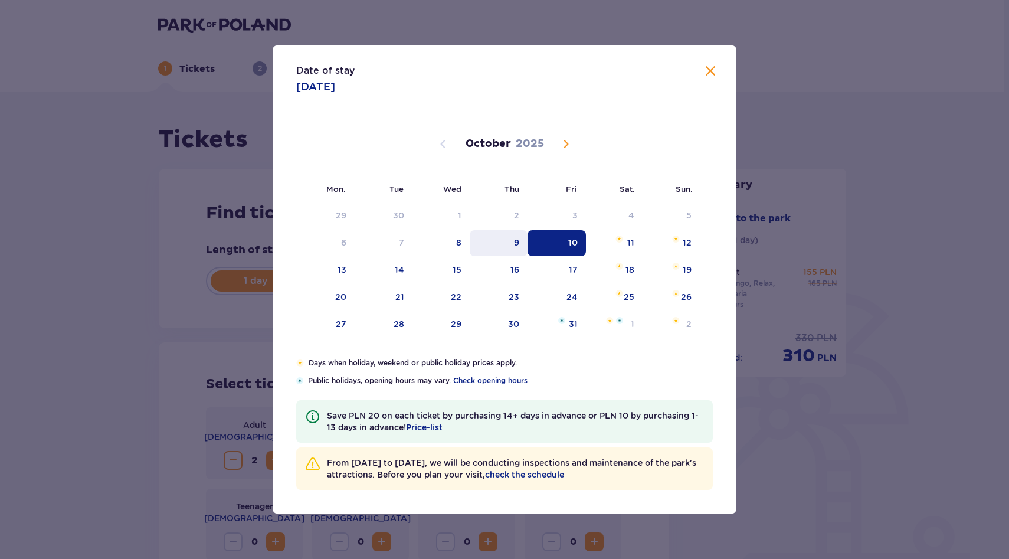
click at [519, 241] on font "9" at bounding box center [516, 242] width 5 height 9
type input "09.10.25"
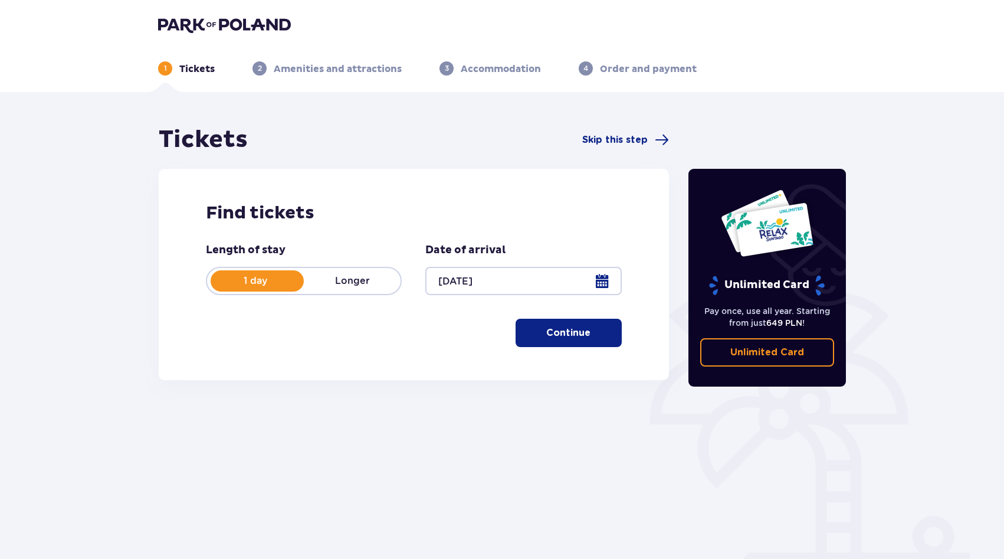
click at [572, 335] on font "Continue" at bounding box center [568, 332] width 44 height 9
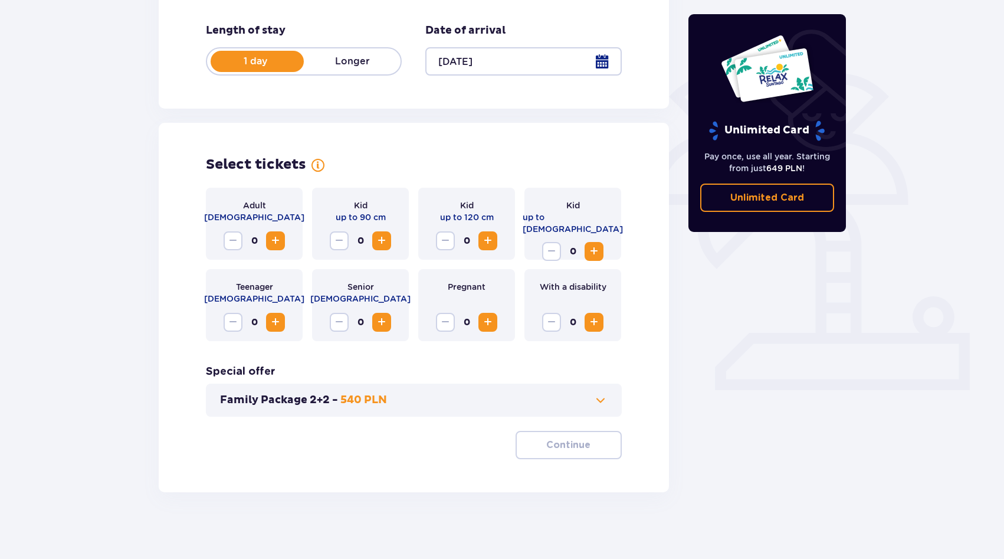
scroll to position [224, 0]
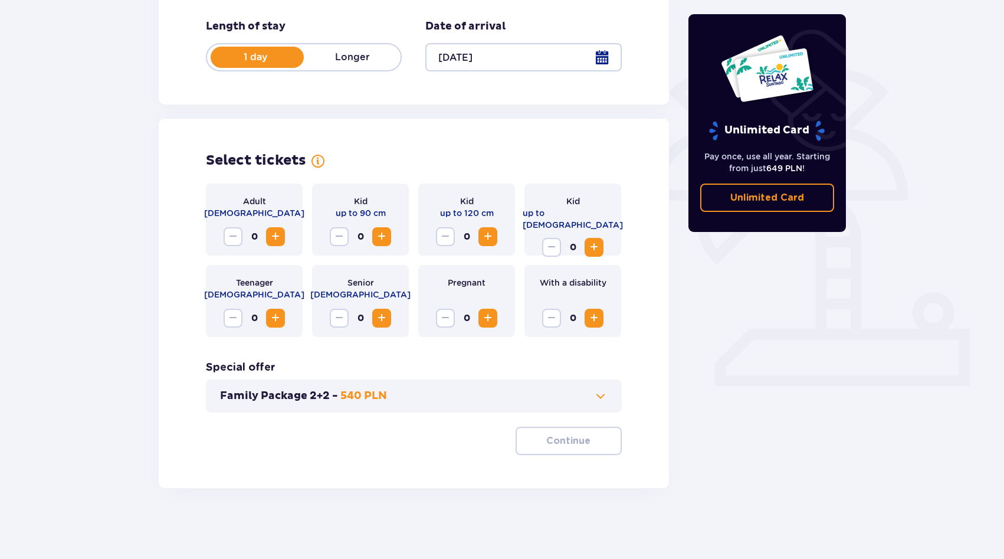
click at [277, 239] on span "Increase" at bounding box center [275, 237] width 14 height 14
click at [580, 447] on button "Continue" at bounding box center [569, 441] width 106 height 28
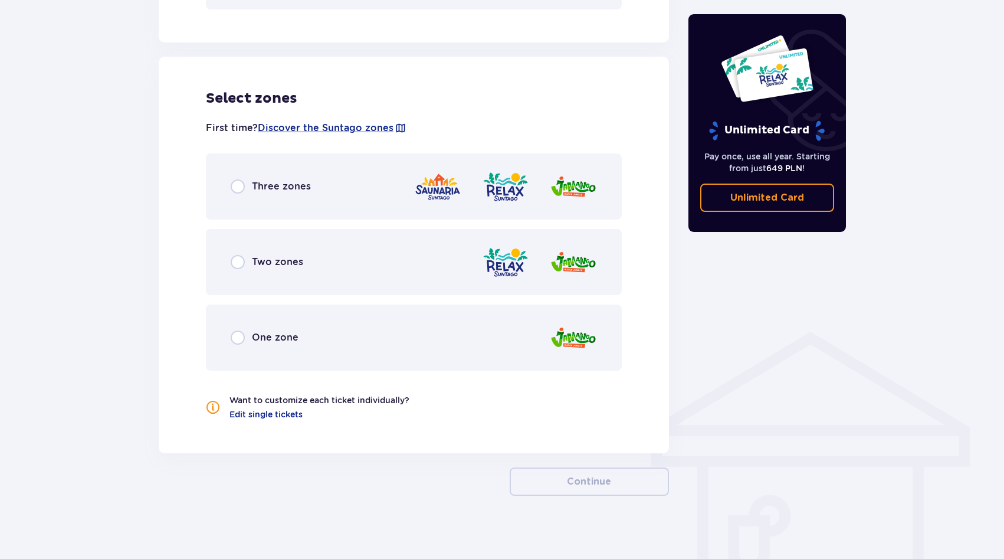
scroll to position [634, 0]
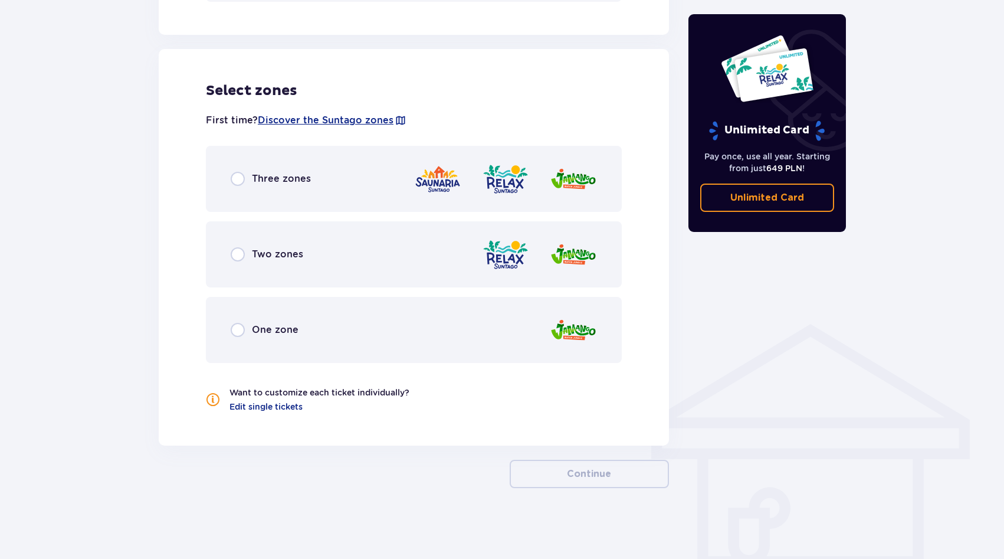
click at [358, 190] on div "Three zones" at bounding box center [414, 179] width 416 height 66
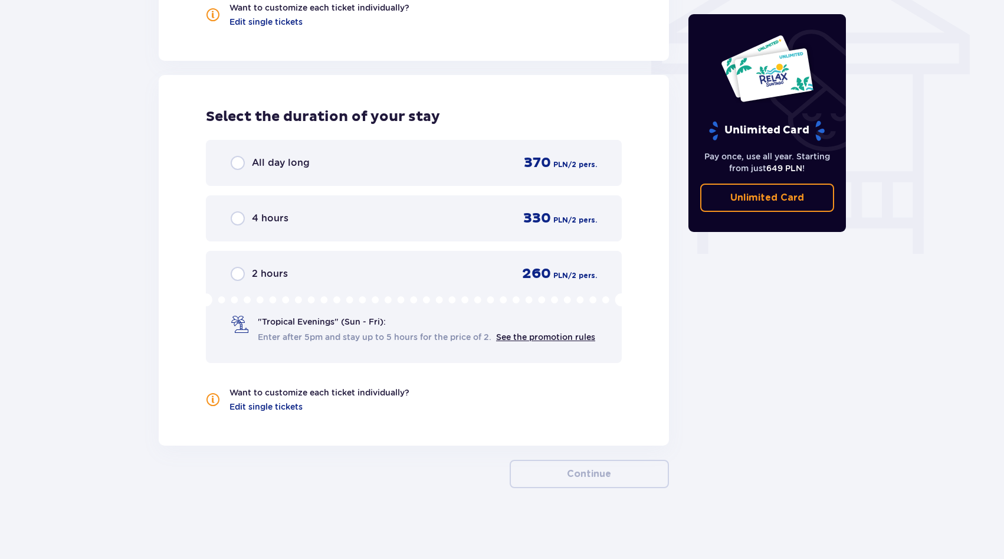
scroll to position [1031, 0]
click at [355, 209] on div "4 hours 330 PLN / 2 pers." at bounding box center [414, 218] width 366 height 18
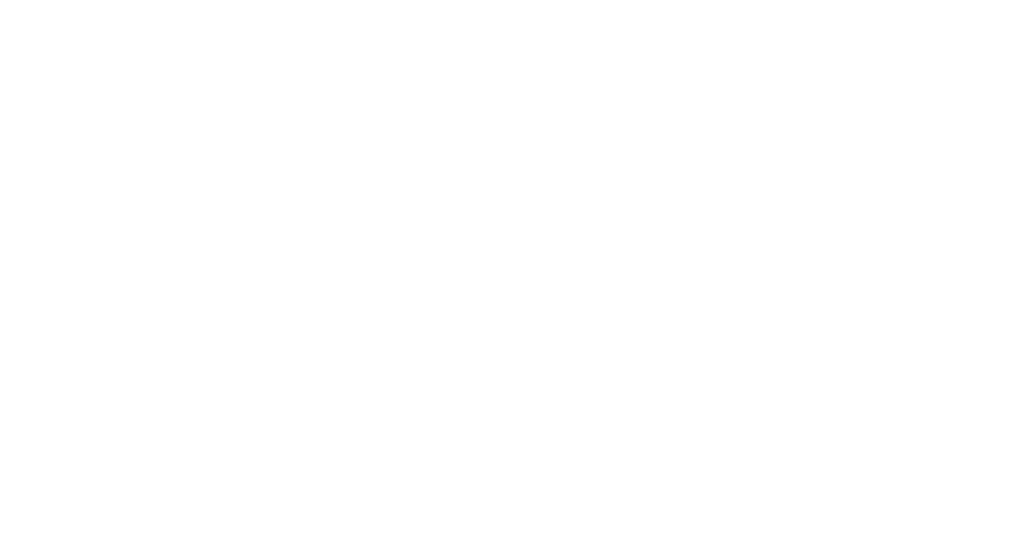
scroll to position [0, 0]
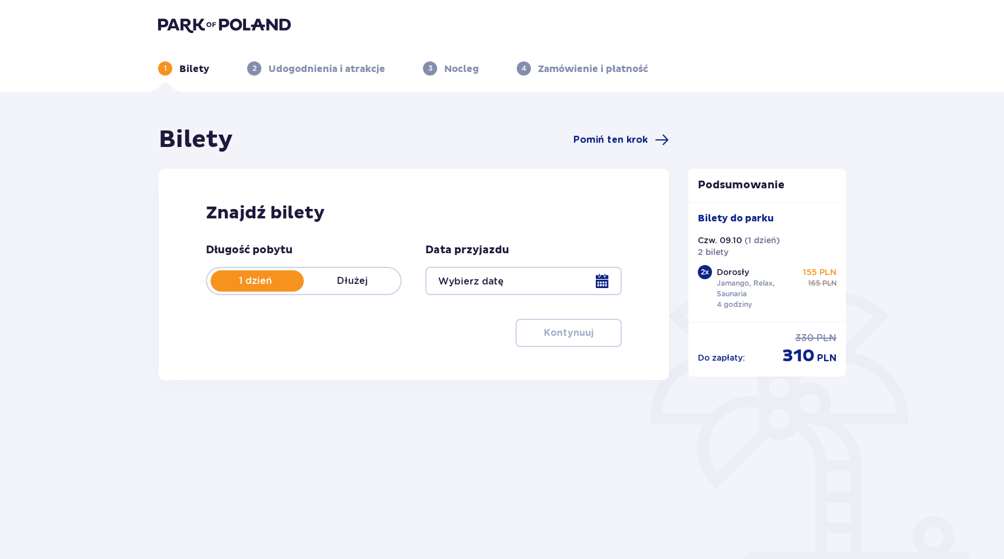
type input "[DATE]"
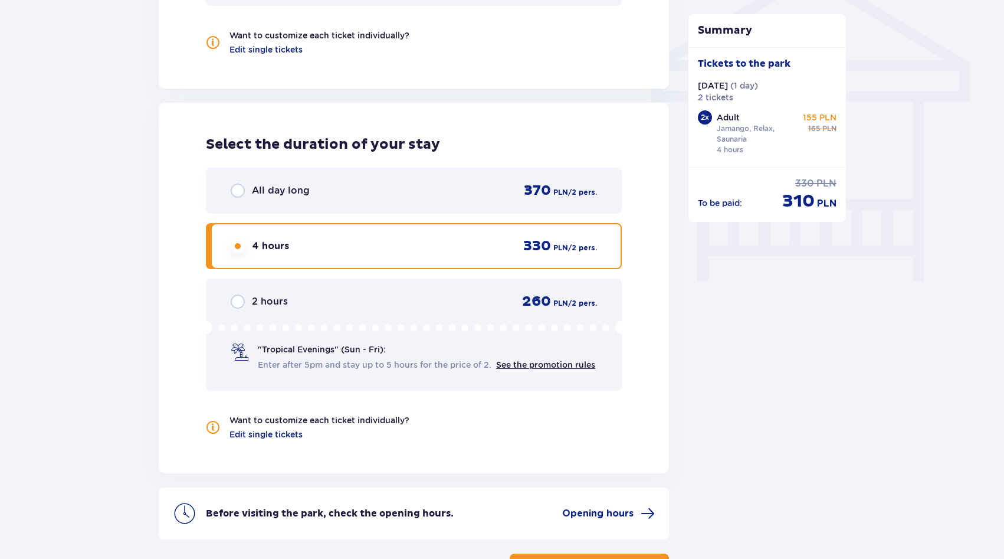
scroll to position [1097, 0]
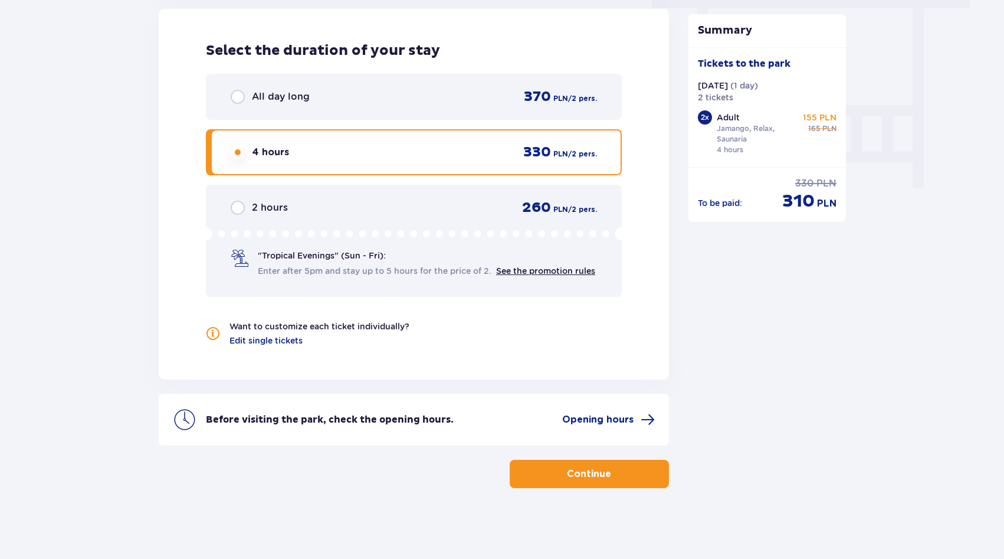
click at [620, 485] on button "Continue" at bounding box center [589, 474] width 159 height 28
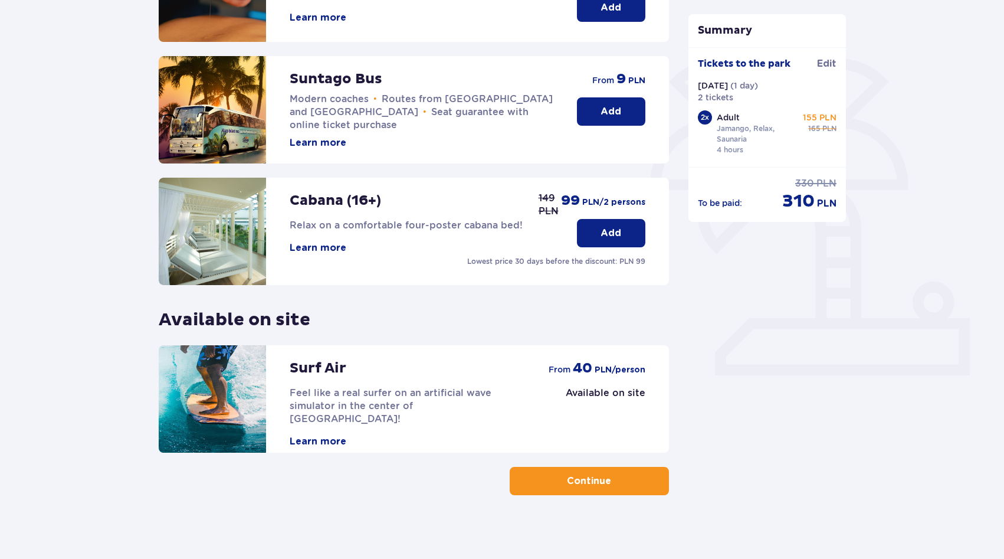
scroll to position [241, 0]
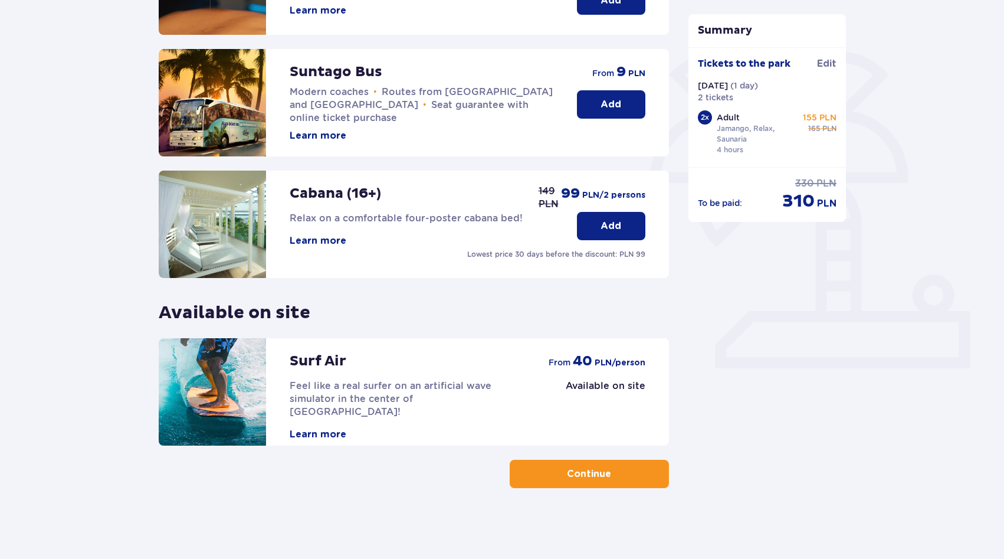
click at [585, 474] on font "Continue" at bounding box center [589, 473] width 44 height 9
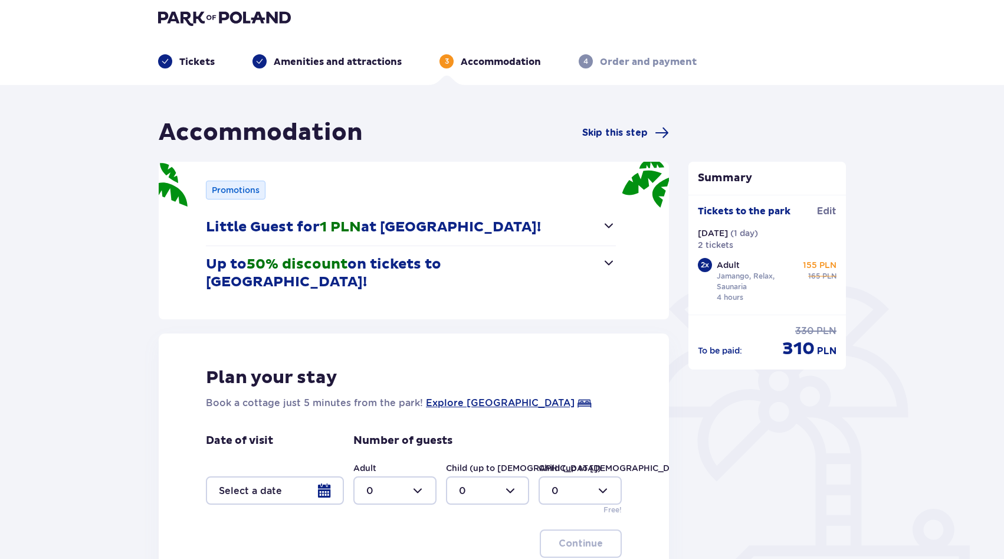
scroll to position [135, 0]
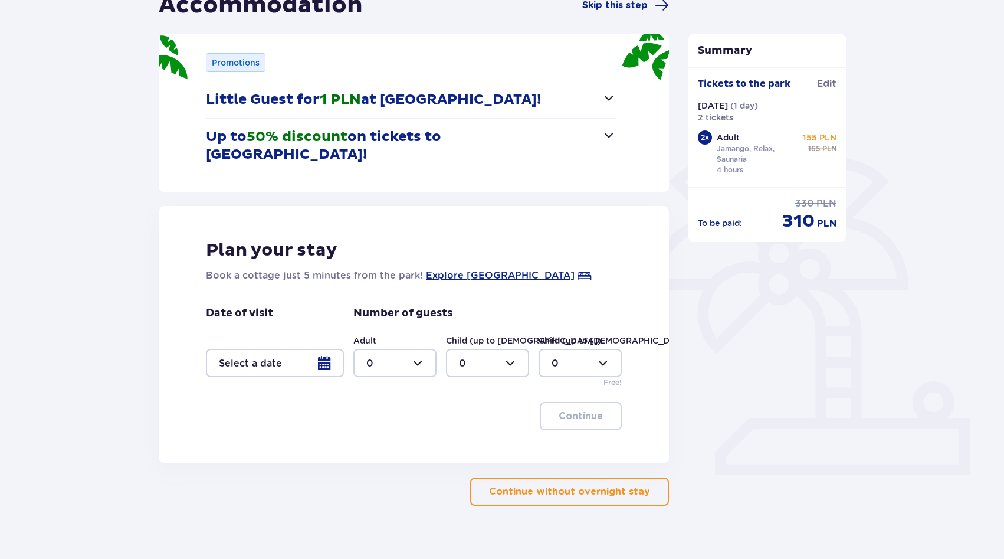
click at [565, 477] on button "Continue without overnight stay" at bounding box center [569, 491] width 199 height 28
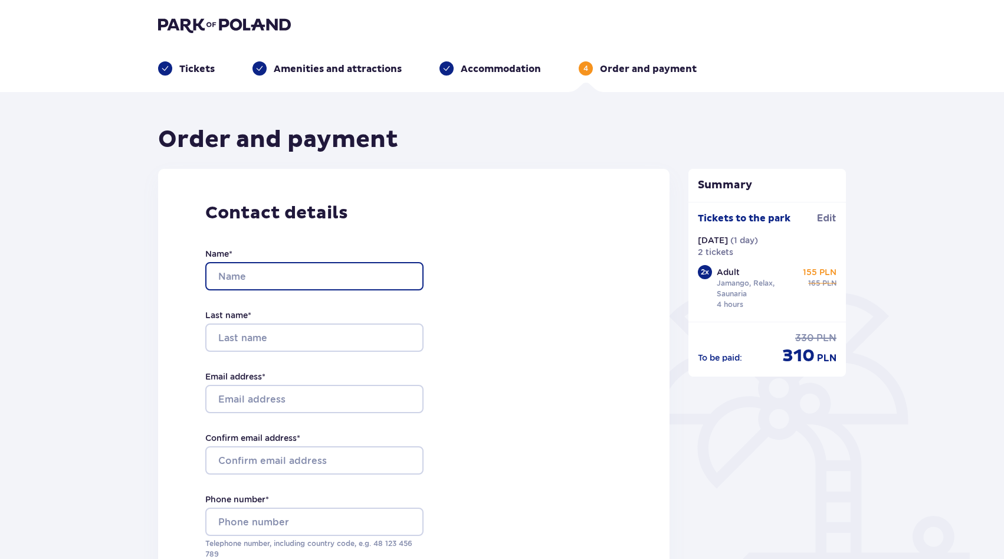
click at [278, 266] on input "Name *" at bounding box center [314, 276] width 218 height 28
type input "[PERSON_NAME]"
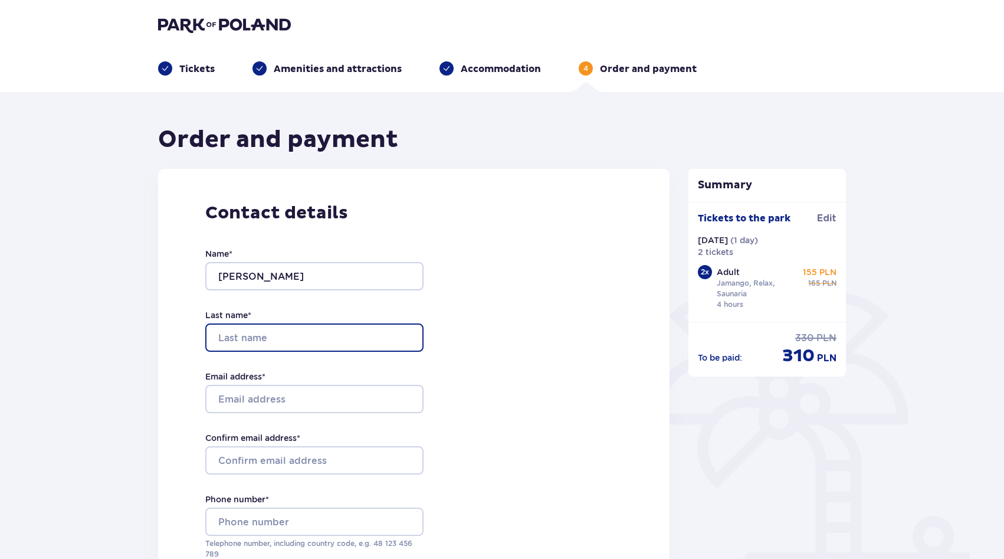
click at [253, 339] on input "Last name *" at bounding box center [314, 337] width 218 height 28
type input "Parubets"
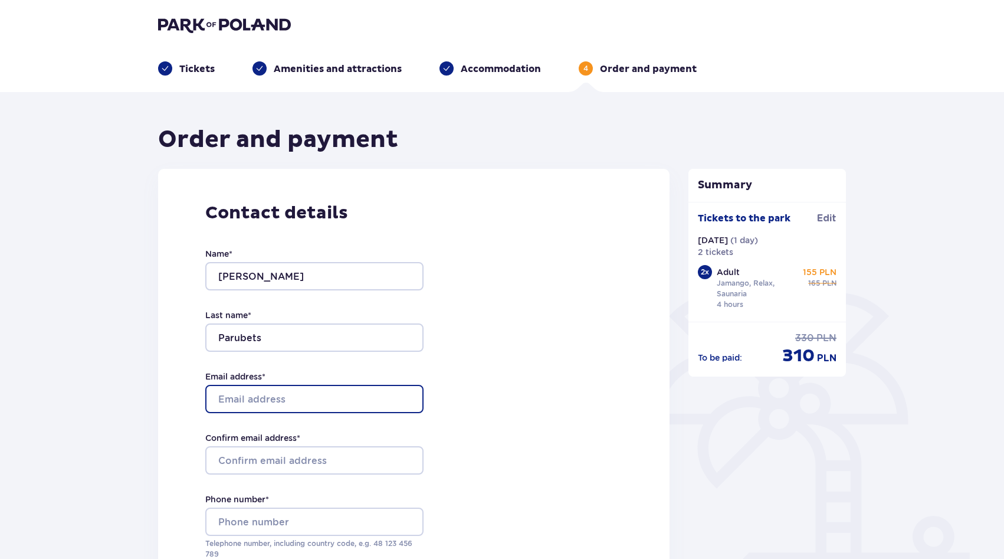
click at [251, 398] on input "Email address *" at bounding box center [314, 399] width 218 height 28
type input "[PERSON_NAME][EMAIL_ADDRESS][DOMAIN_NAME]"
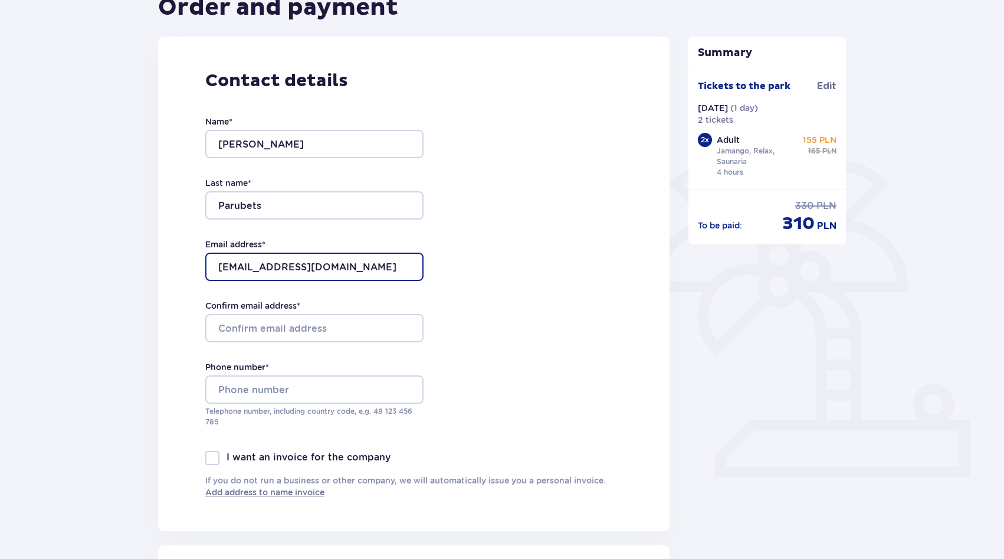
scroll to position [134, 0]
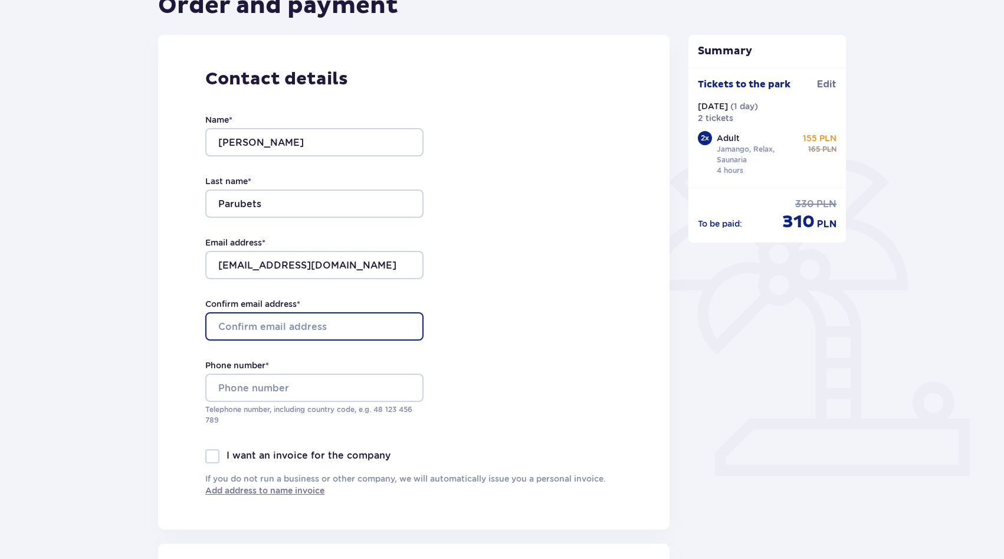
click at [253, 316] on input "Confirm email address *" at bounding box center [314, 326] width 218 height 28
paste input "l.parubec@outlook.com"
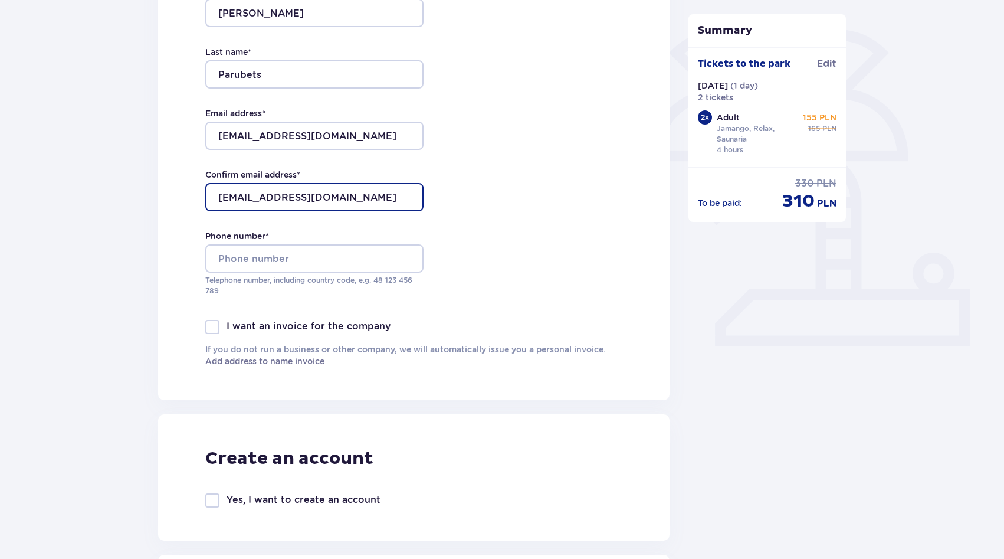
scroll to position [266, 0]
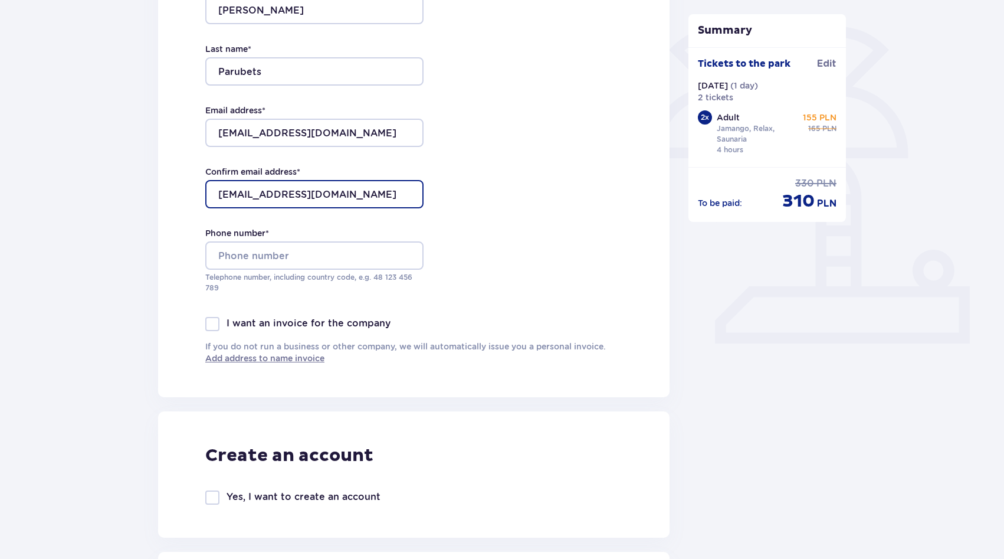
type input "l.parubec@outlook.com"
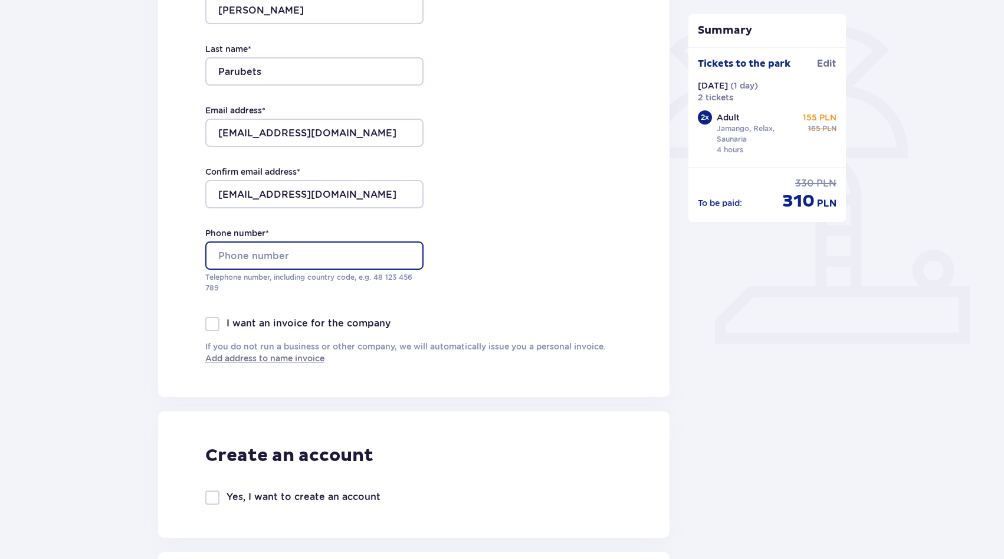
click at [239, 246] on input "Phone number *" at bounding box center [314, 255] width 218 height 28
type input "453288566"
click at [214, 327] on div at bounding box center [212, 324] width 14 height 14
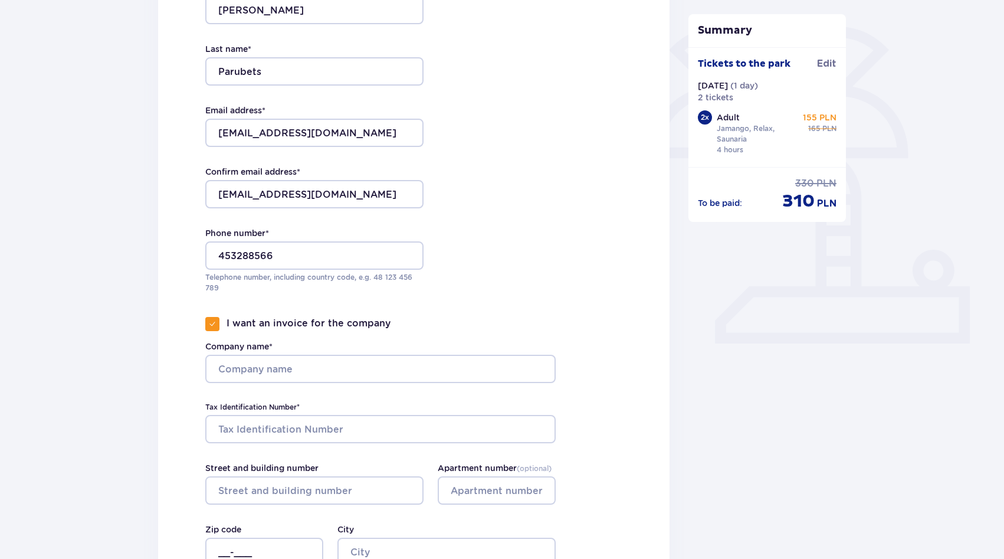
click at [214, 327] on div at bounding box center [212, 324] width 14 height 14
checkbox input "false"
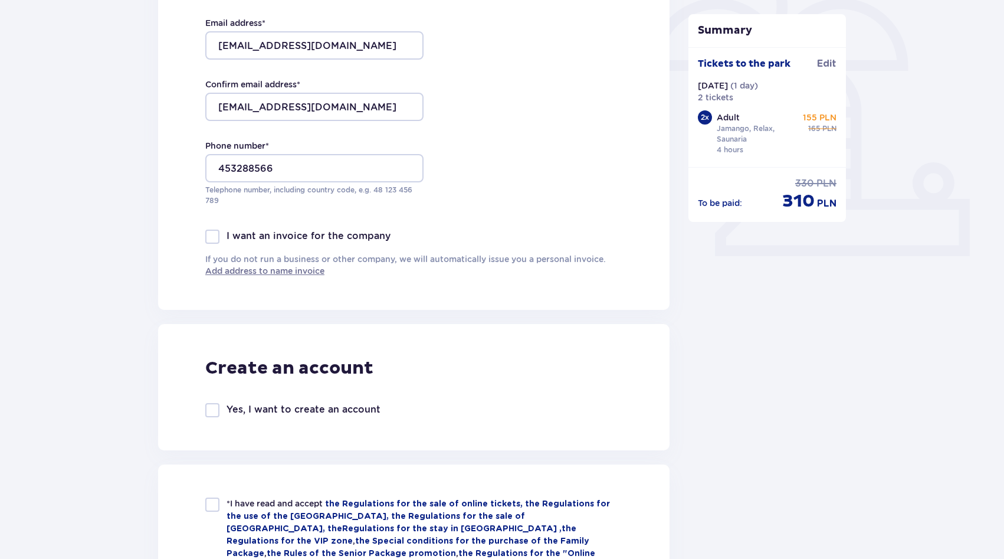
scroll to position [549, 0]
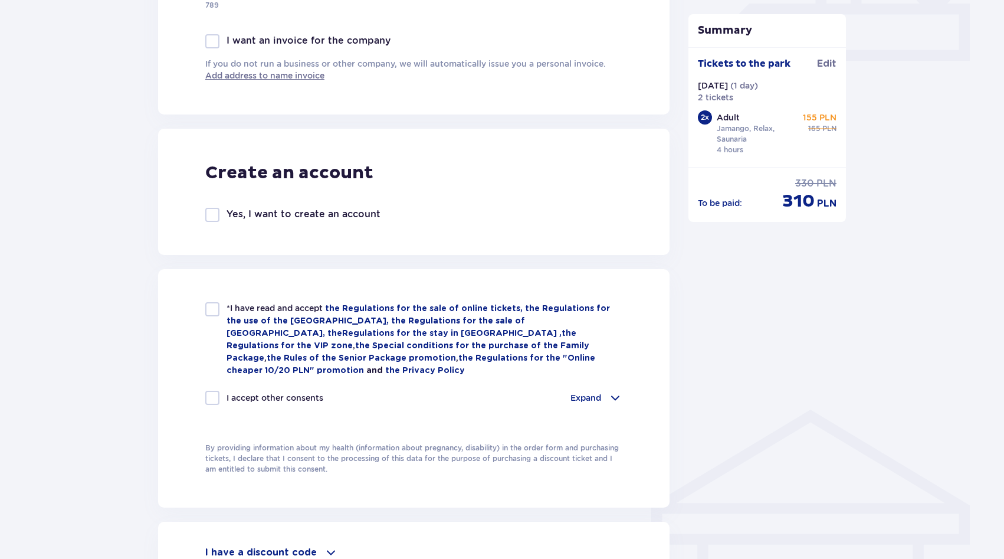
click at [207, 307] on div at bounding box center [212, 309] width 14 height 14
checkbox input "true"
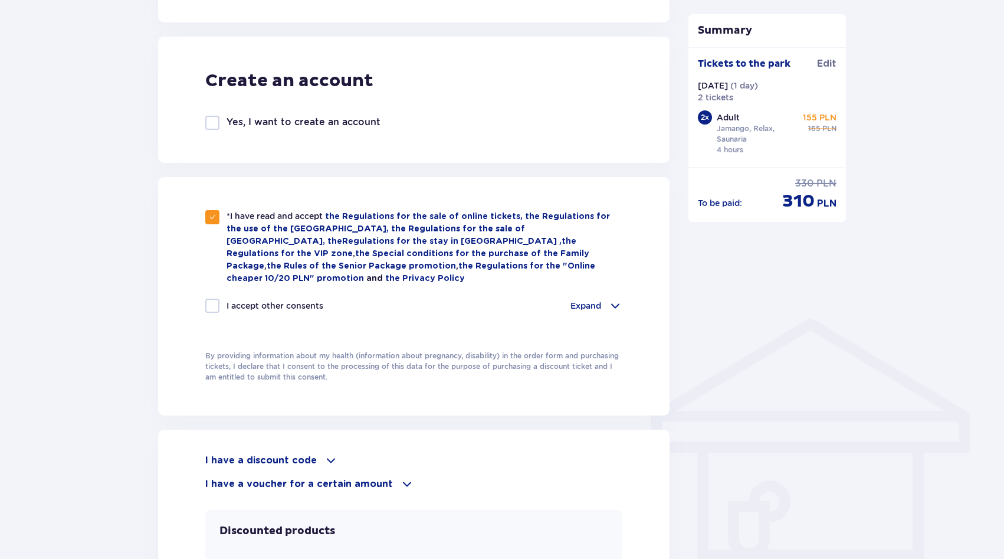
click at [214, 309] on div at bounding box center [212, 306] width 14 height 14
checkbox input "true"
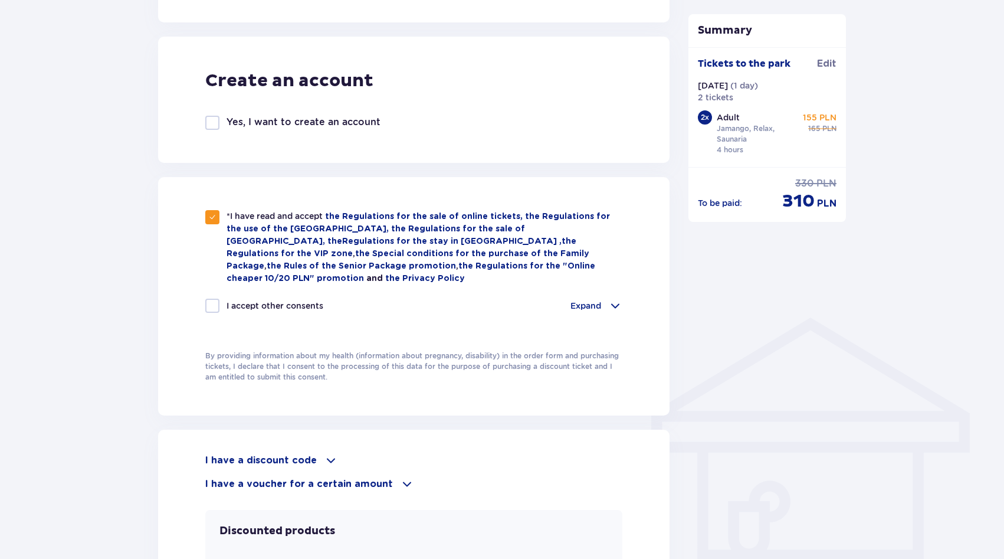
checkbox input "true"
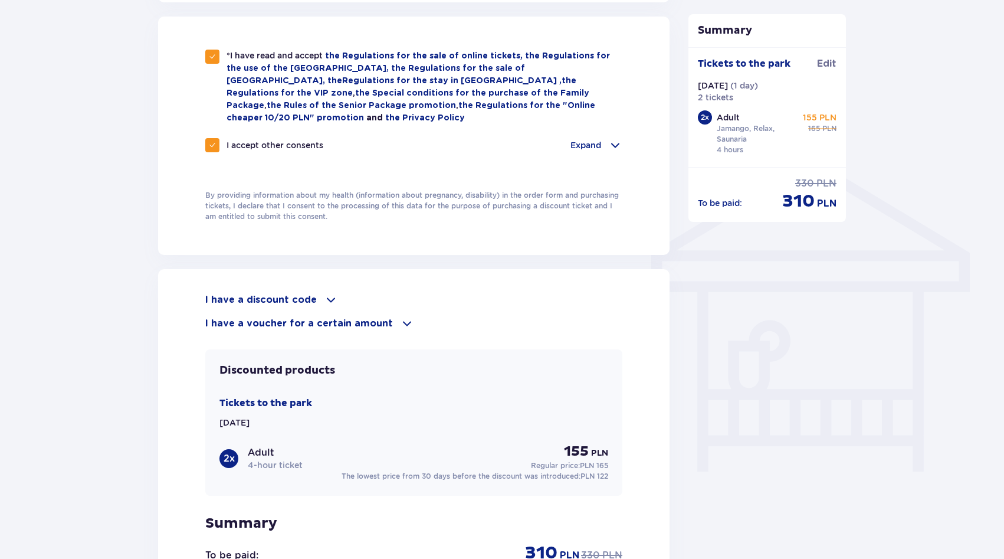
scroll to position [862, 0]
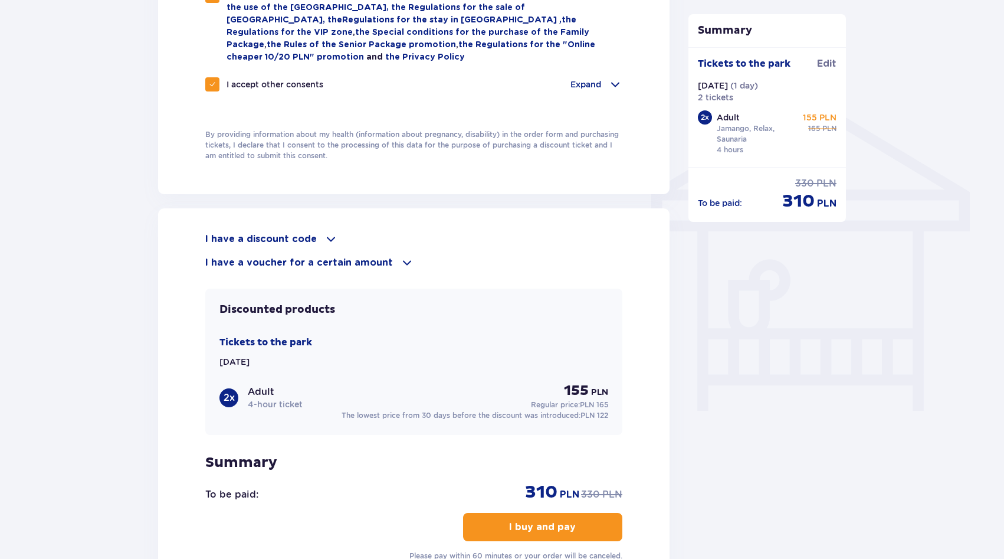
click at [220, 87] on div "I accept other consents" at bounding box center [264, 84] width 118 height 14
checkbox input "false"
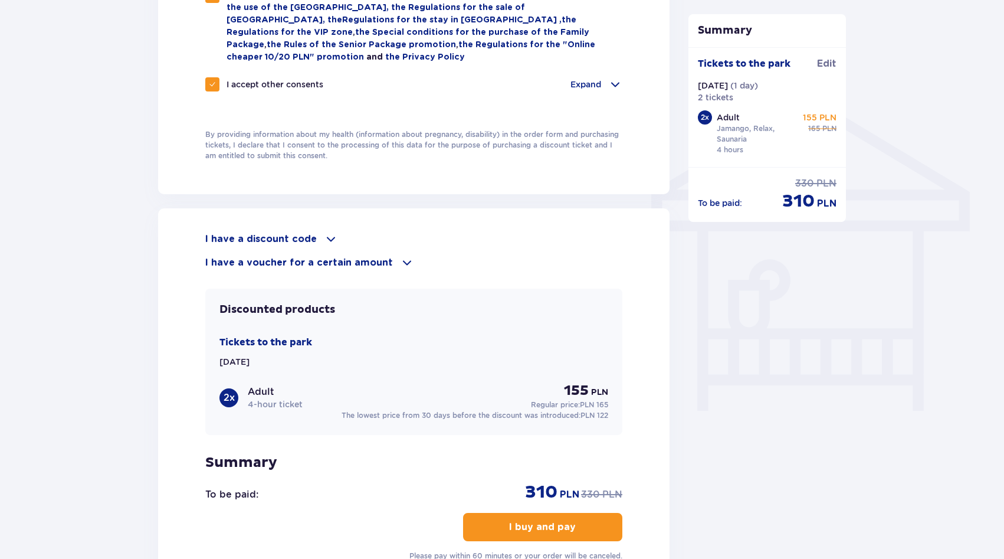
checkbox input "false"
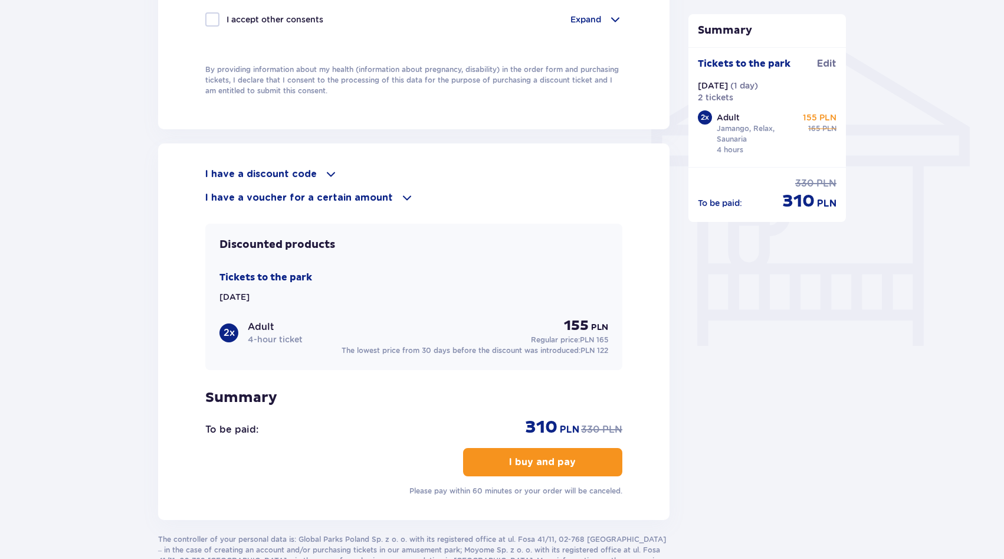
scroll to position [1018, 0]
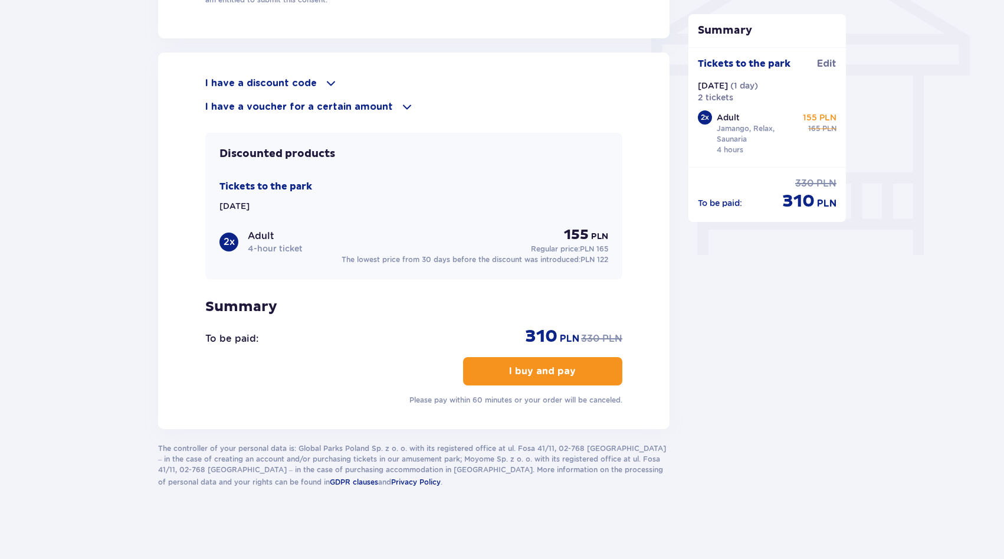
click at [561, 375] on font "I buy and pay" at bounding box center [542, 370] width 67 height 9
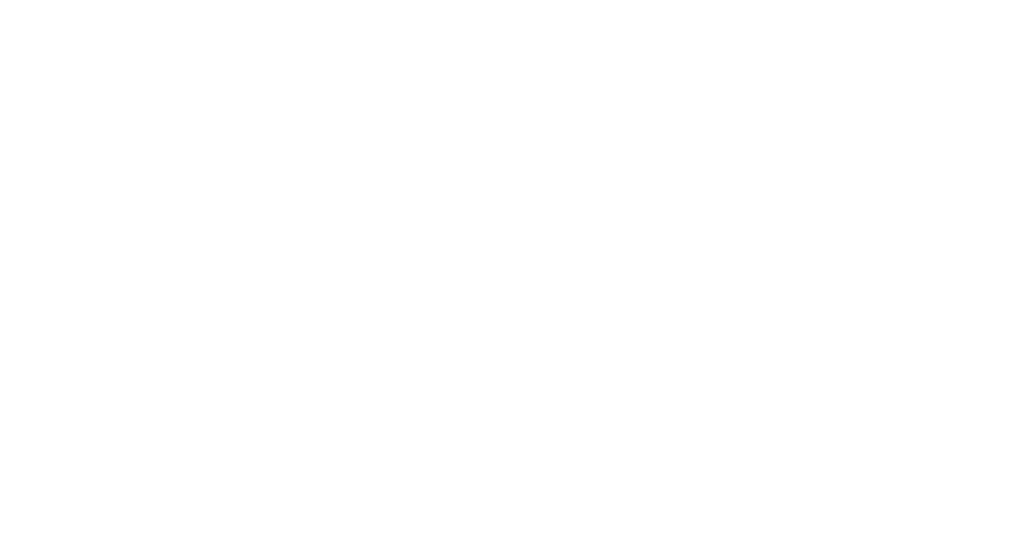
scroll to position [0, 0]
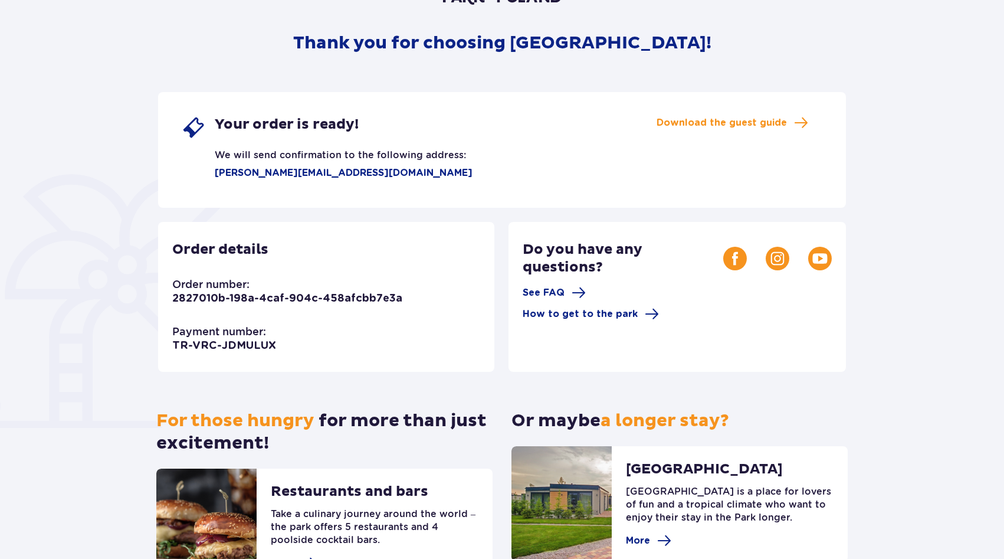
scroll to position [163, 0]
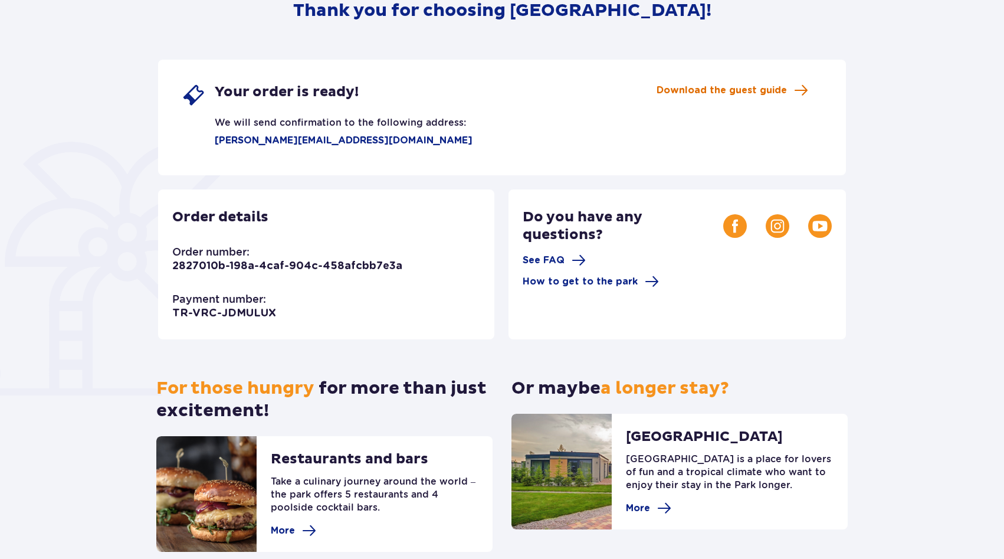
click at [769, 91] on font "Download the guest guide" at bounding box center [722, 90] width 130 height 9
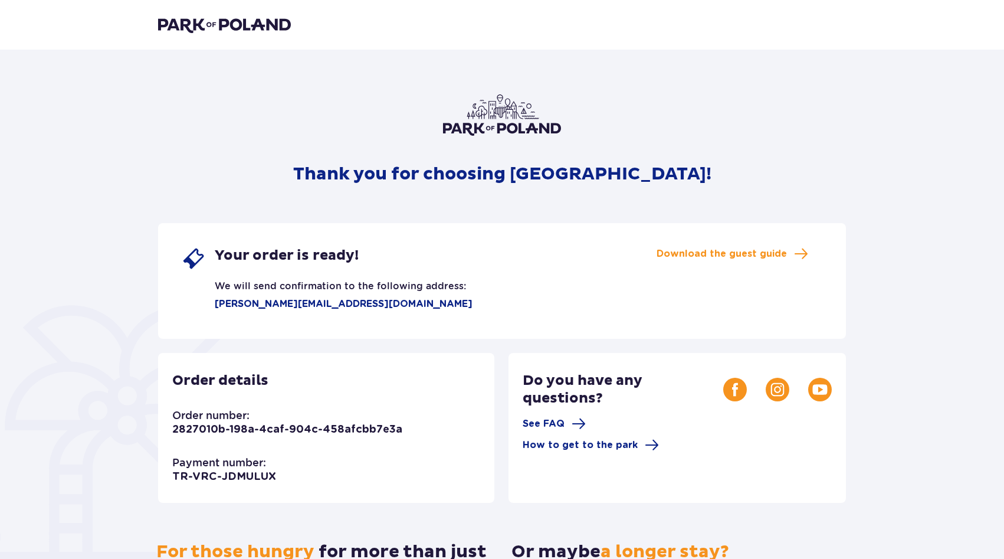
scroll to position [227, 0]
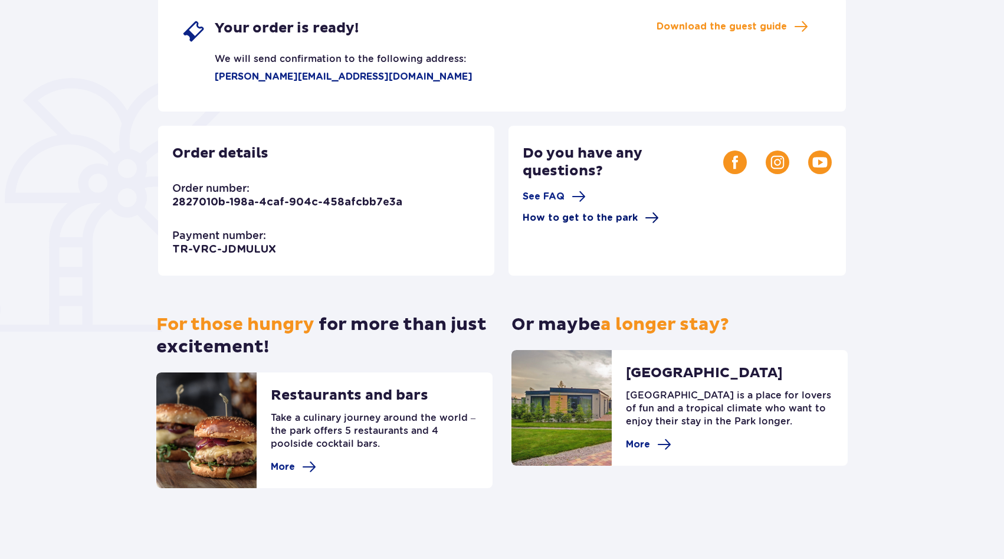
click at [581, 222] on span "How to get to the park" at bounding box center [580, 217] width 115 height 13
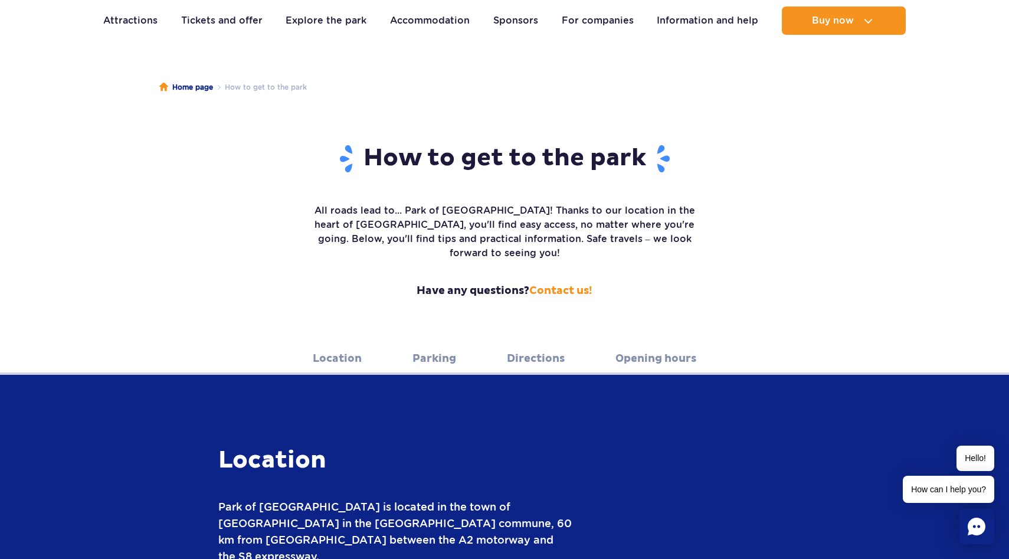
scroll to position [81, 0]
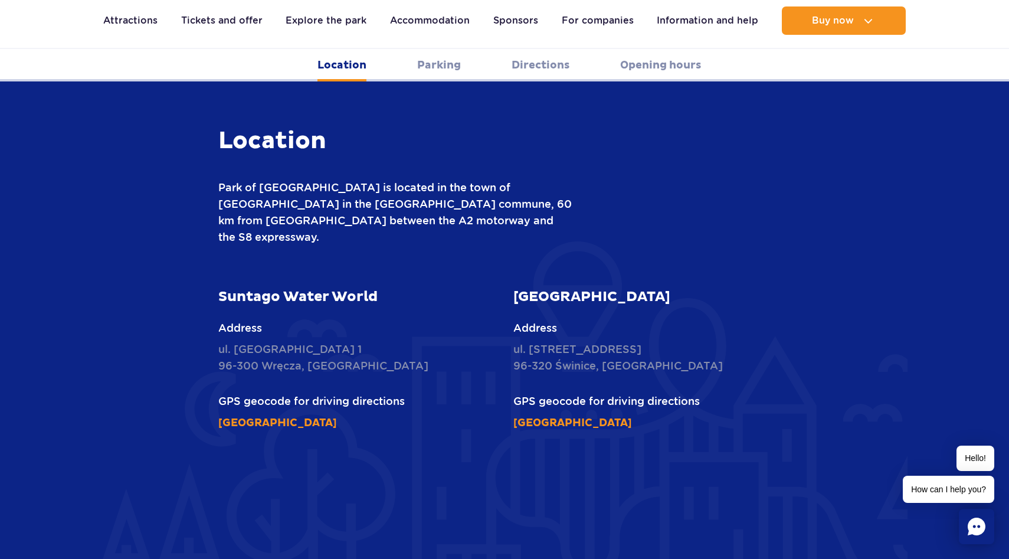
scroll to position [484, 0]
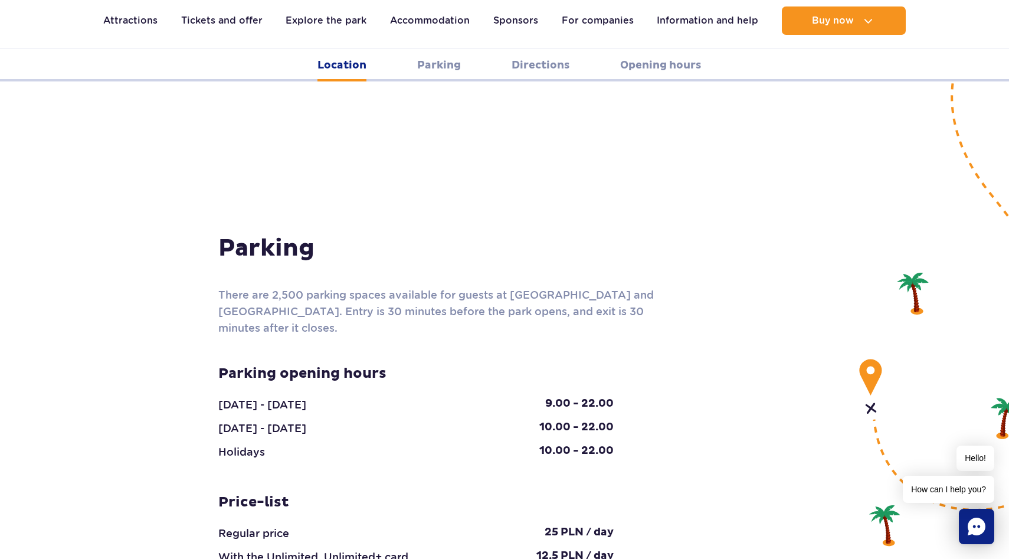
scroll to position [1090, 0]
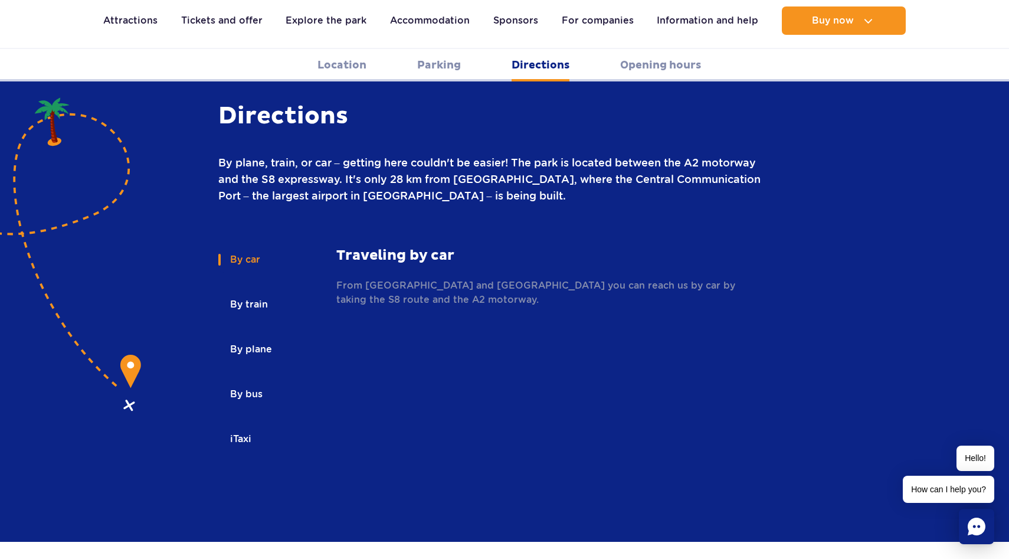
scroll to position [1603, 0]
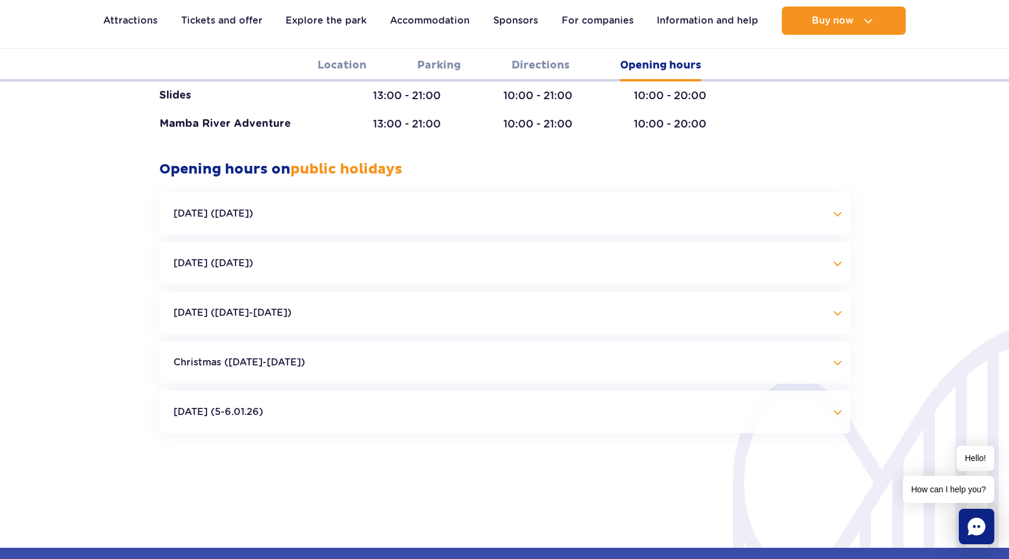
scroll to position [2572, 0]
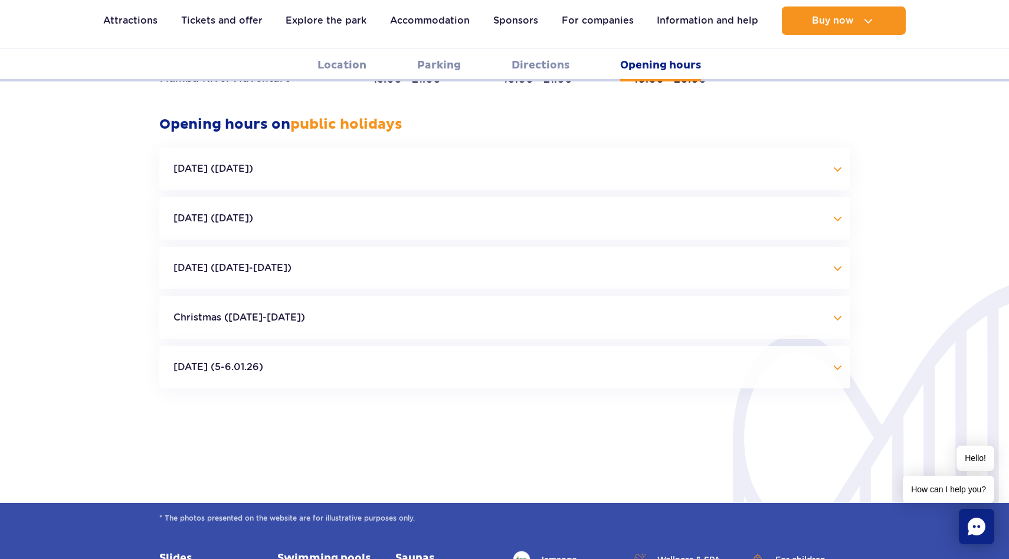
click at [215, 312] on font "Christmas ([DATE]-[DATE])" at bounding box center [239, 317] width 132 height 11
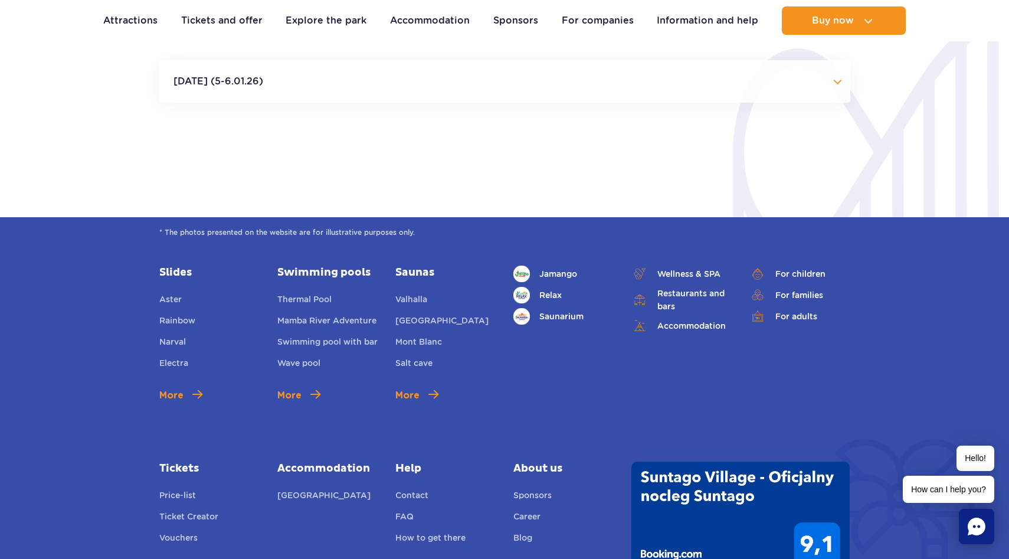
scroll to position [3852, 0]
